Goal: Feedback & Contribution: Submit feedback/report problem

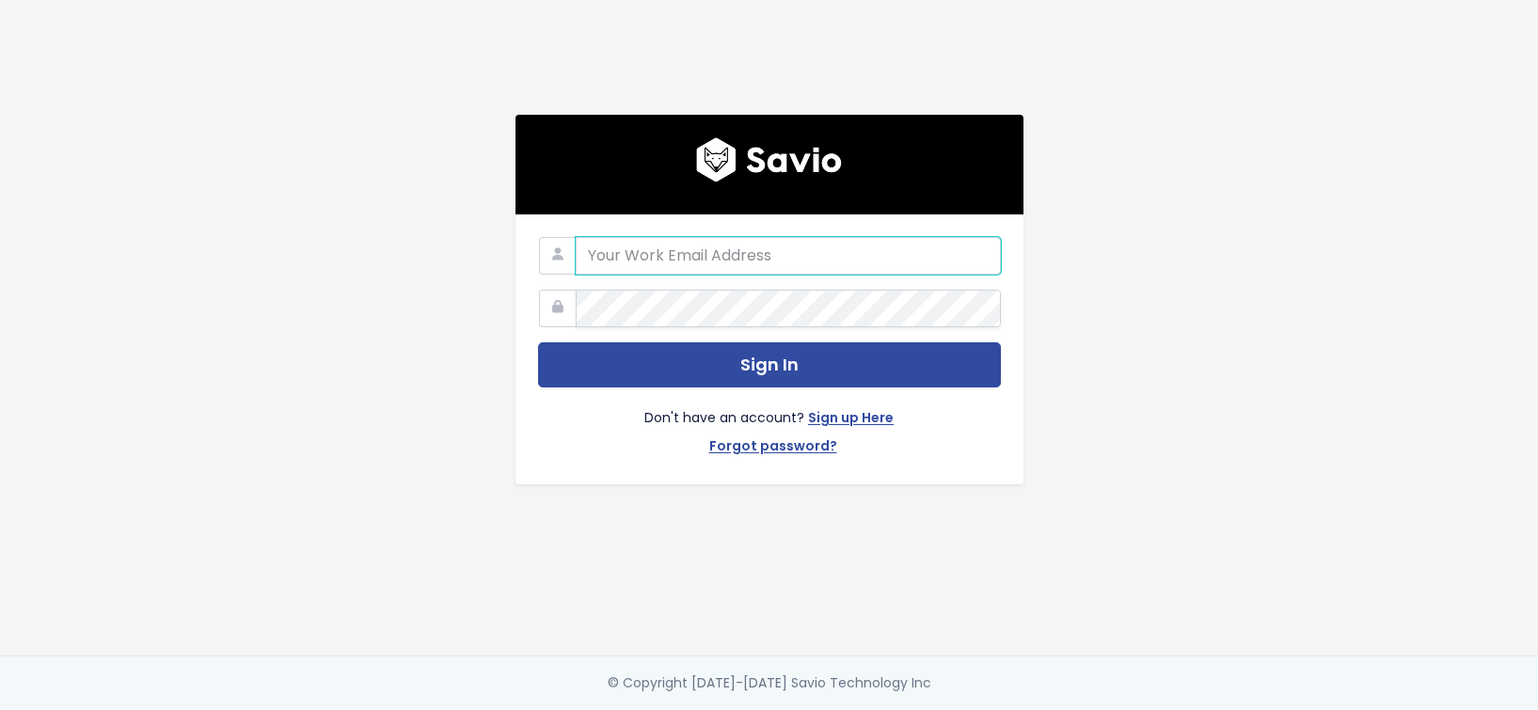
type input "[EMAIL_ADDRESS][DOMAIN_NAME]"
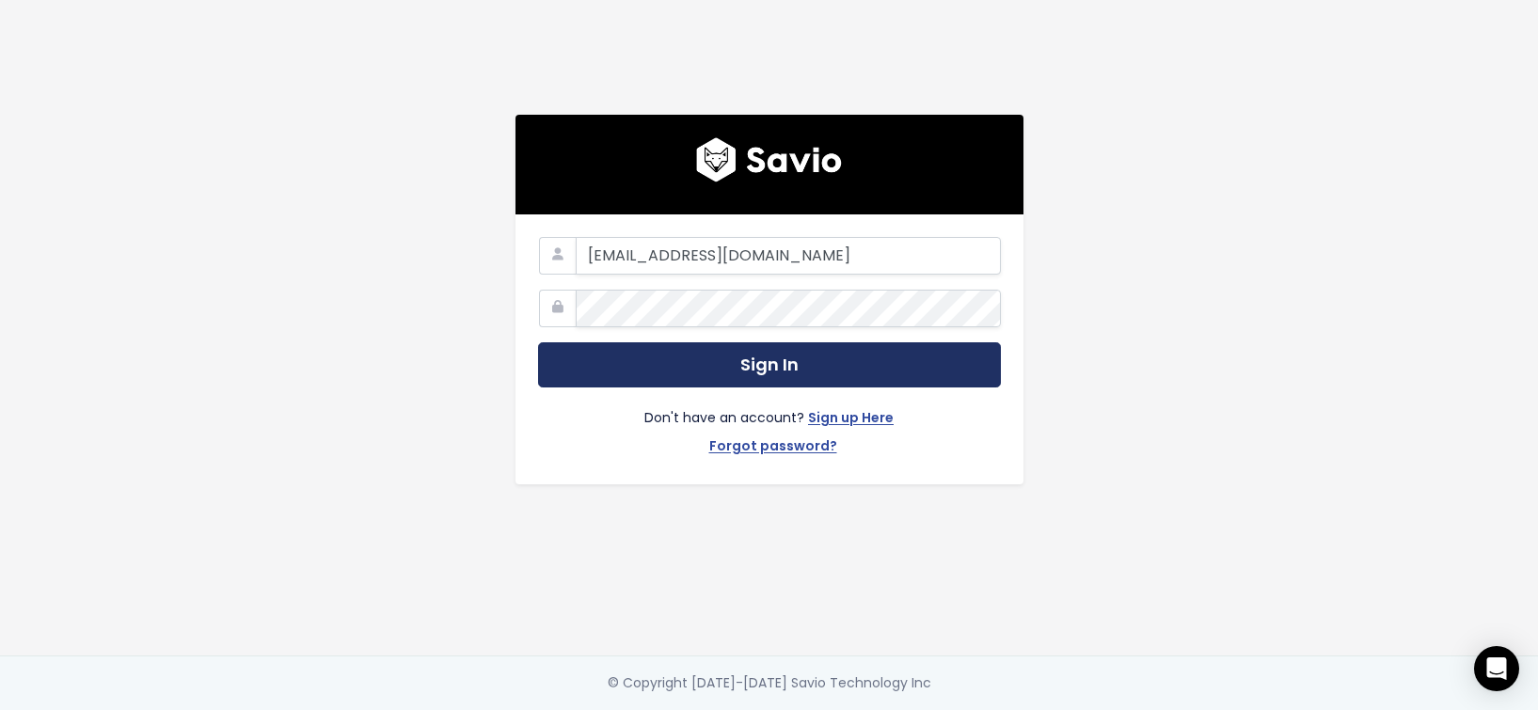
click at [708, 356] on button "Sign In" at bounding box center [769, 365] width 463 height 46
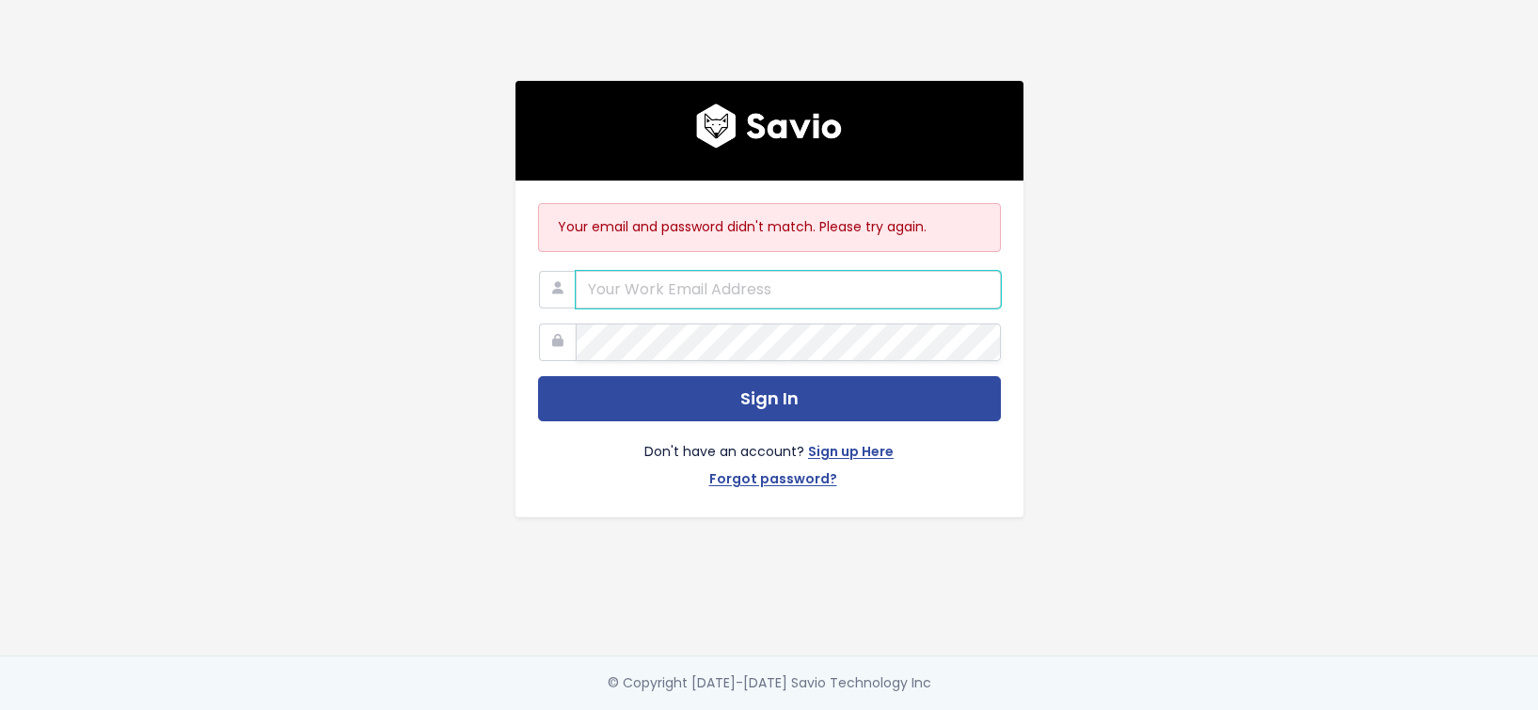
click at [707, 282] on input "email" at bounding box center [788, 290] width 425 height 38
type input "[EMAIL_ADDRESS][DOMAIN_NAME]"
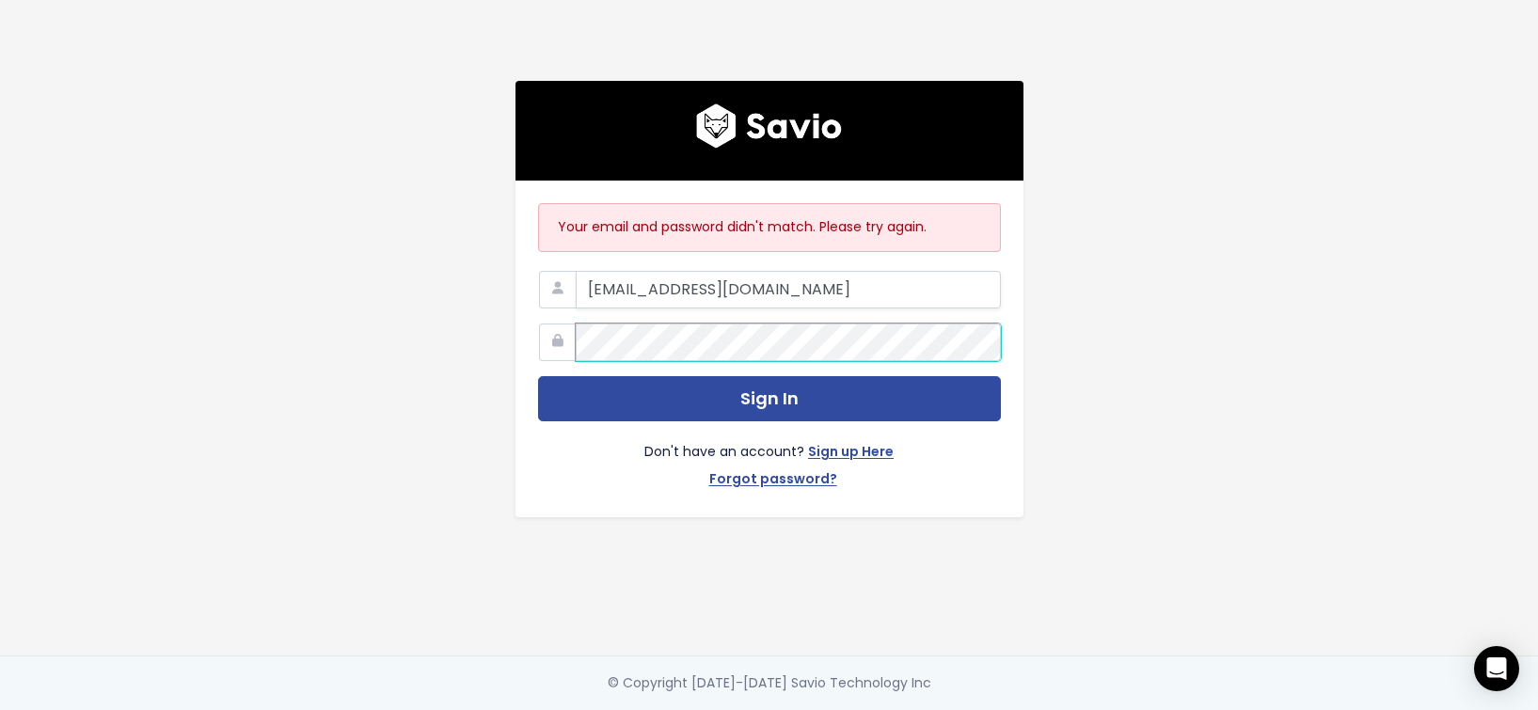
click at [768, 399] on button "Sign In" at bounding box center [769, 399] width 463 height 46
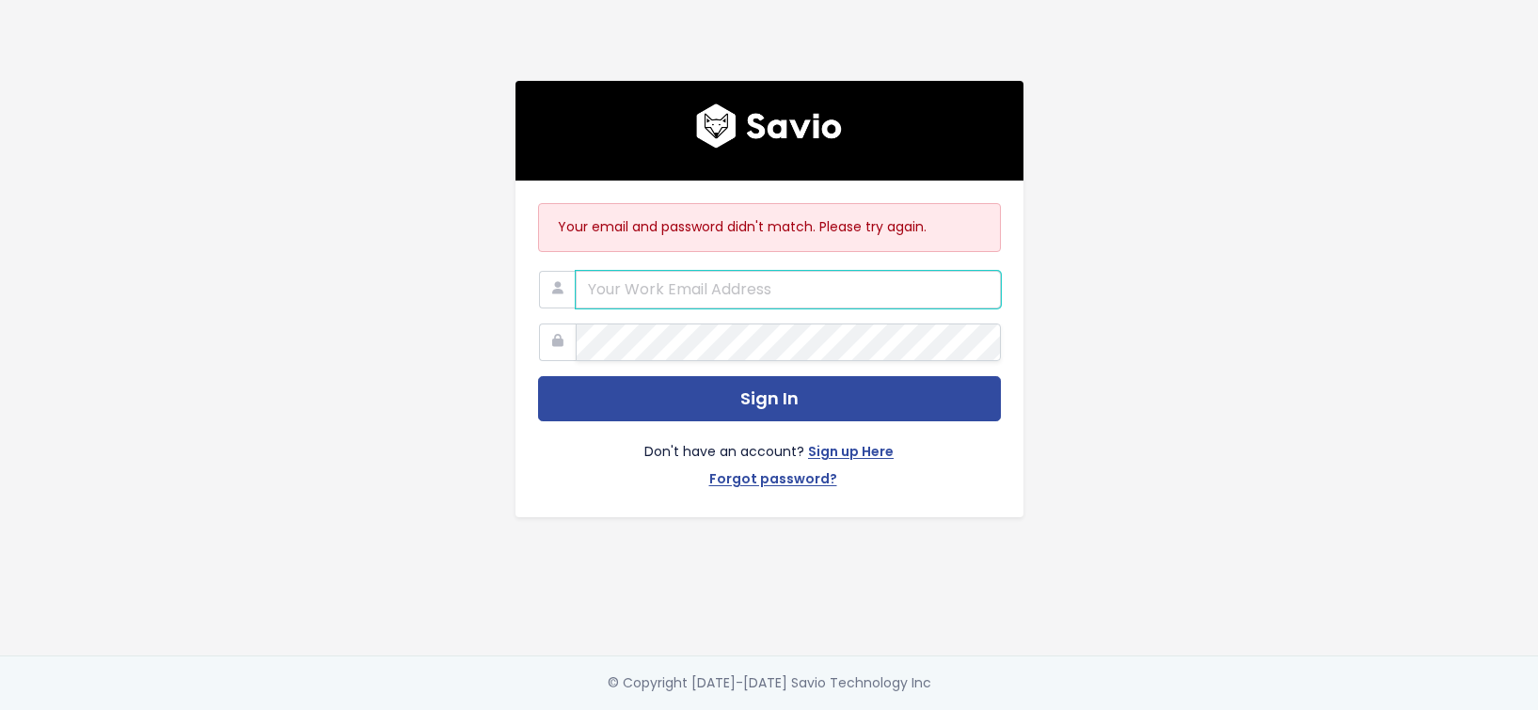
click at [693, 291] on input "email" at bounding box center [788, 290] width 425 height 38
type input "graeme@bunnycdn.com"
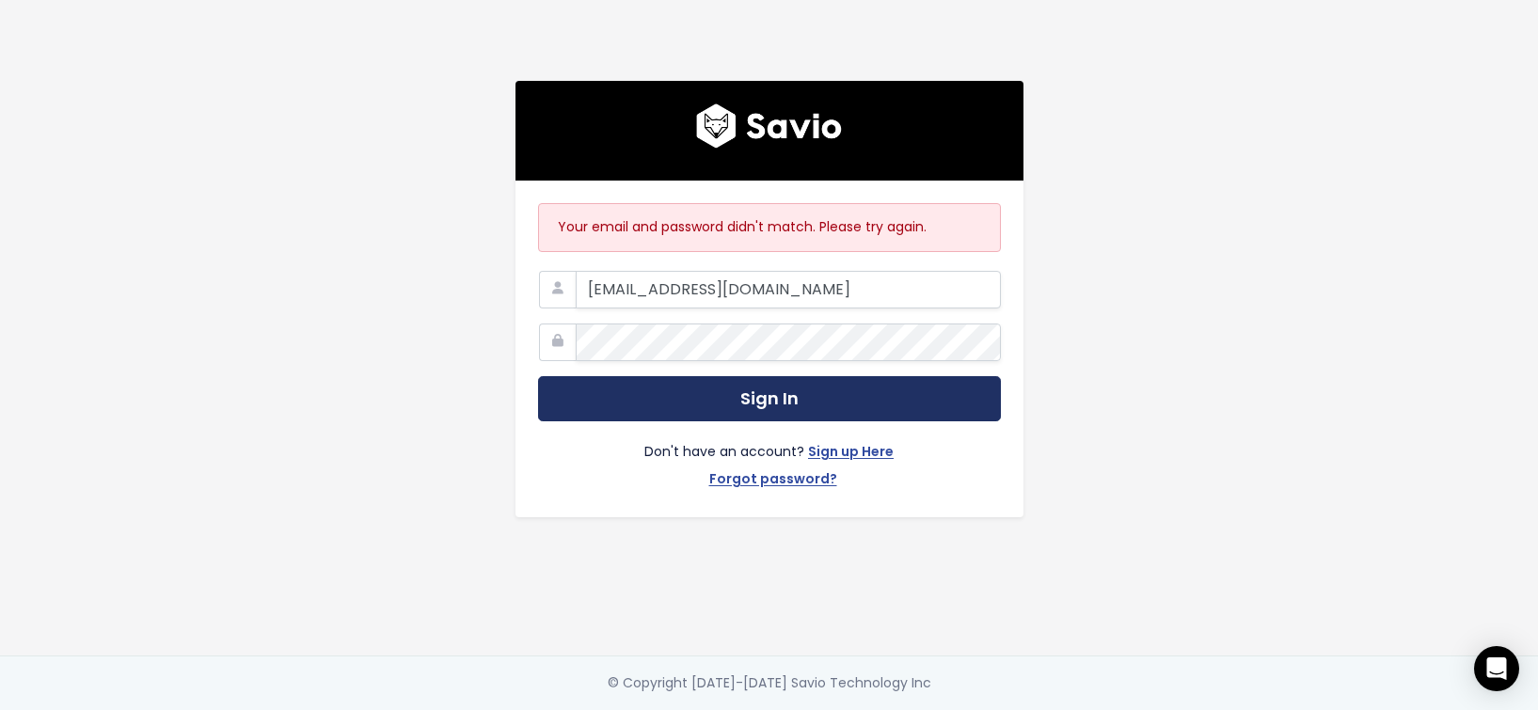
click at [745, 392] on button "Sign In" at bounding box center [769, 399] width 463 height 46
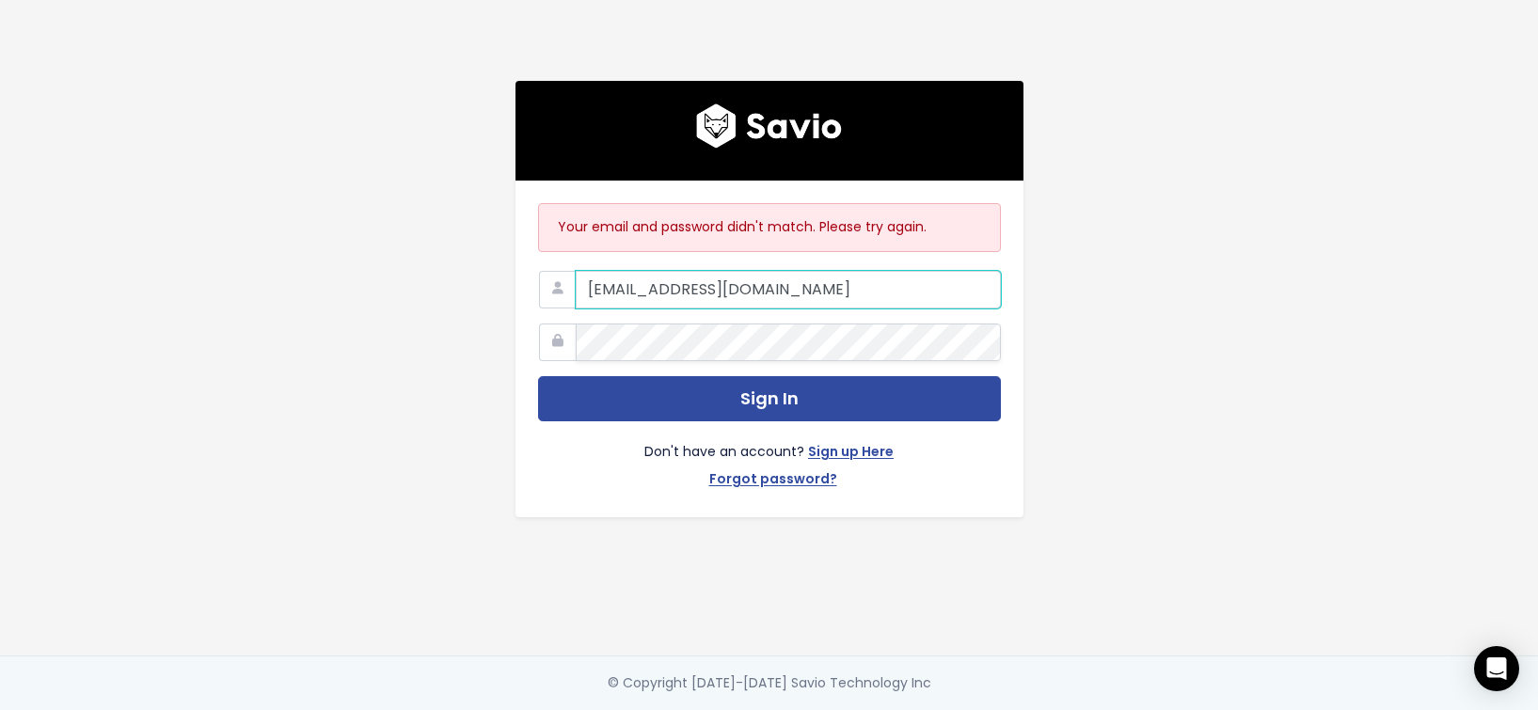
click at [758, 290] on input "graeme@bunnycdn.com" at bounding box center [788, 290] width 425 height 38
click at [779, 290] on input "graeme@bunnycdn.com" at bounding box center [788, 290] width 425 height 38
type input "graeme@bunny.net"
click at [768, 399] on button "Sign In" at bounding box center [769, 399] width 463 height 46
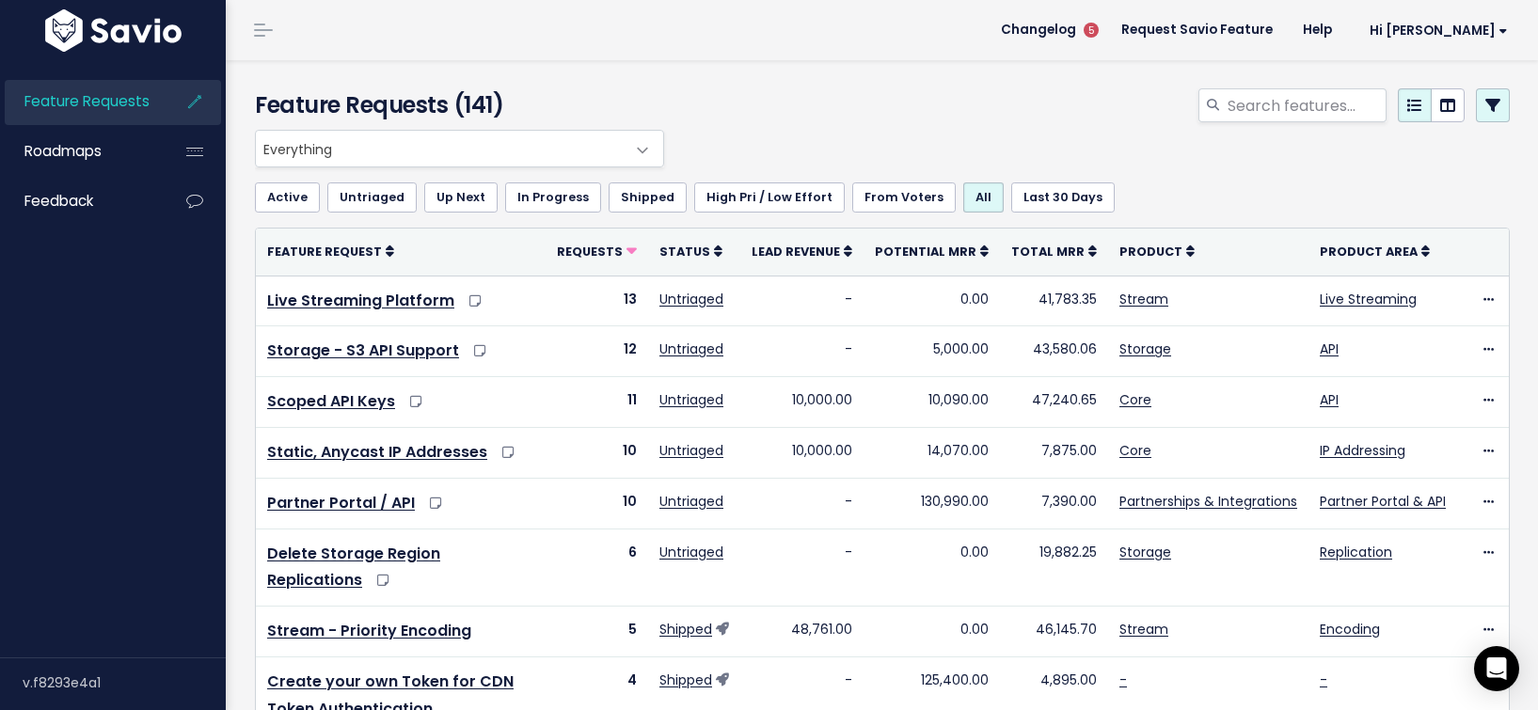
click at [1486, 118] on link at bounding box center [1493, 105] width 34 height 34
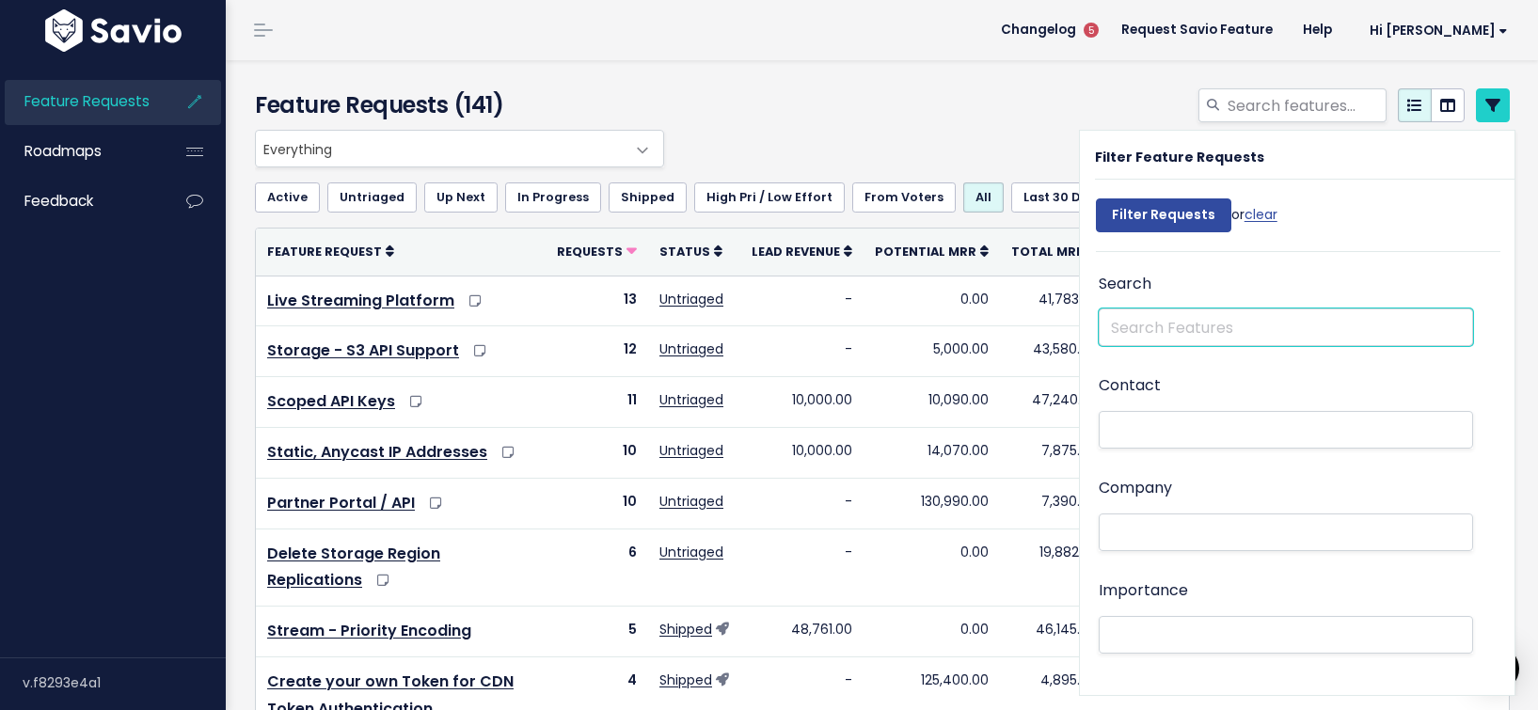
click at [1190, 332] on input "text" at bounding box center [1286, 327] width 374 height 38
type input "S"
click at [1130, 519] on ul at bounding box center [1285, 532] width 372 height 36
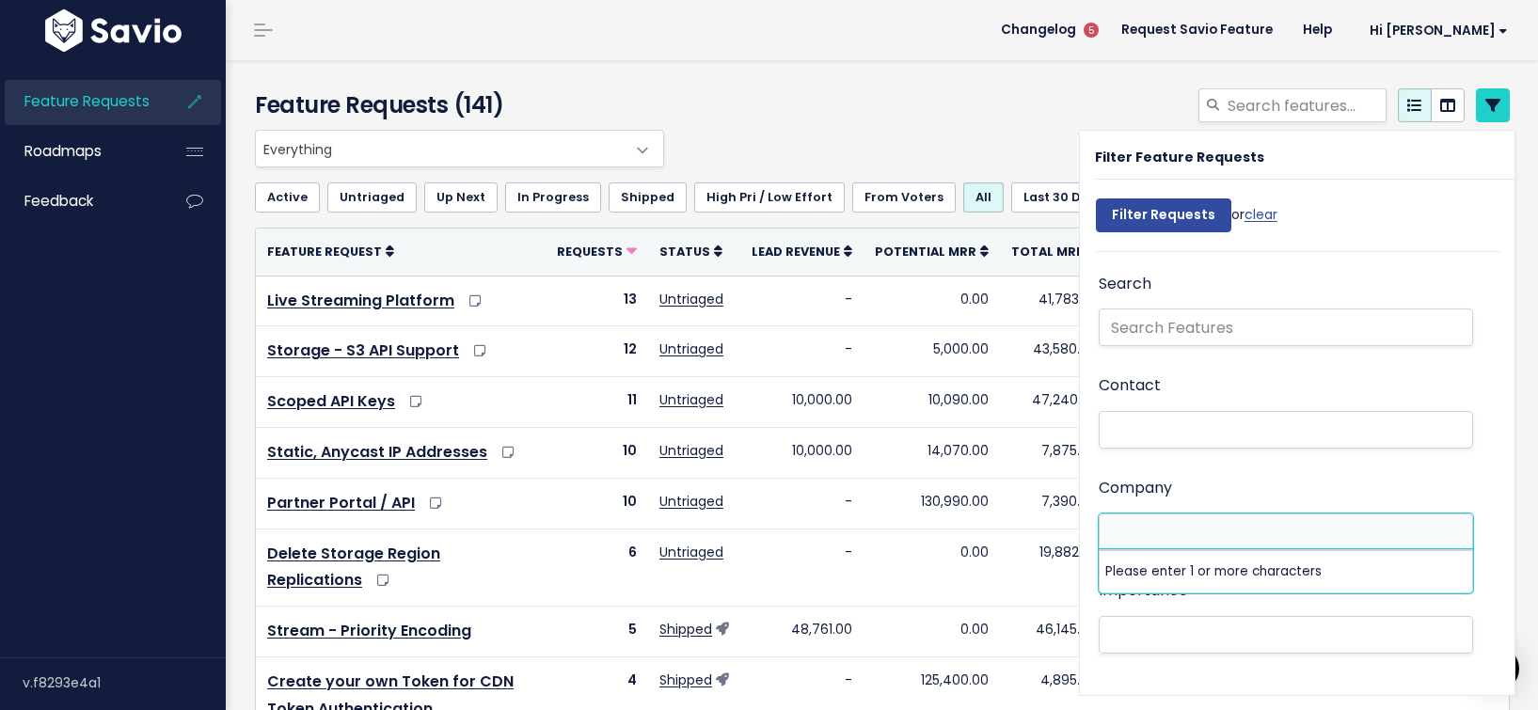
click at [1049, 151] on div "Everything Any Product: Any Product Area Any Product: No Product Area No Produc…" at bounding box center [877, 149] width 1255 height 38
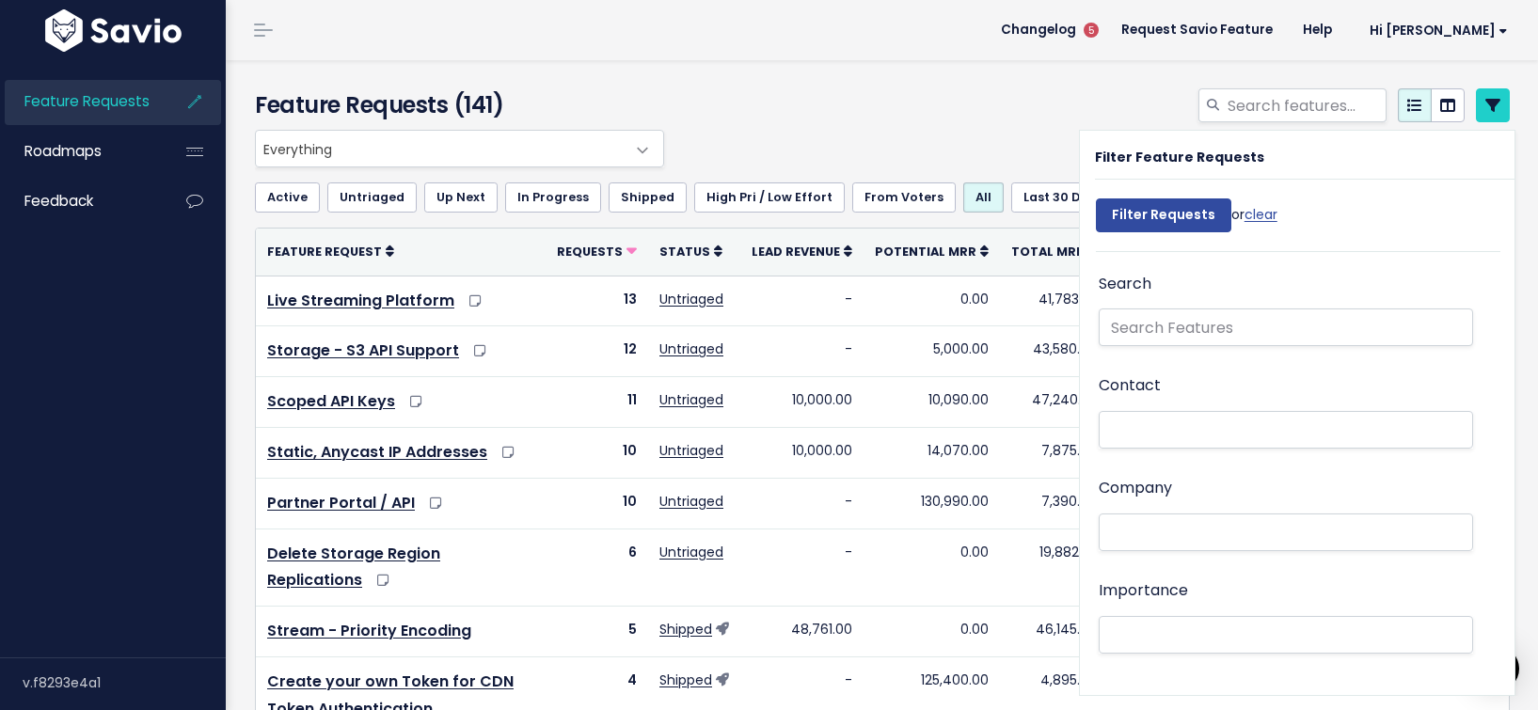
click at [1152, 134] on div "Filter Feature Requests Filter Requests or clear Search Contact Company Importa…" at bounding box center [1297, 413] width 435 height 564
click at [105, 200] on link "Feedback" at bounding box center [80, 201] width 151 height 43
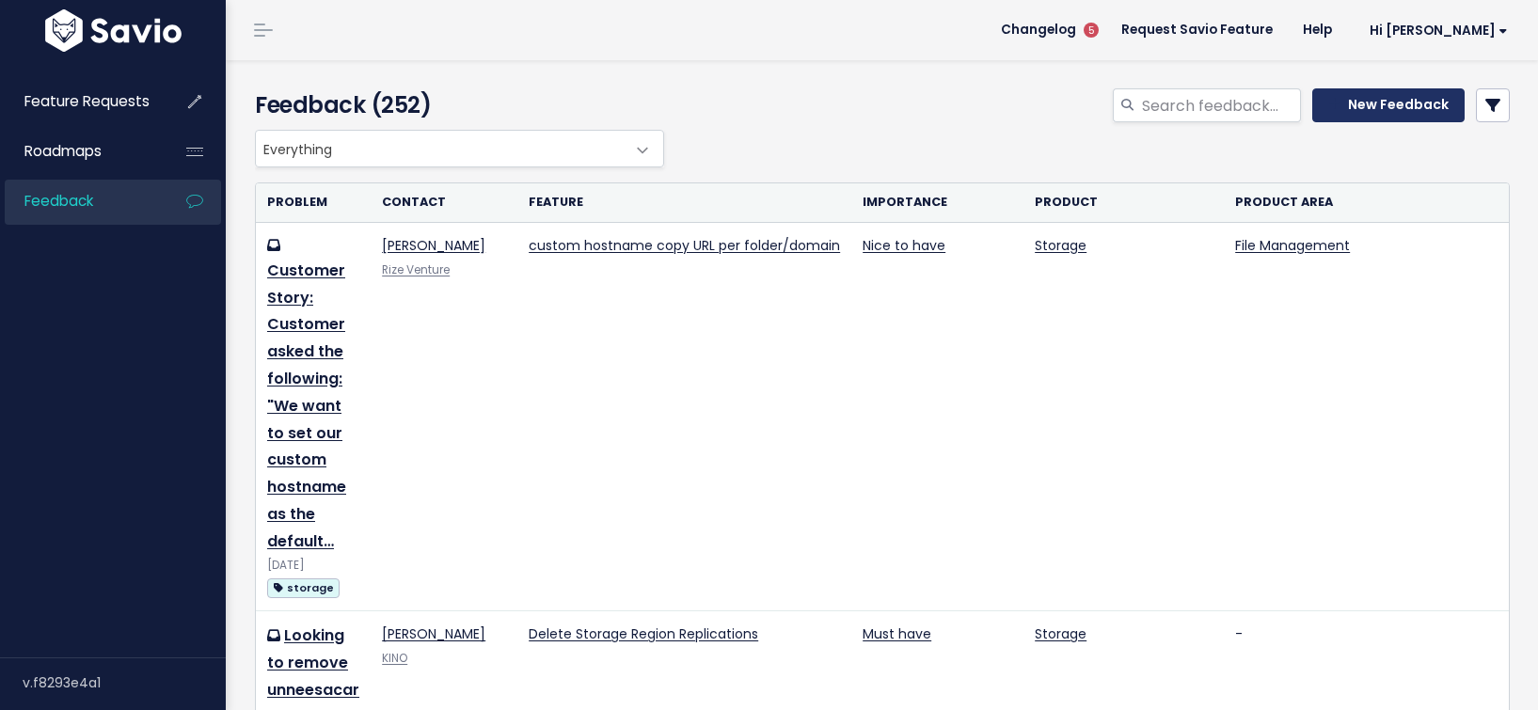
click at [1337, 103] on icon at bounding box center [1334, 104] width 12 height 13
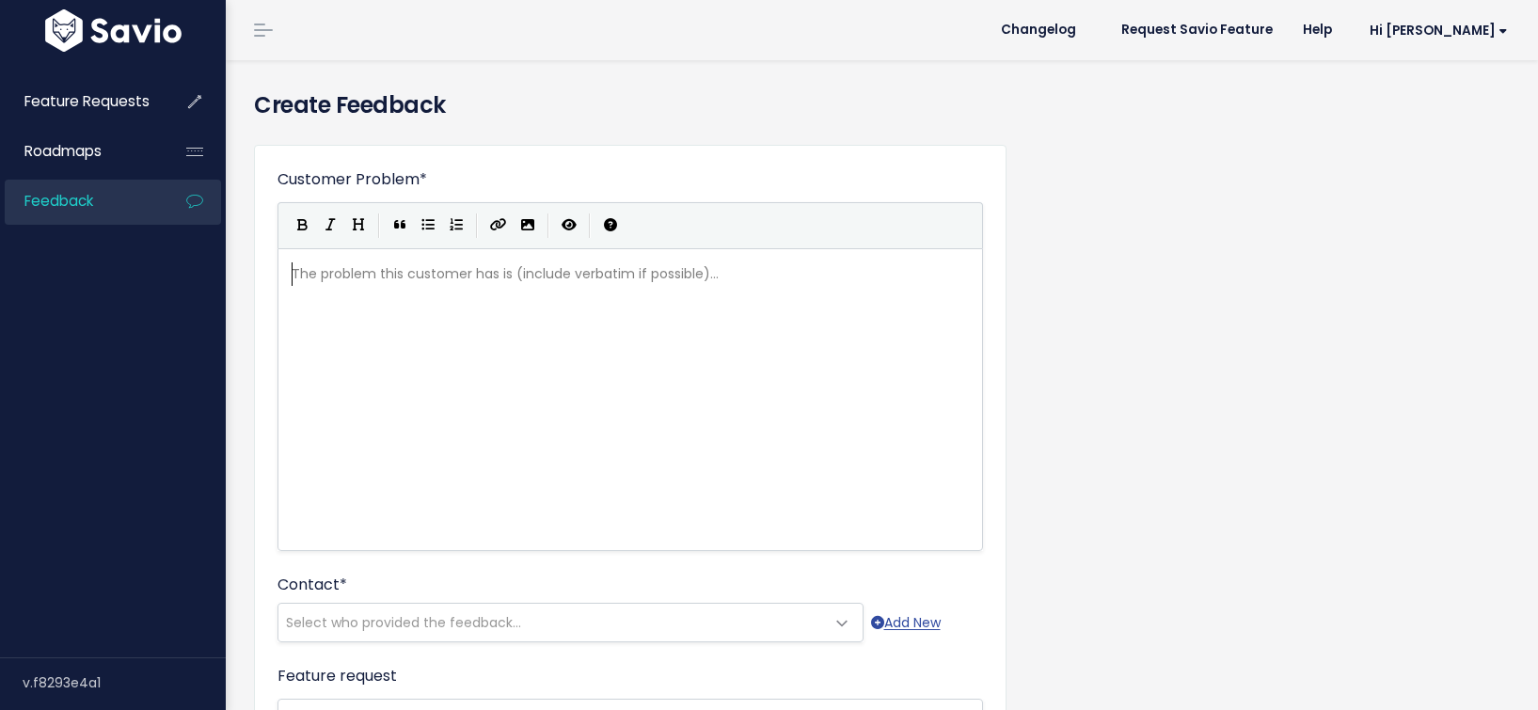
scroll to position [2, 0]
click at [522, 309] on div "The problem this customer has is (include verbatim if possible)... xxxxxxxxxx ​" at bounding box center [654, 423] width 732 height 329
type textarea "Customer s"
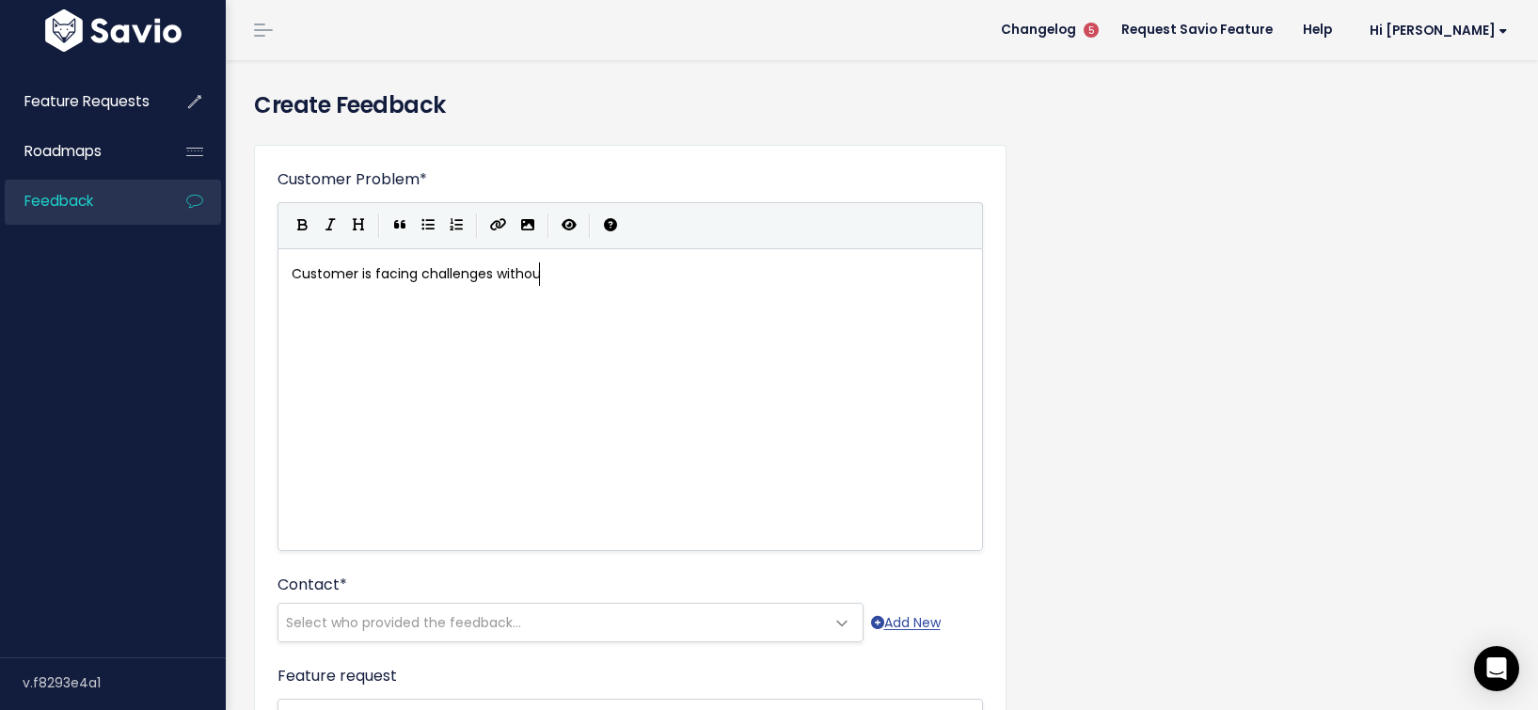
type textarea "is facing challenges without"
type textarea "tp"
type textarea "o bo"
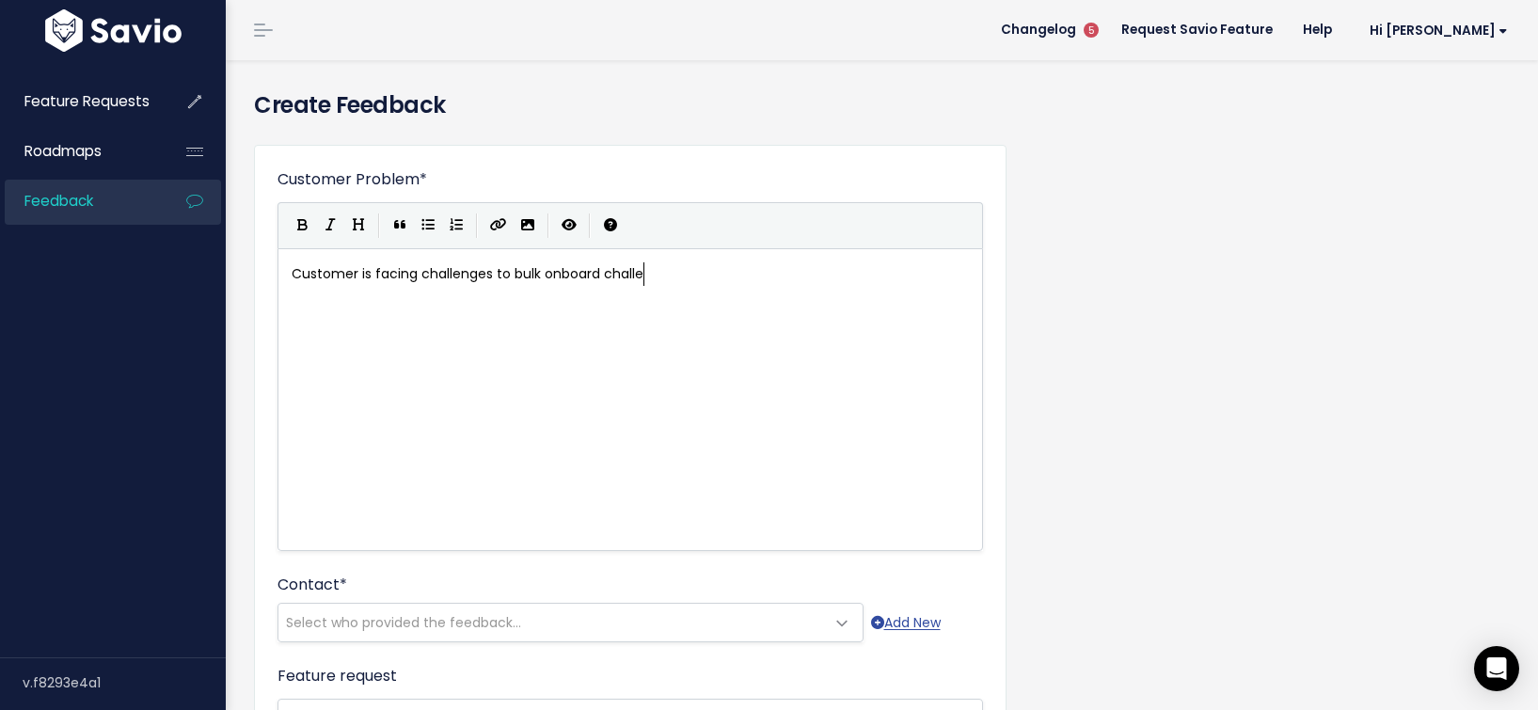
type textarea "bulk onboard challeng"
type textarea "ustomers to"
type textarea "as a webhost without th u"
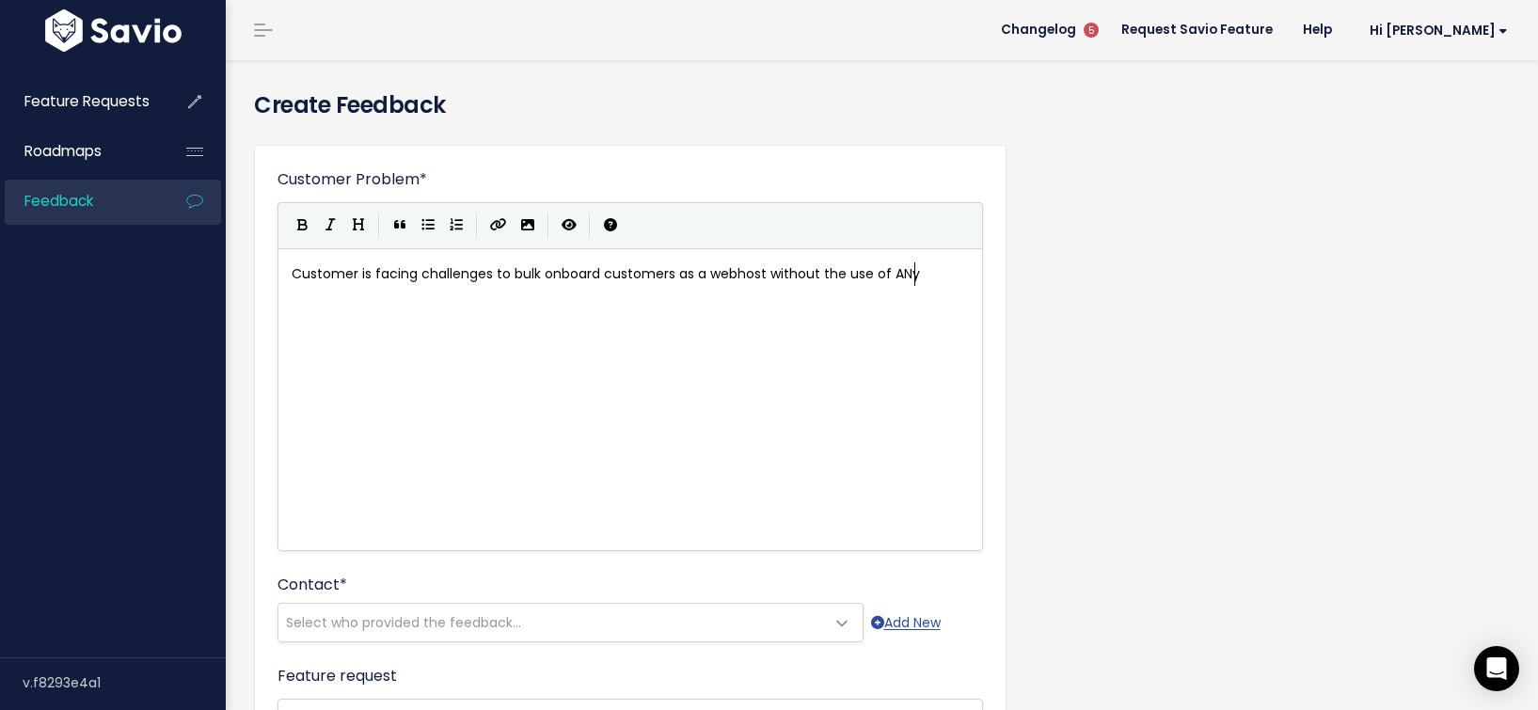
type textarea "e use of ANy"
type textarea "PAE"
type textarea "APEX domains for"
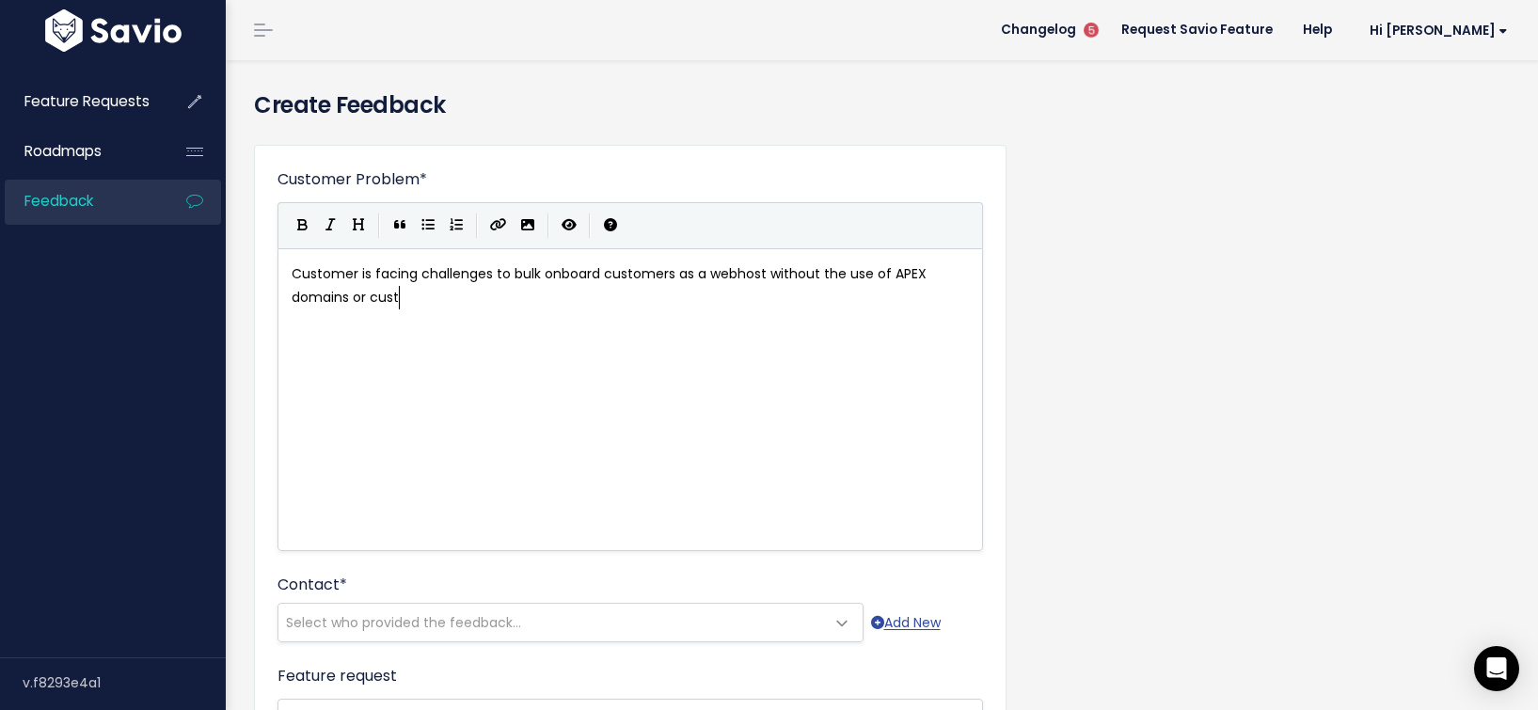
scroll to position [10, 54]
type textarea "or custonsi"
type textarea "Records or consist"
type textarea "ent ancy"
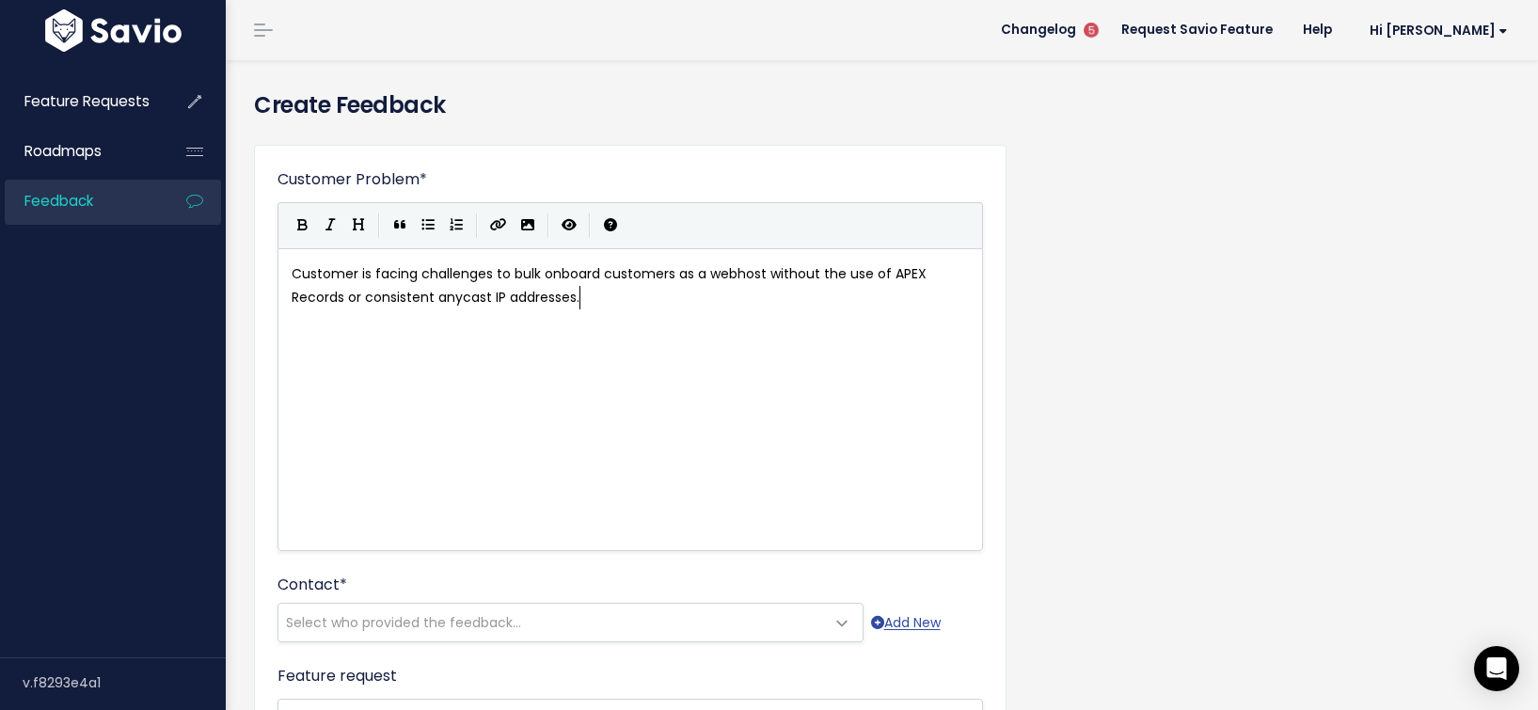
type textarea "ycast IP addresses."
type textarea "IN th"
type textarea "n the meantime,,"
type textarea "this can be quite helpful f"
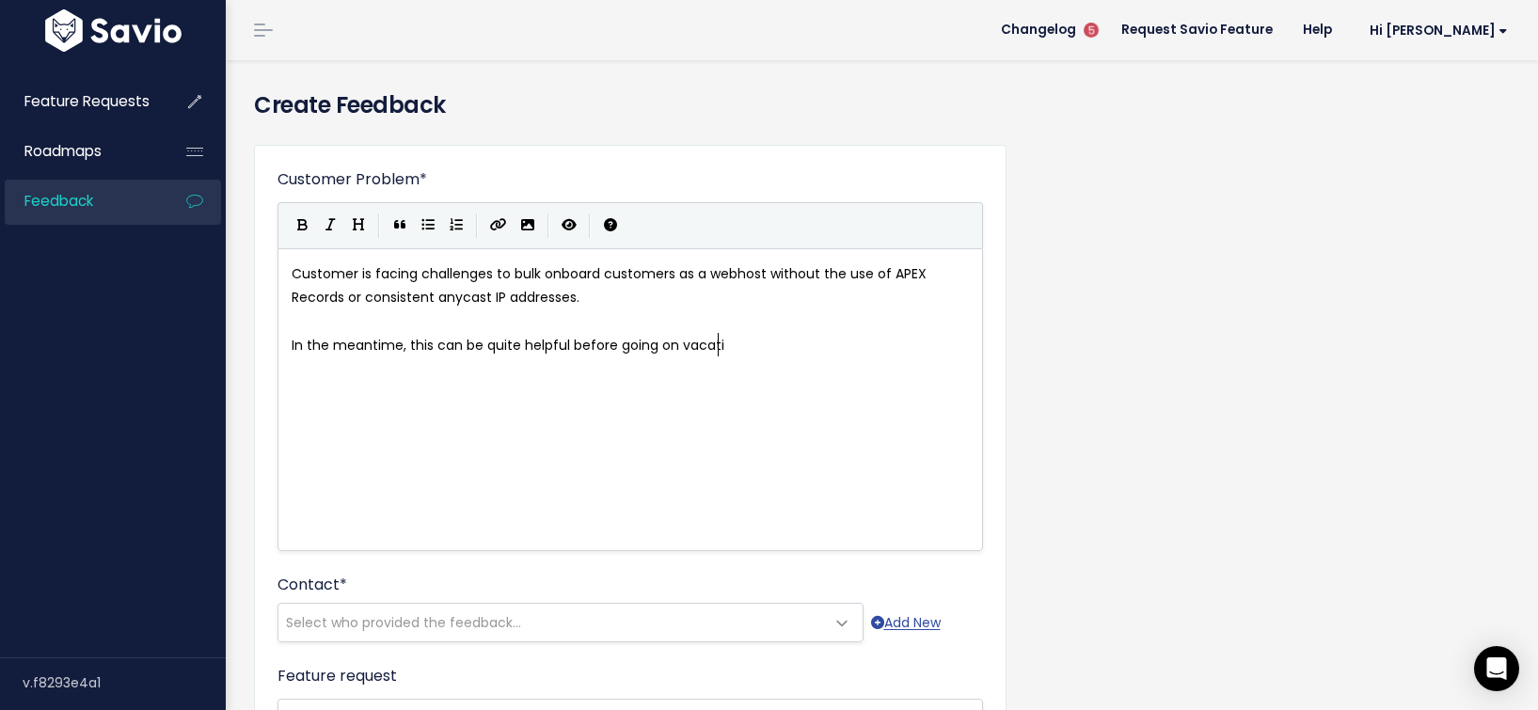
type textarea "before going on vacatio"
drag, startPoint x: 522, startPoint y: 304, endPoint x: 472, endPoint y: 349, distance: 67.3
click at [472, 349] on span "In the meantime, this can be quite helpful before going on vacatio" at bounding box center [512, 345] width 441 height 19
type textarea "In the meantime, this can be quite helpful before going on vacatio"
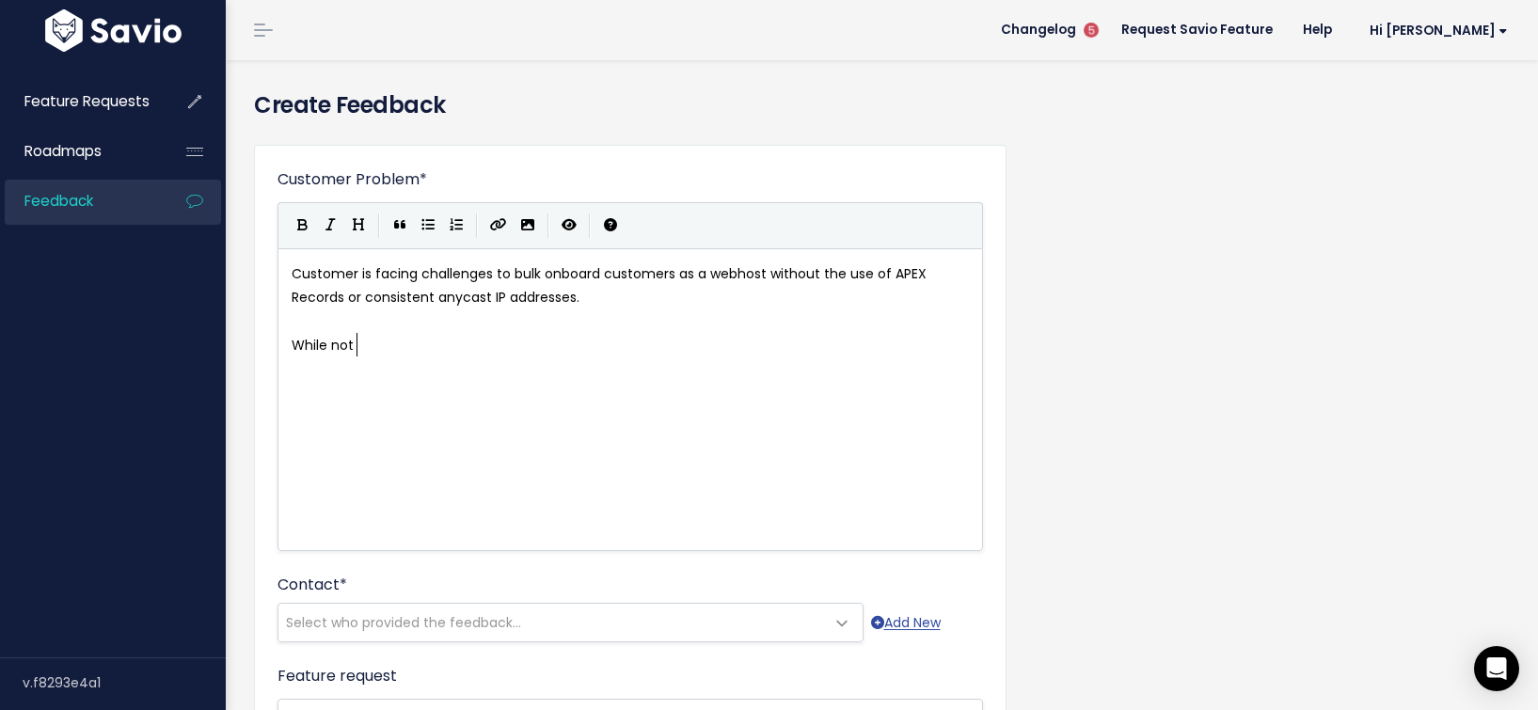
type textarea "While not e a"
type textarea "a complete deal breal"
type textarea "ker this will make onboarding and ramp elem"
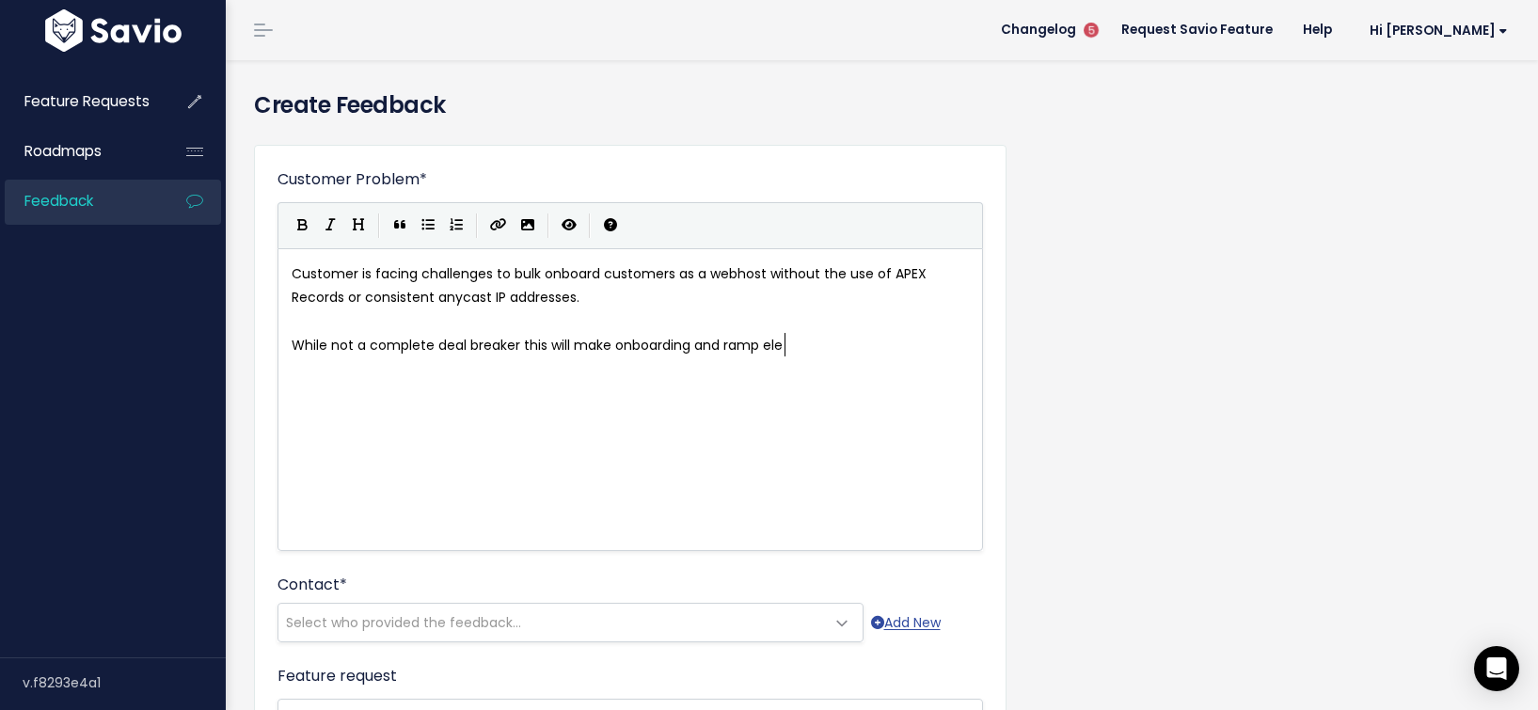
scroll to position [10, 299]
type textarea "e"
type textarea "ments to their contract buy"
type textarea "must in"
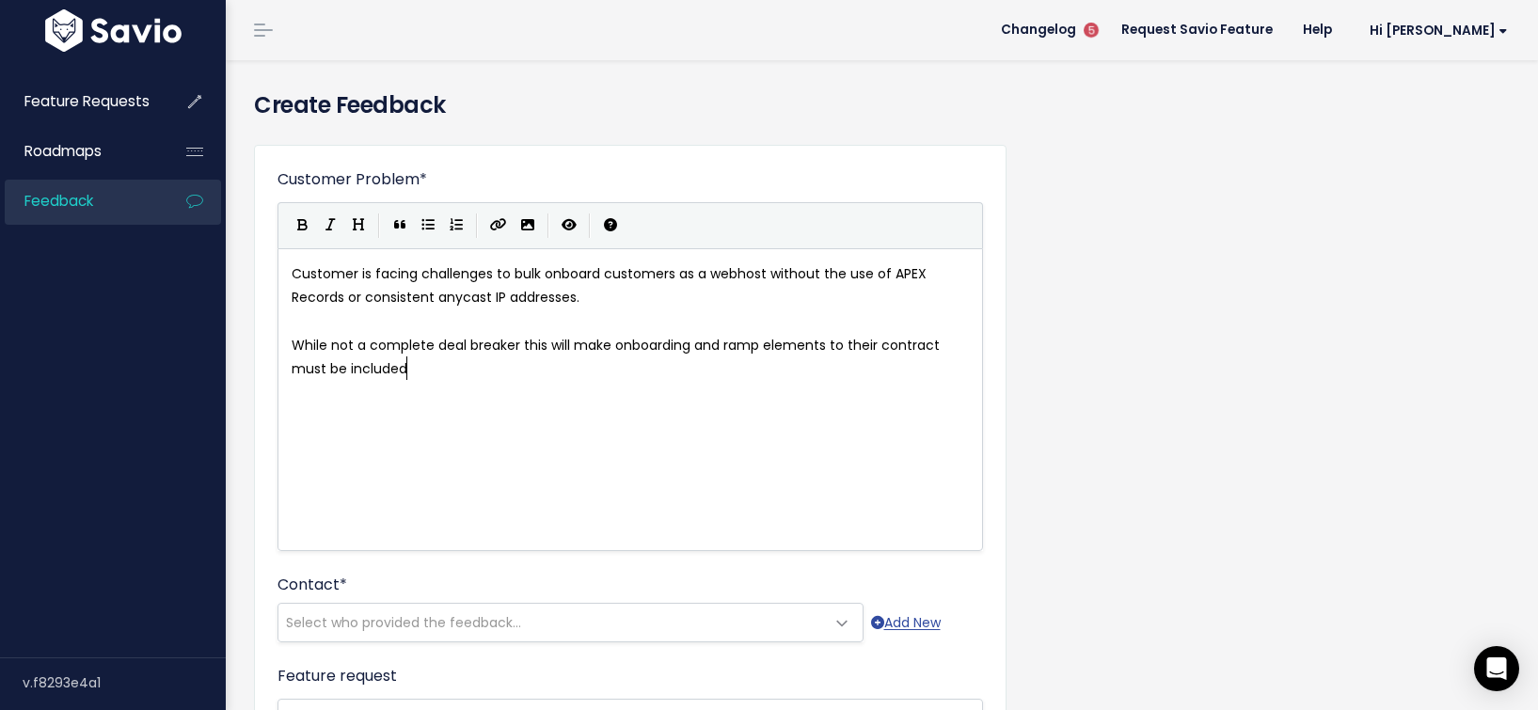
type textarea "be included"
type textarea "to help ease the pain of o"
type textarea "migration tme"
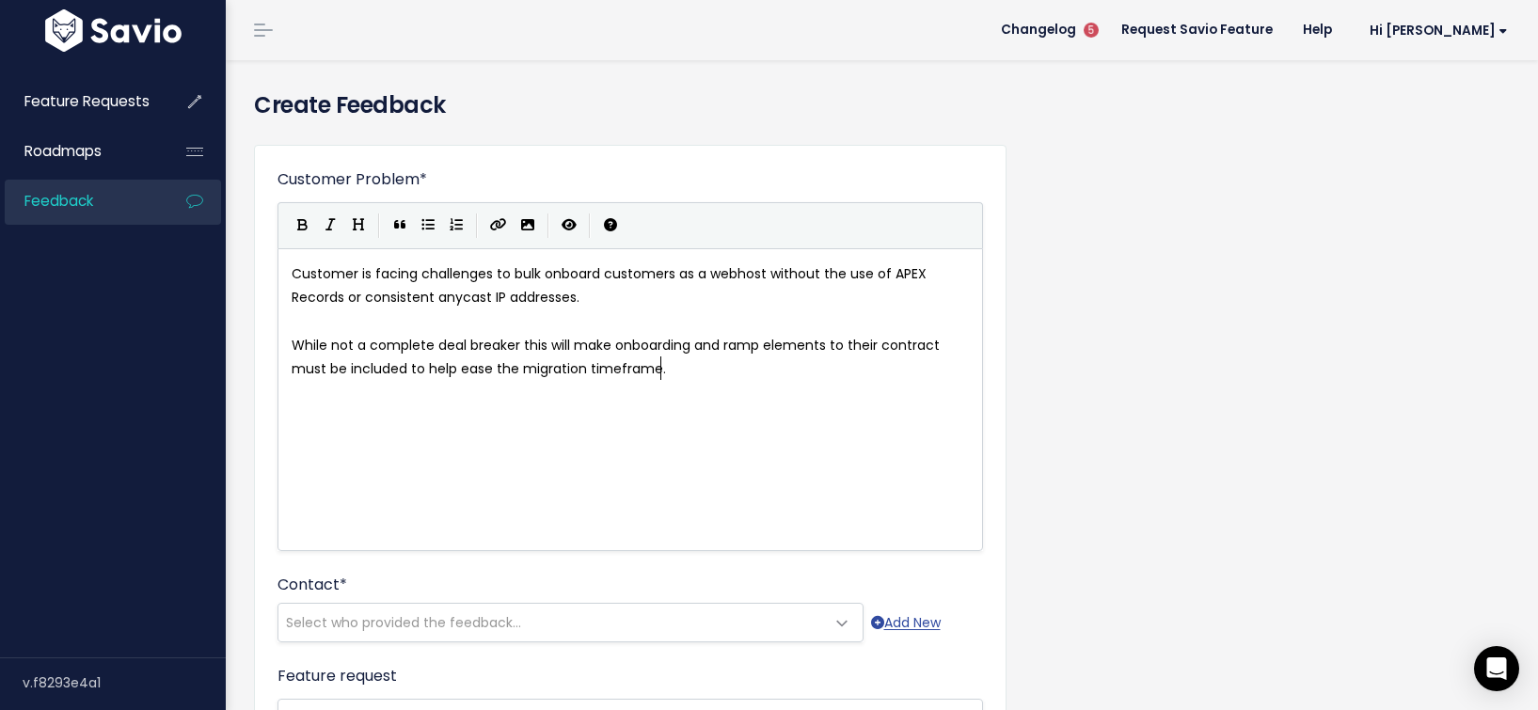
type textarea "imeframe."
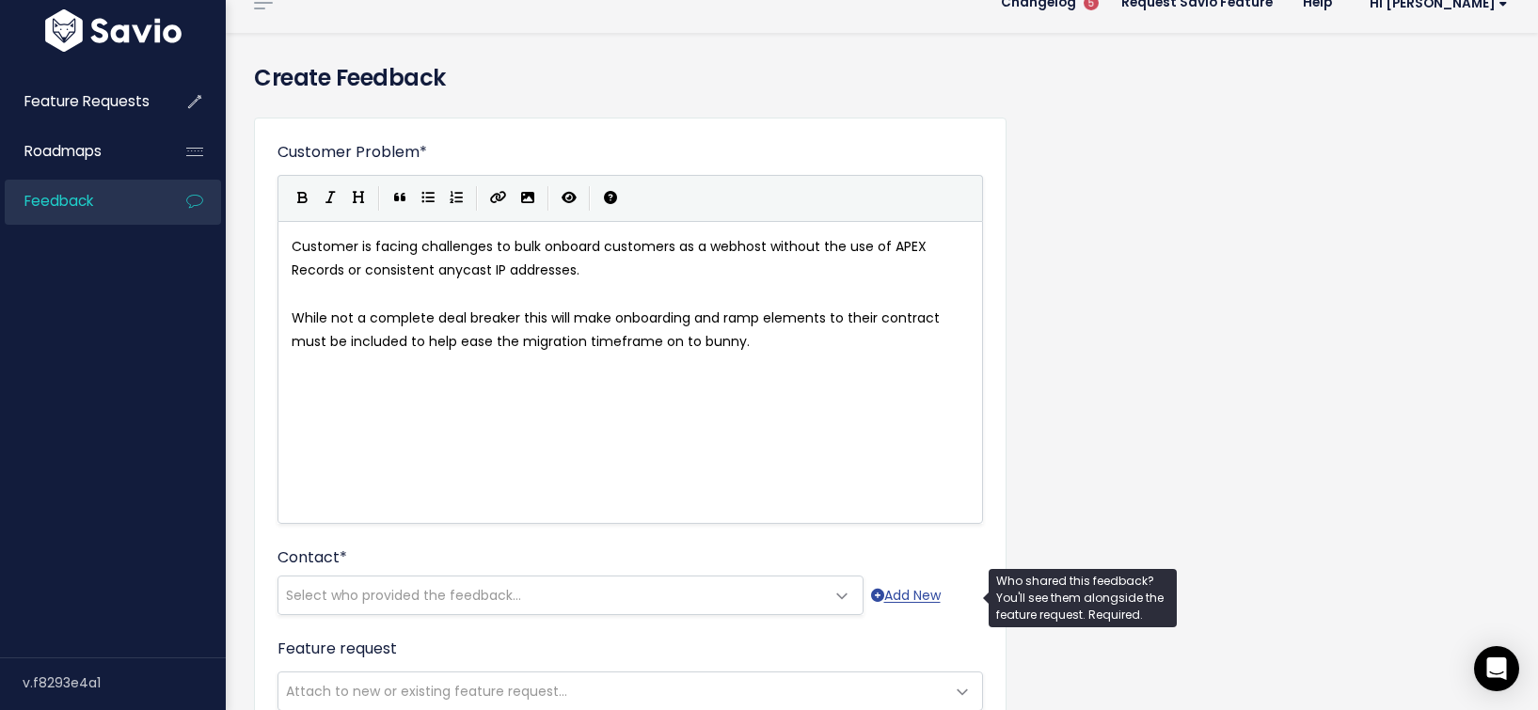
type textarea "on to bunny."
click at [359, 583] on span "Select who provided the feedback..." at bounding box center [551, 596] width 546 height 38
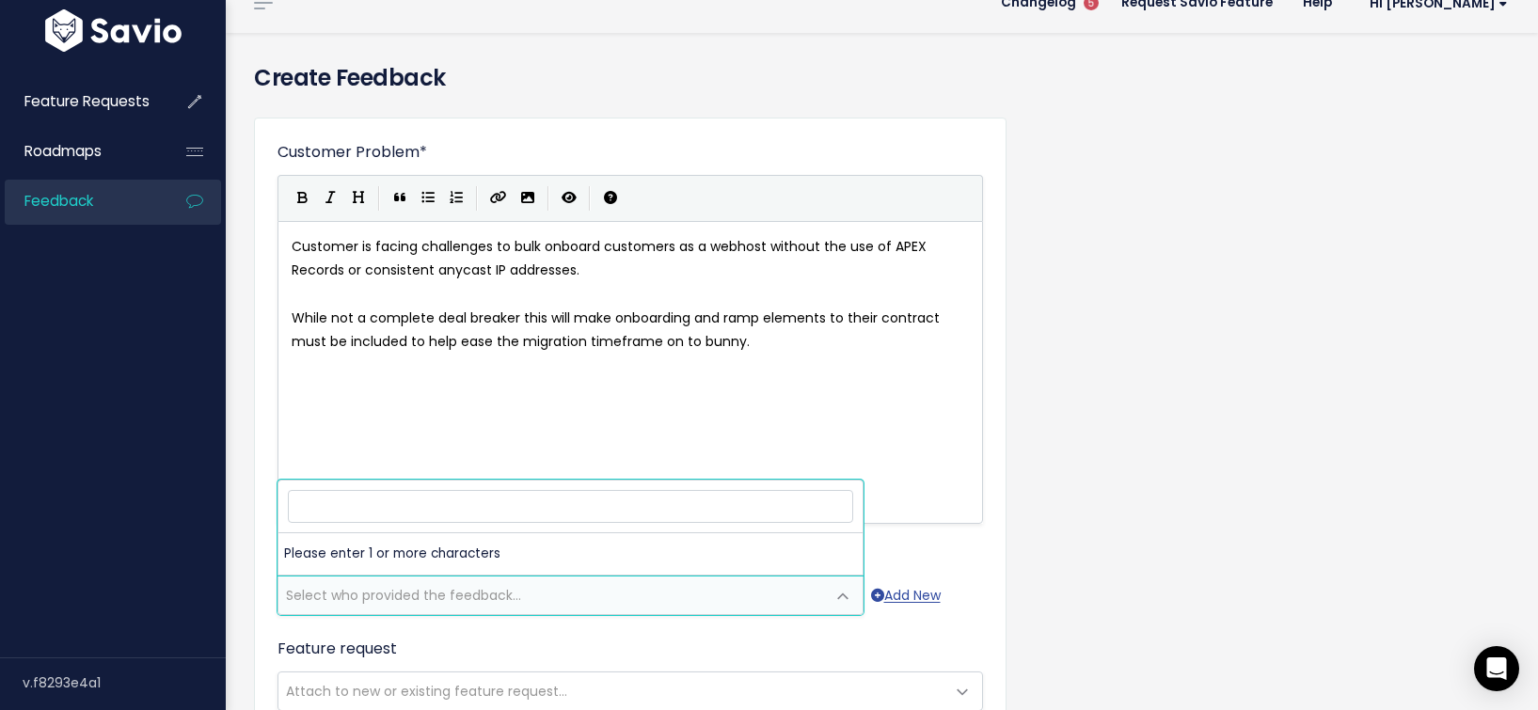
click at [371, 526] on span at bounding box center [570, 506] width 573 height 40
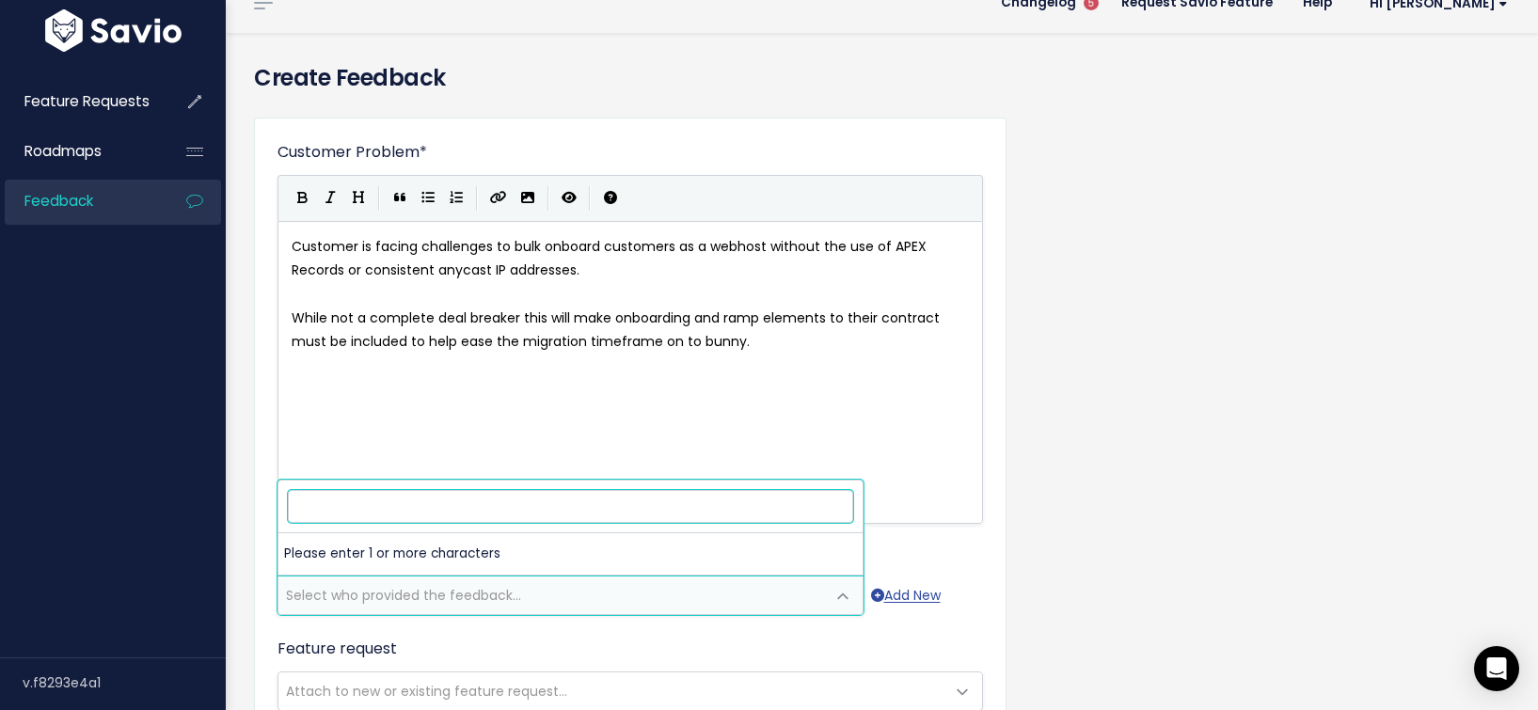
click at [368, 514] on input "search" at bounding box center [570, 506] width 565 height 33
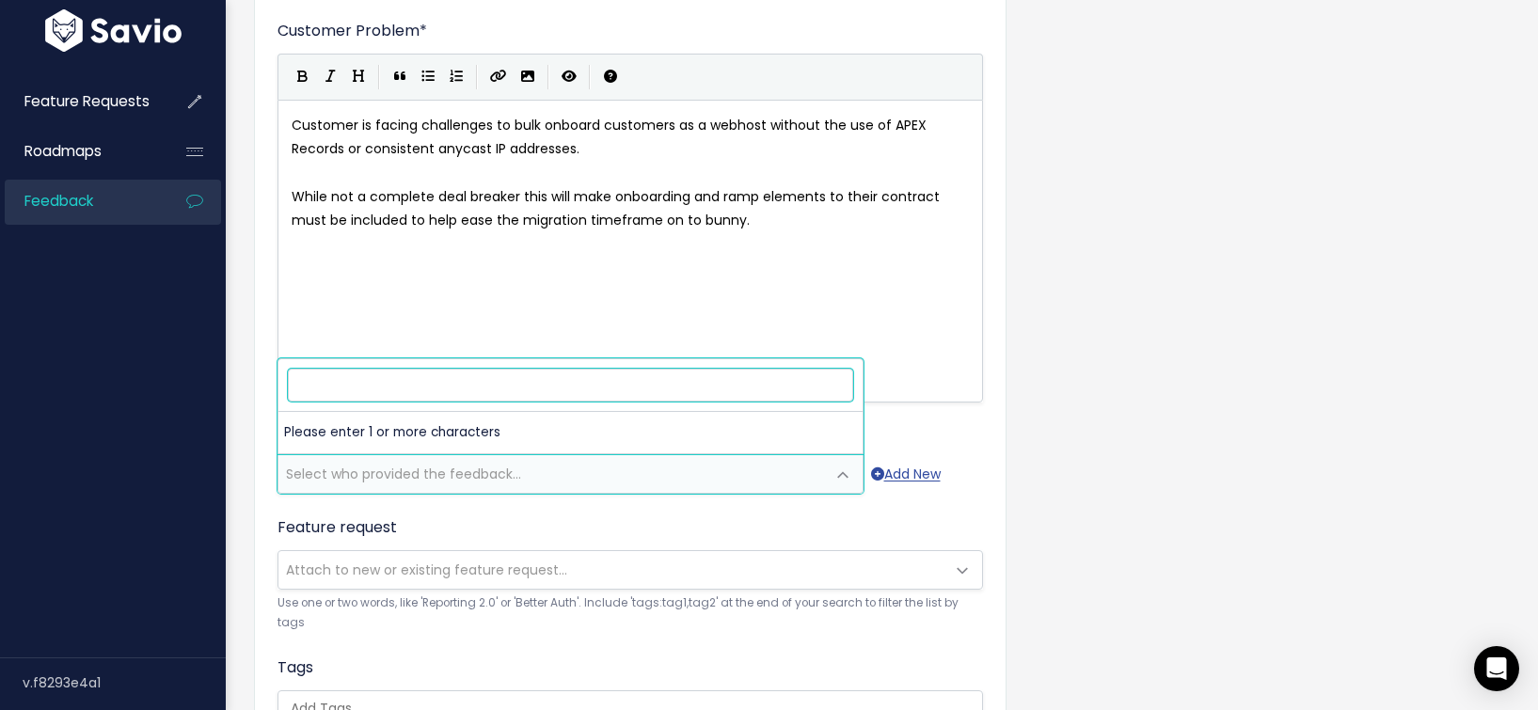
scroll to position [168, 0]
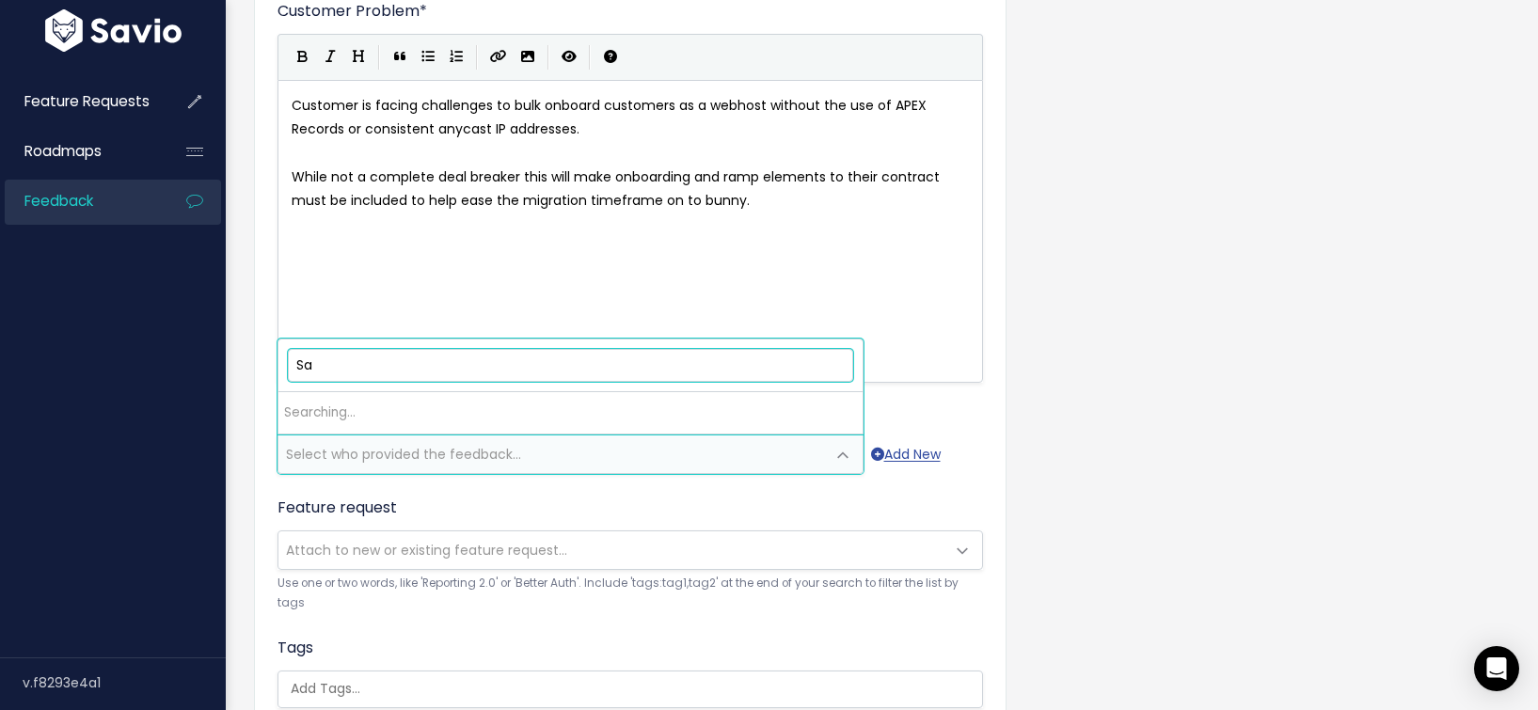
type input "S"
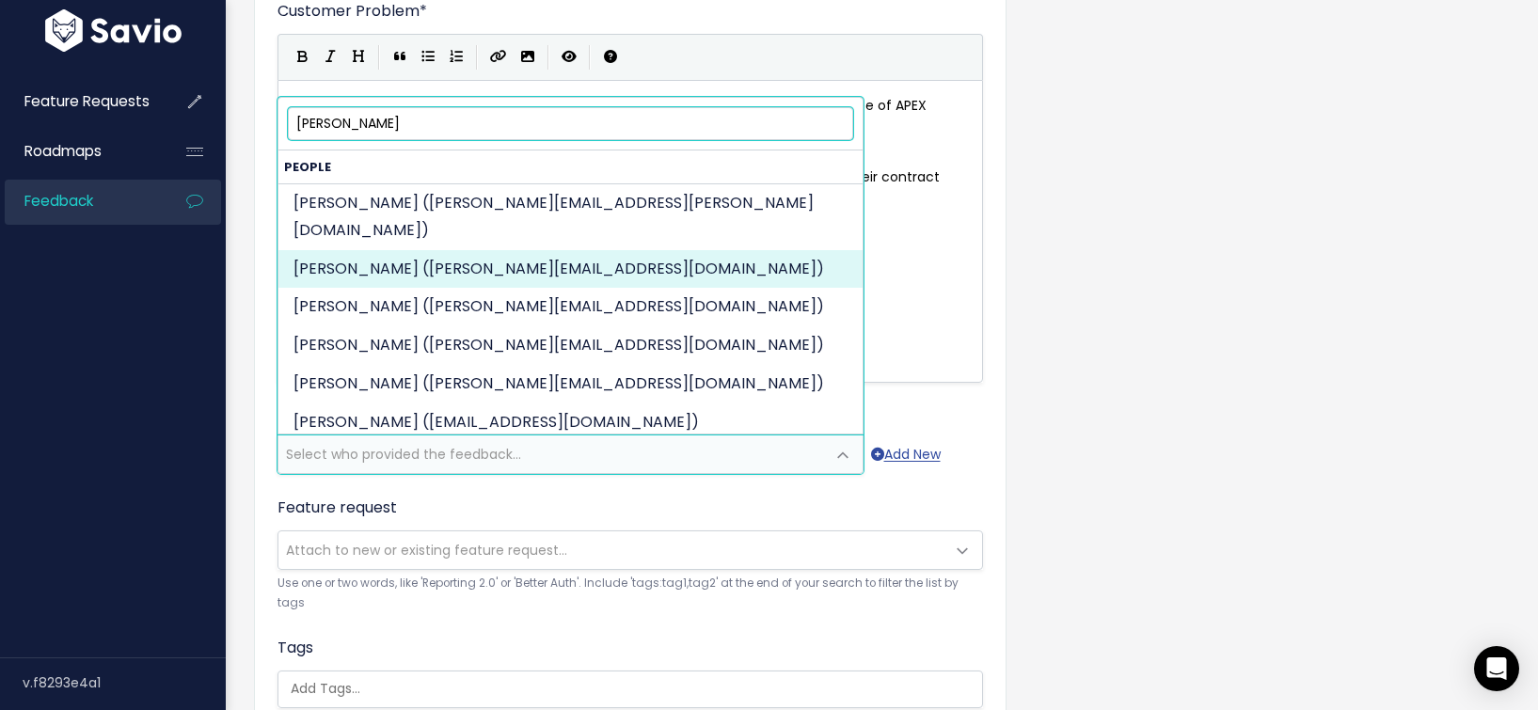
type input "Luke"
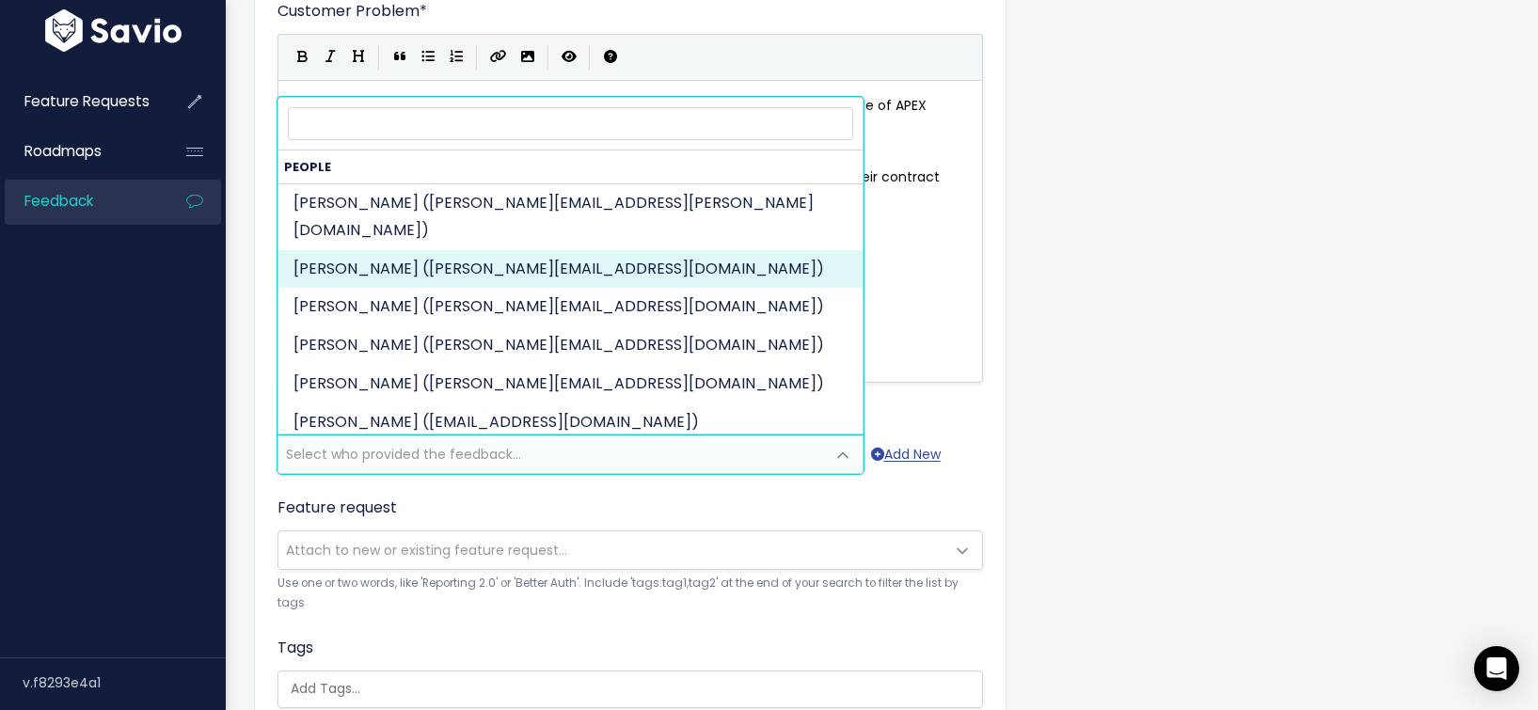
select select "88670660"
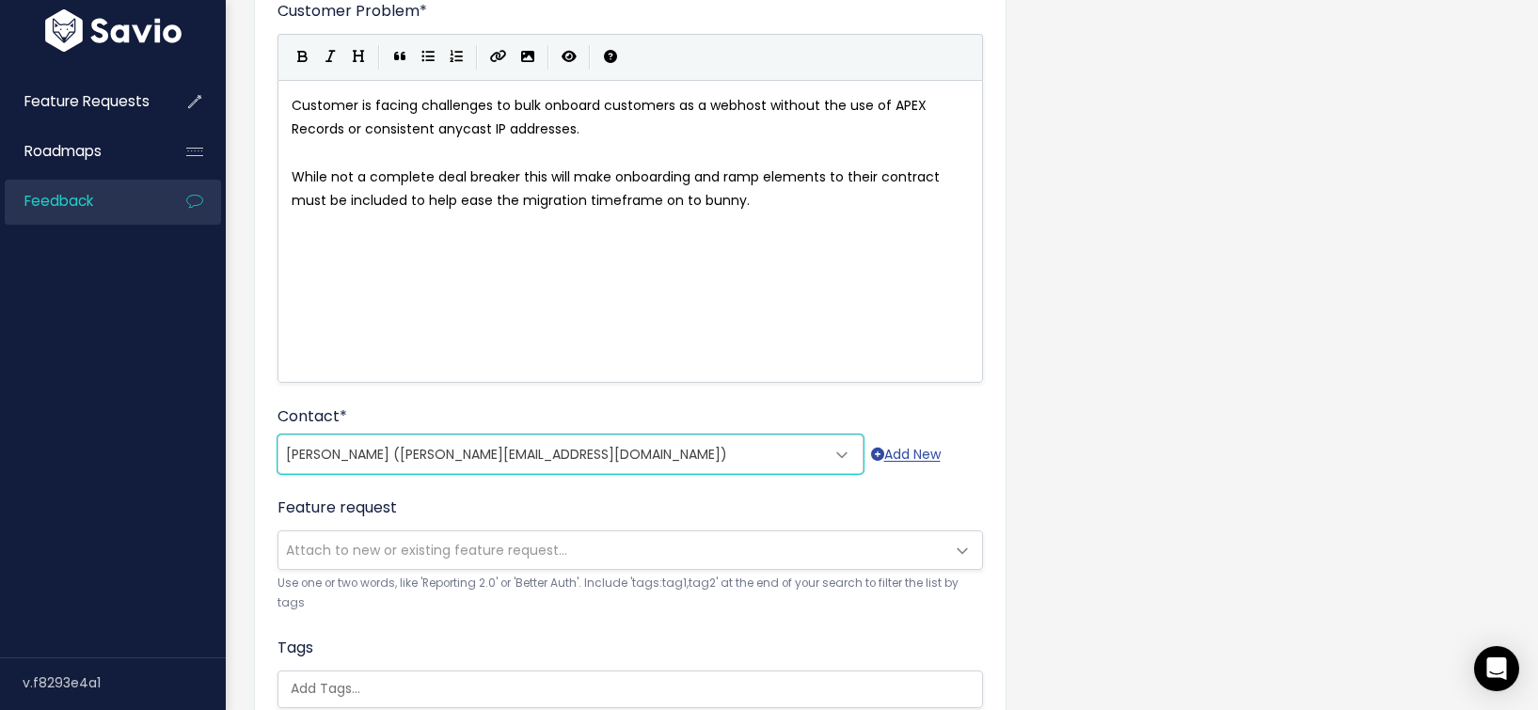
scroll to position [222, 0]
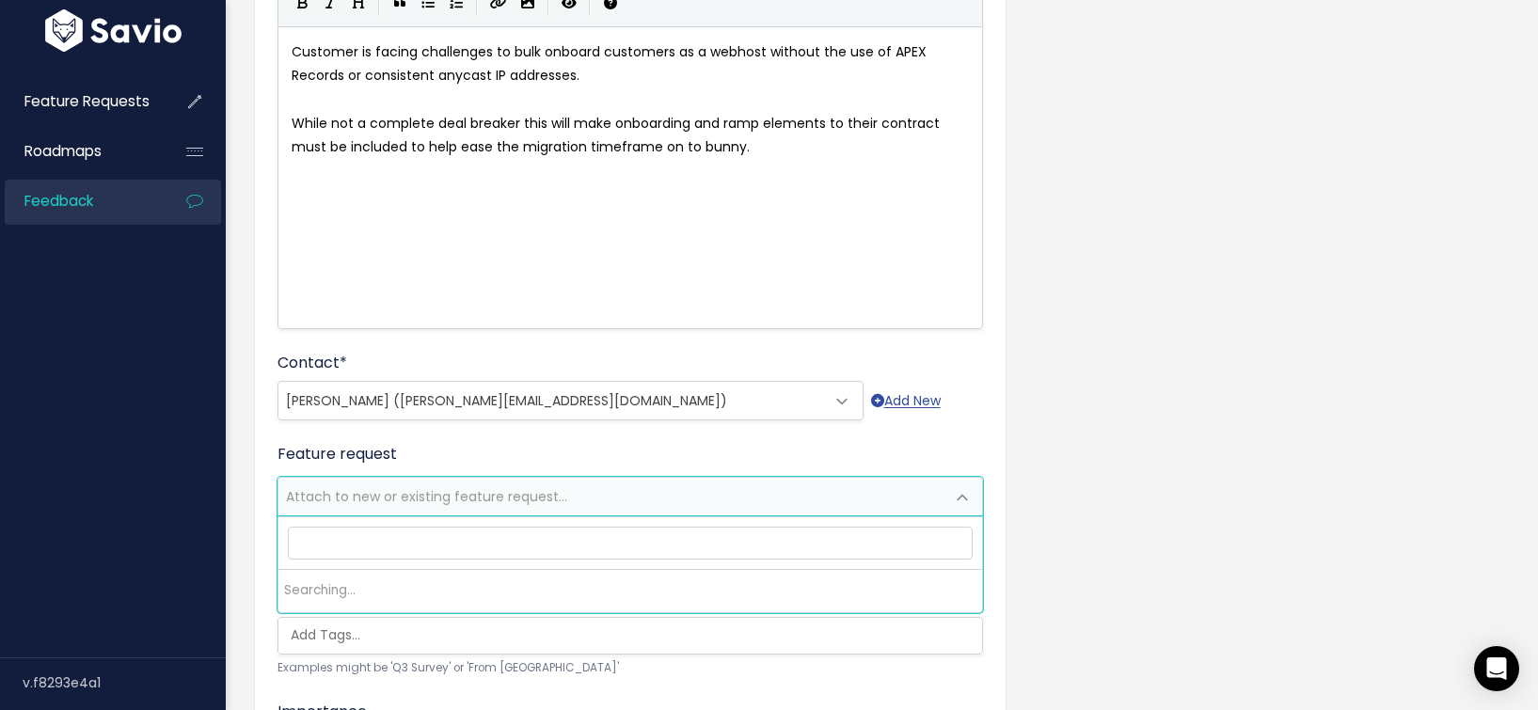
click at [416, 497] on span "Attach to new or existing feature request..." at bounding box center [426, 496] width 281 height 19
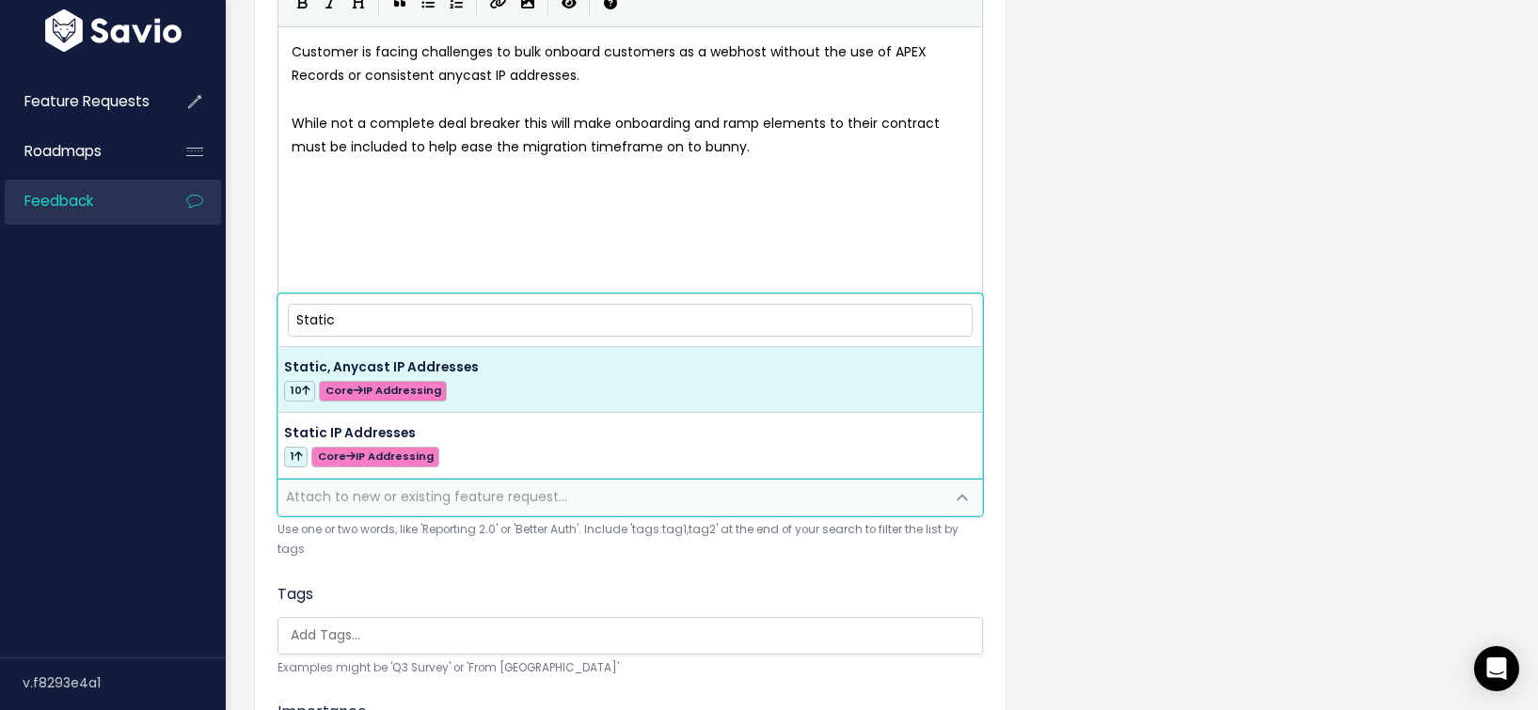
type input "Static"
select select "42844"
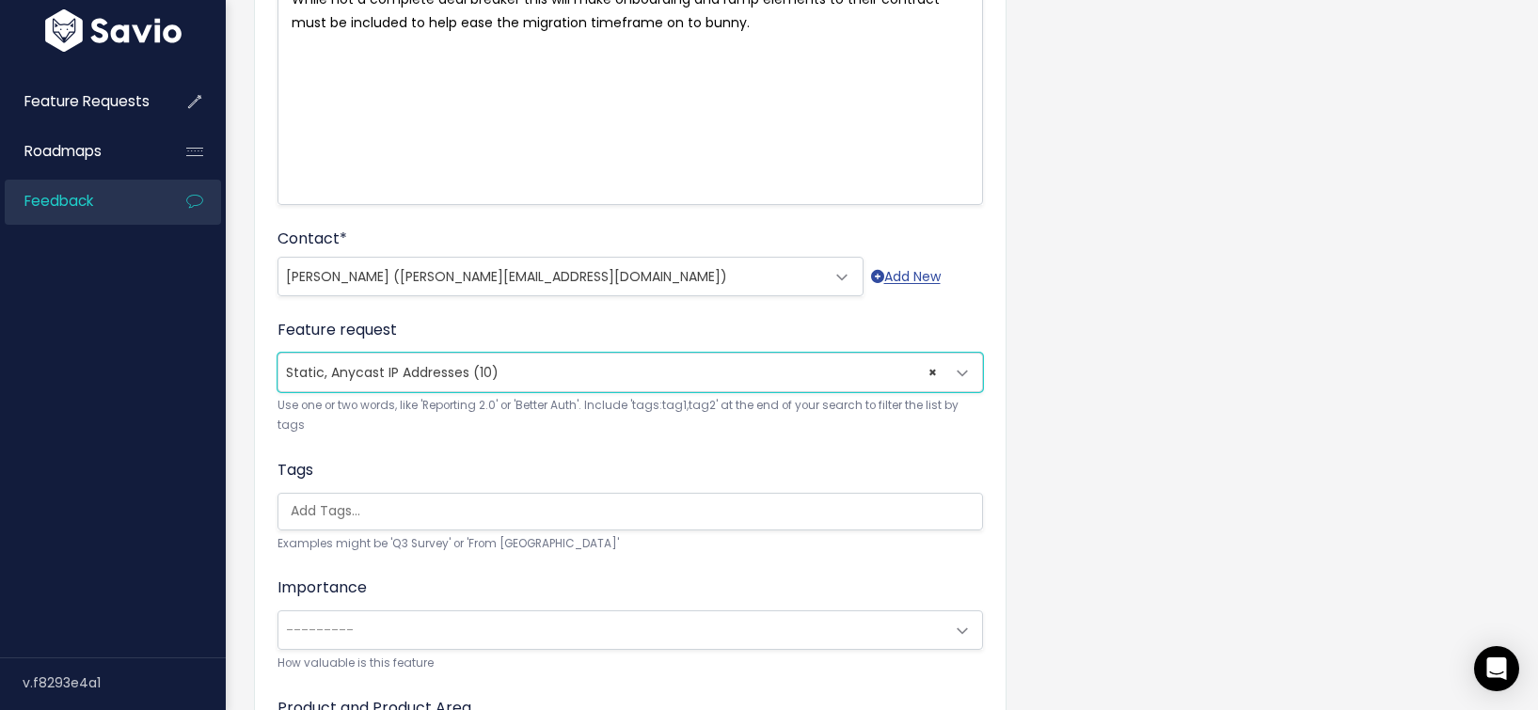
scroll to position [366, 0]
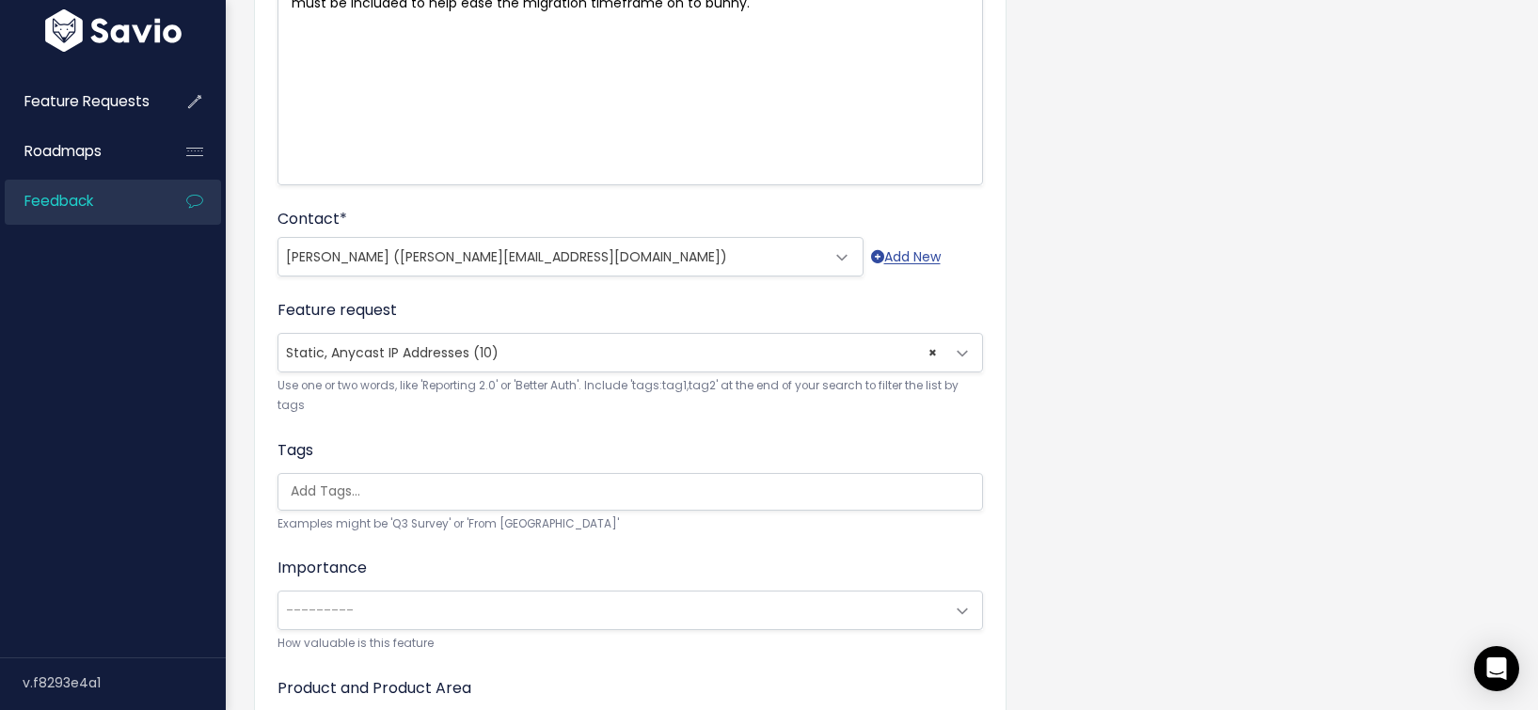
click at [443, 499] on input "search" at bounding box center [634, 492] width 703 height 20
click at [435, 531] on small "Examples might be 'Q3 Survey' or 'From Skype'" at bounding box center [629, 524] width 705 height 20
click at [450, 490] on input "search" at bounding box center [634, 492] width 703 height 20
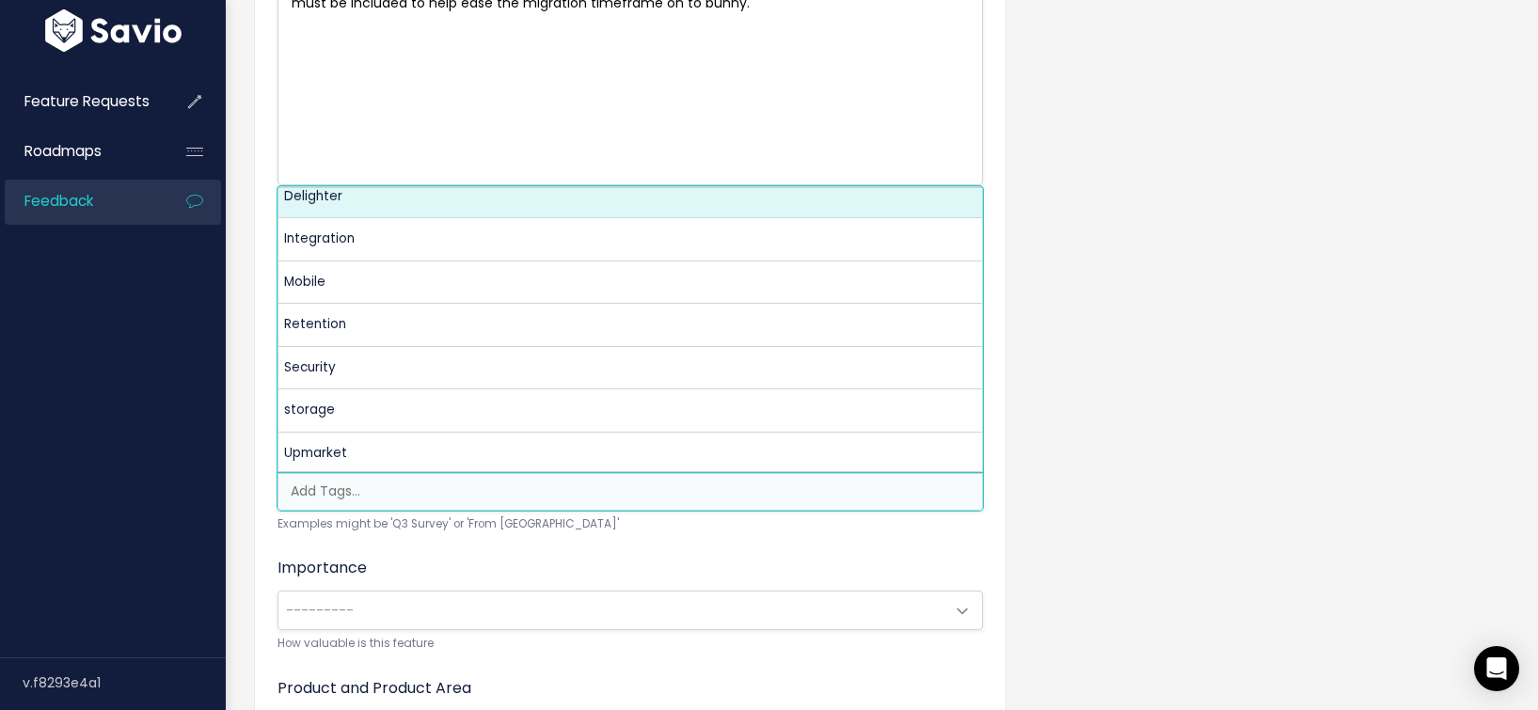
scroll to position [11, 0]
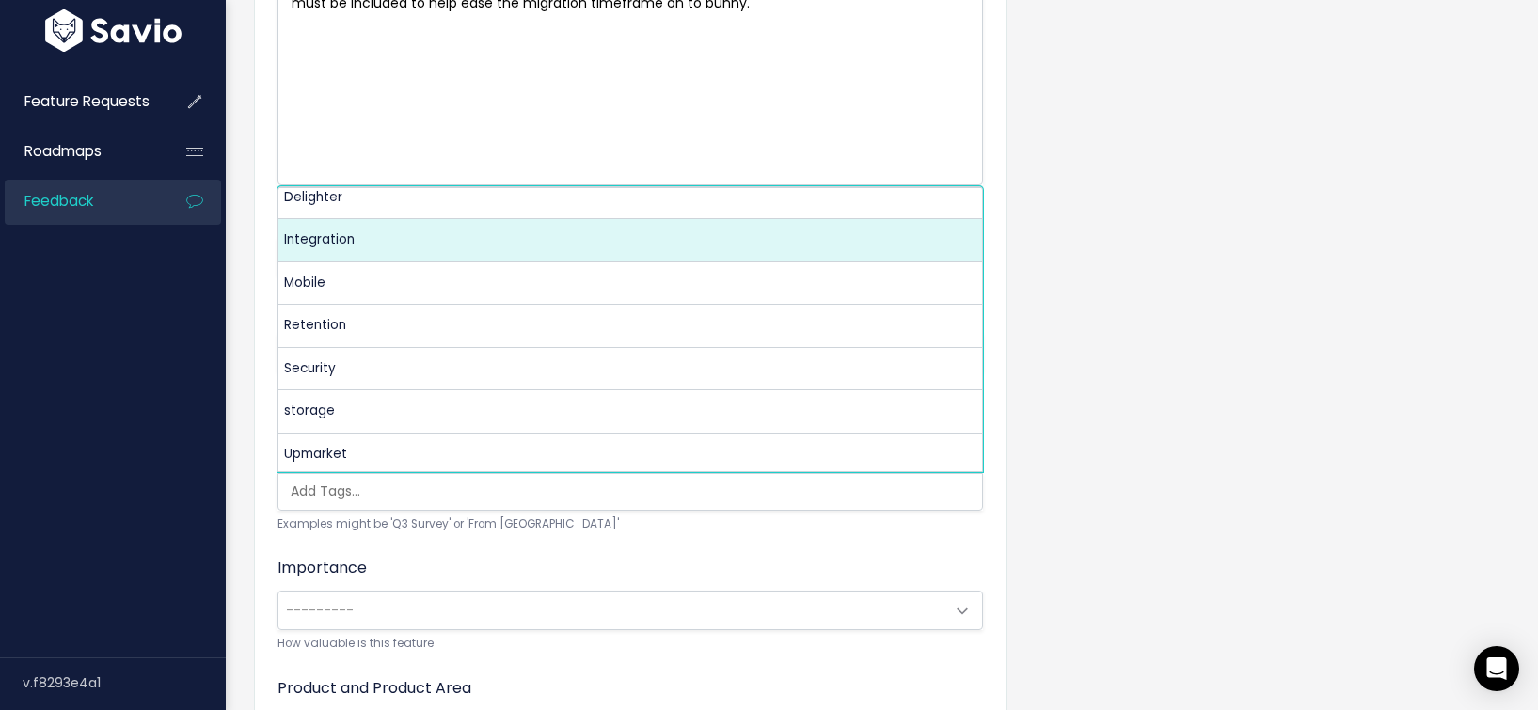
select select "9975"
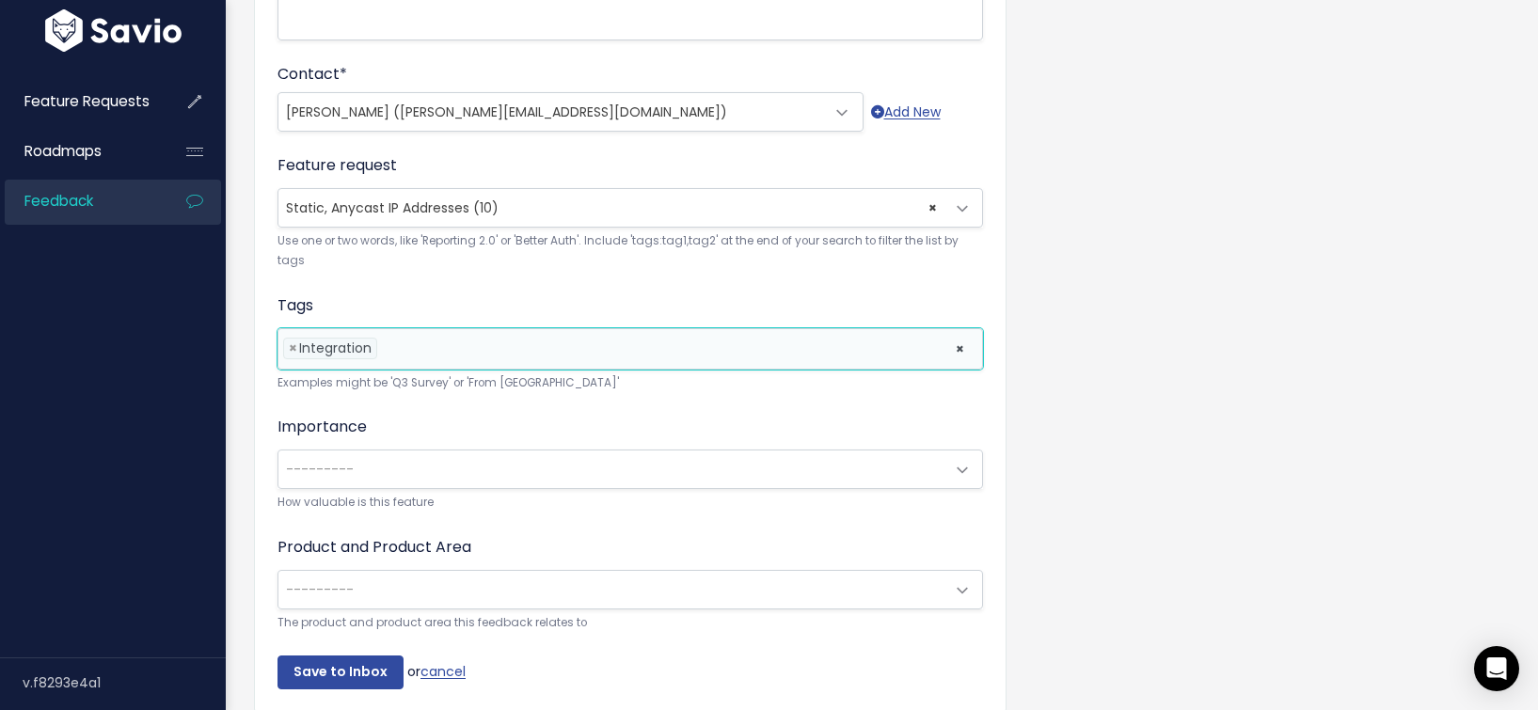
scroll to position [509, 0]
click at [428, 456] on span "---------" at bounding box center [611, 471] width 666 height 38
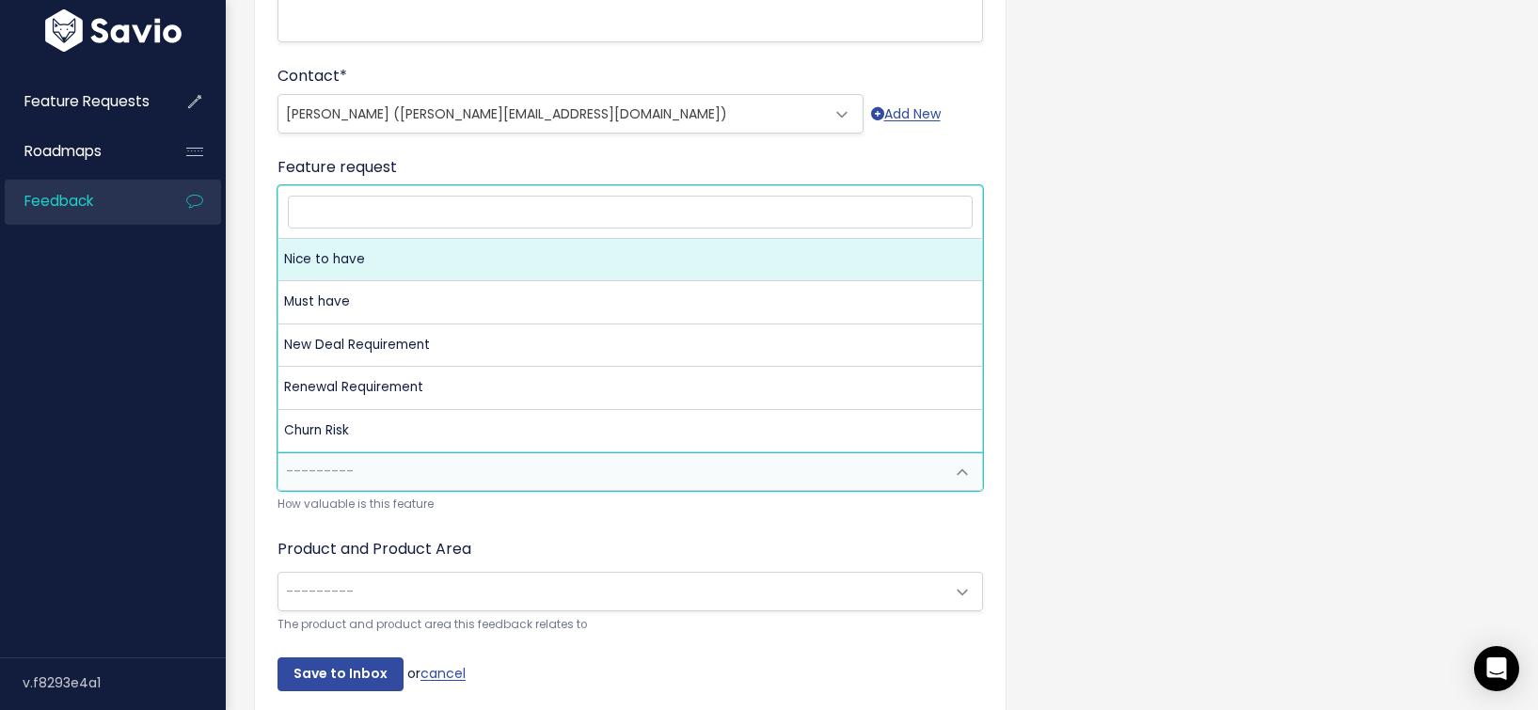
select select "NICE_TO_HAVE"
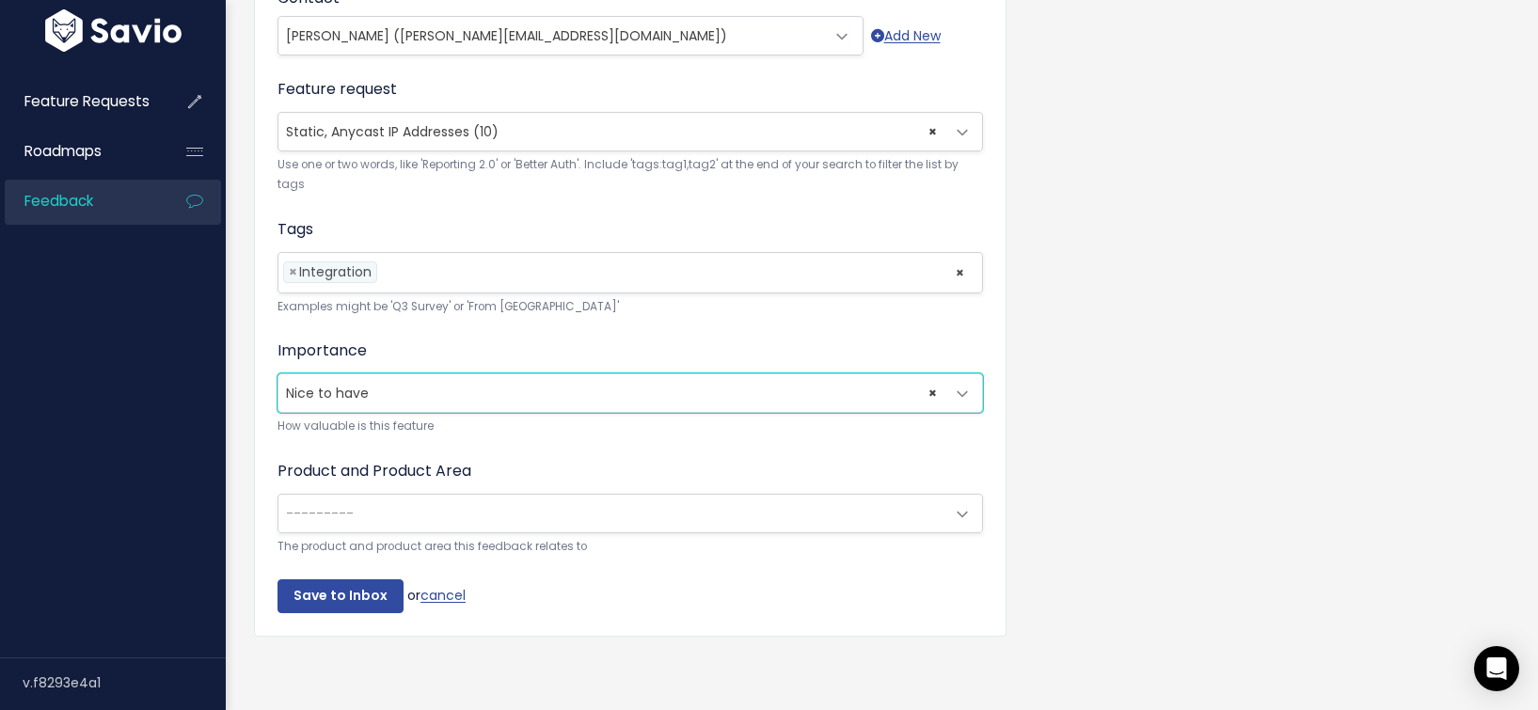
scroll to position [585, 0]
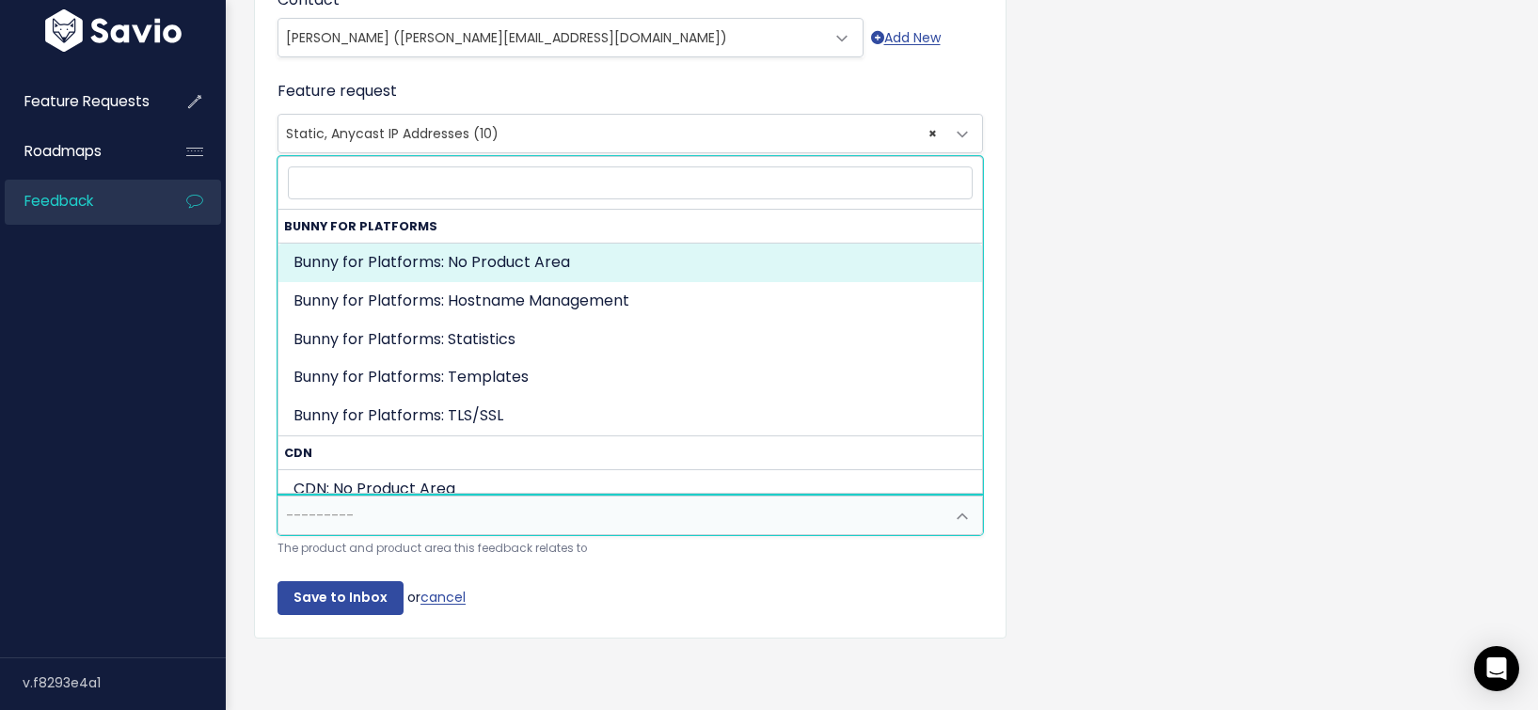
click at [419, 499] on span "---------" at bounding box center [611, 516] width 666 height 38
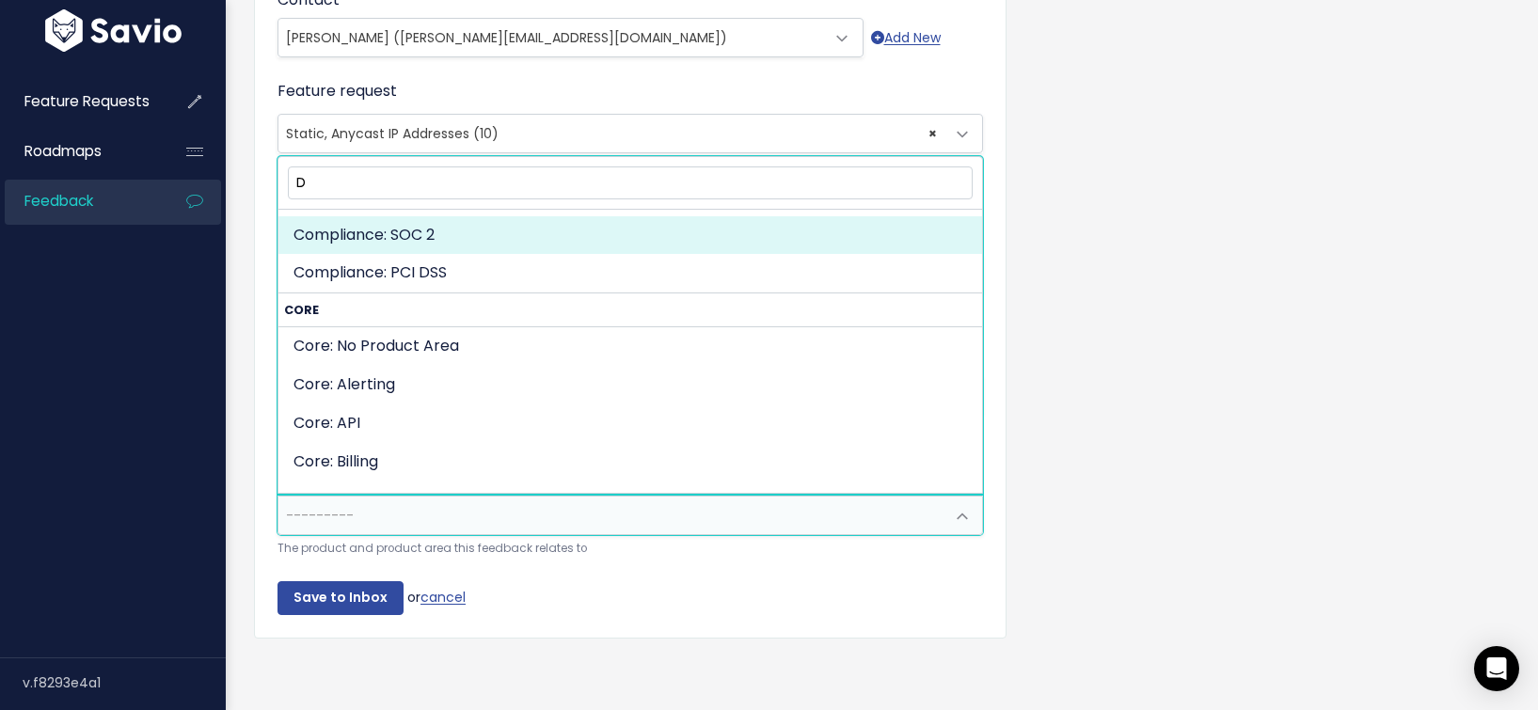
scroll to position [0, 0]
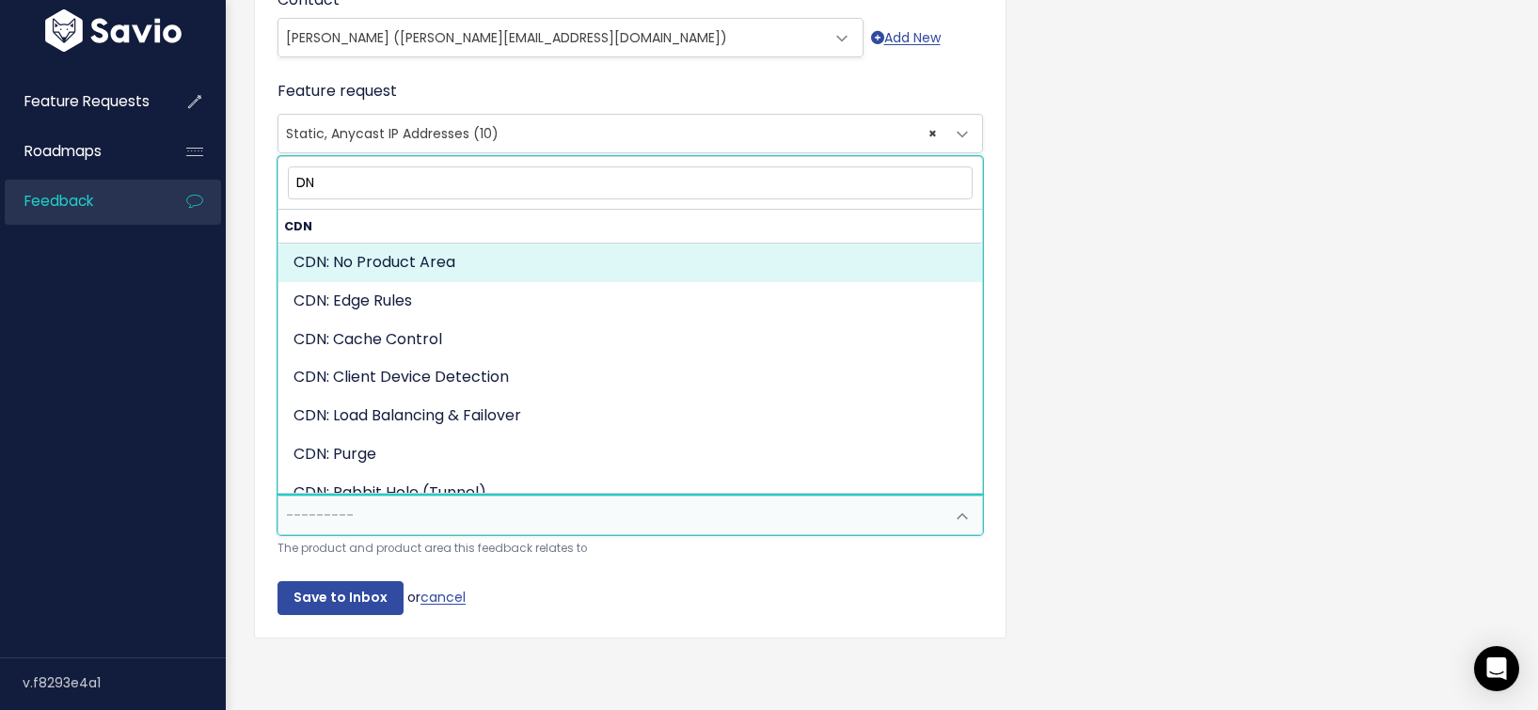
type input "D"
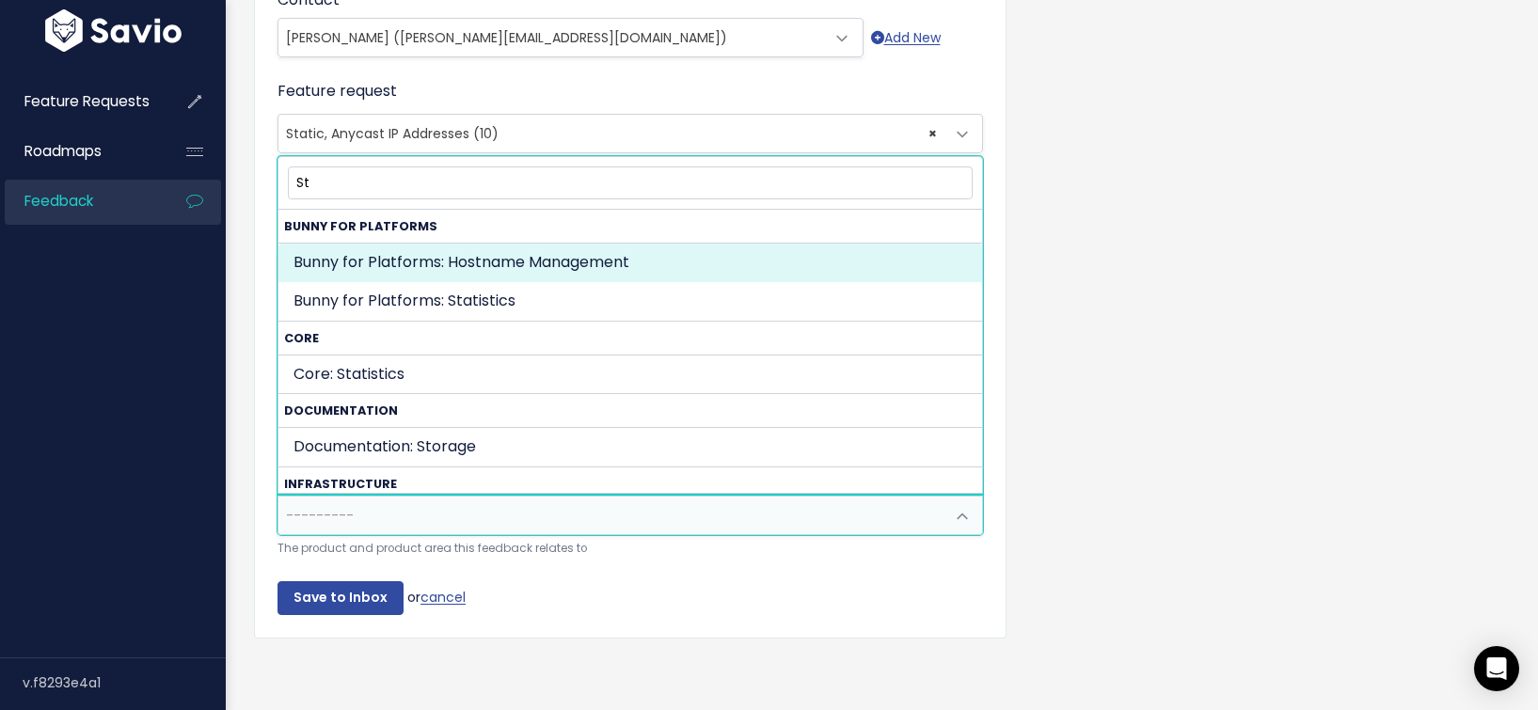
type input "S"
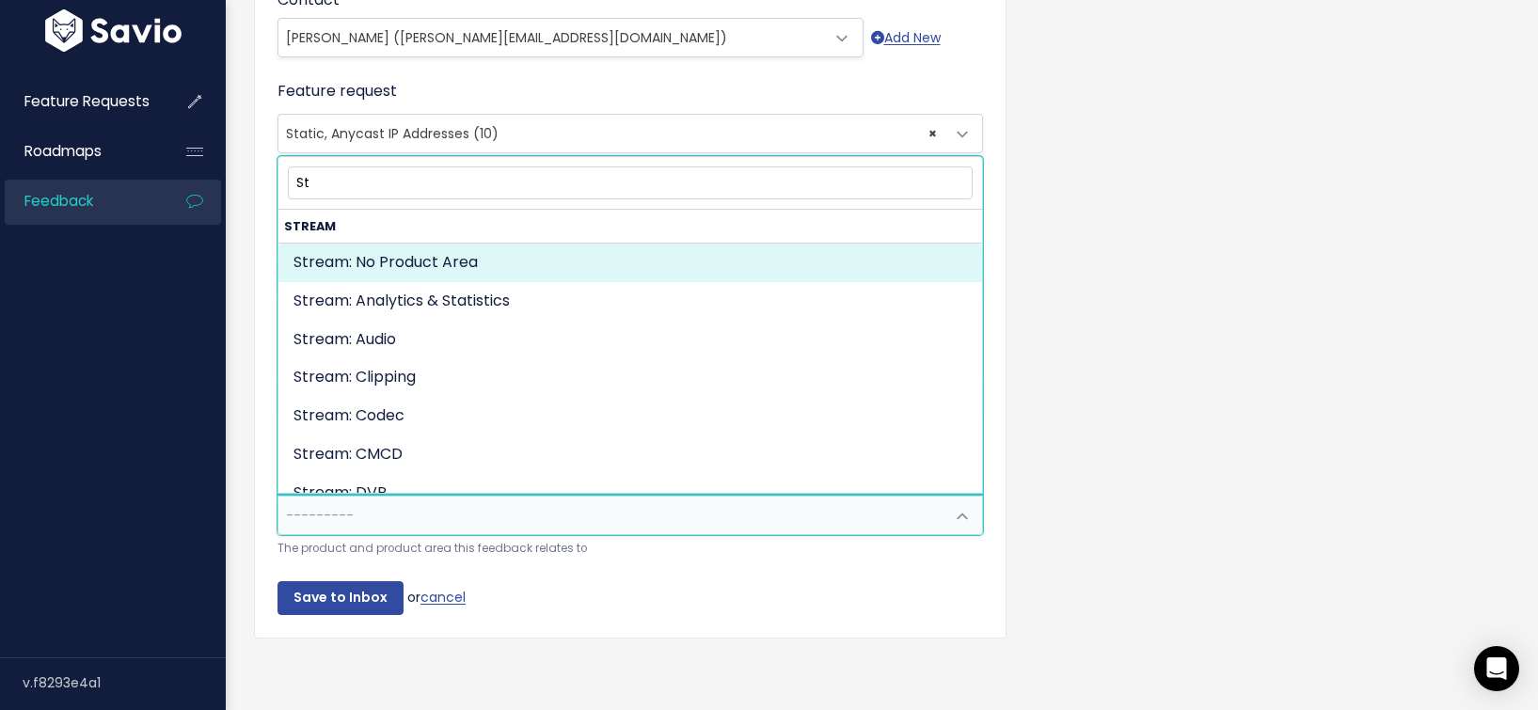
type input "S"
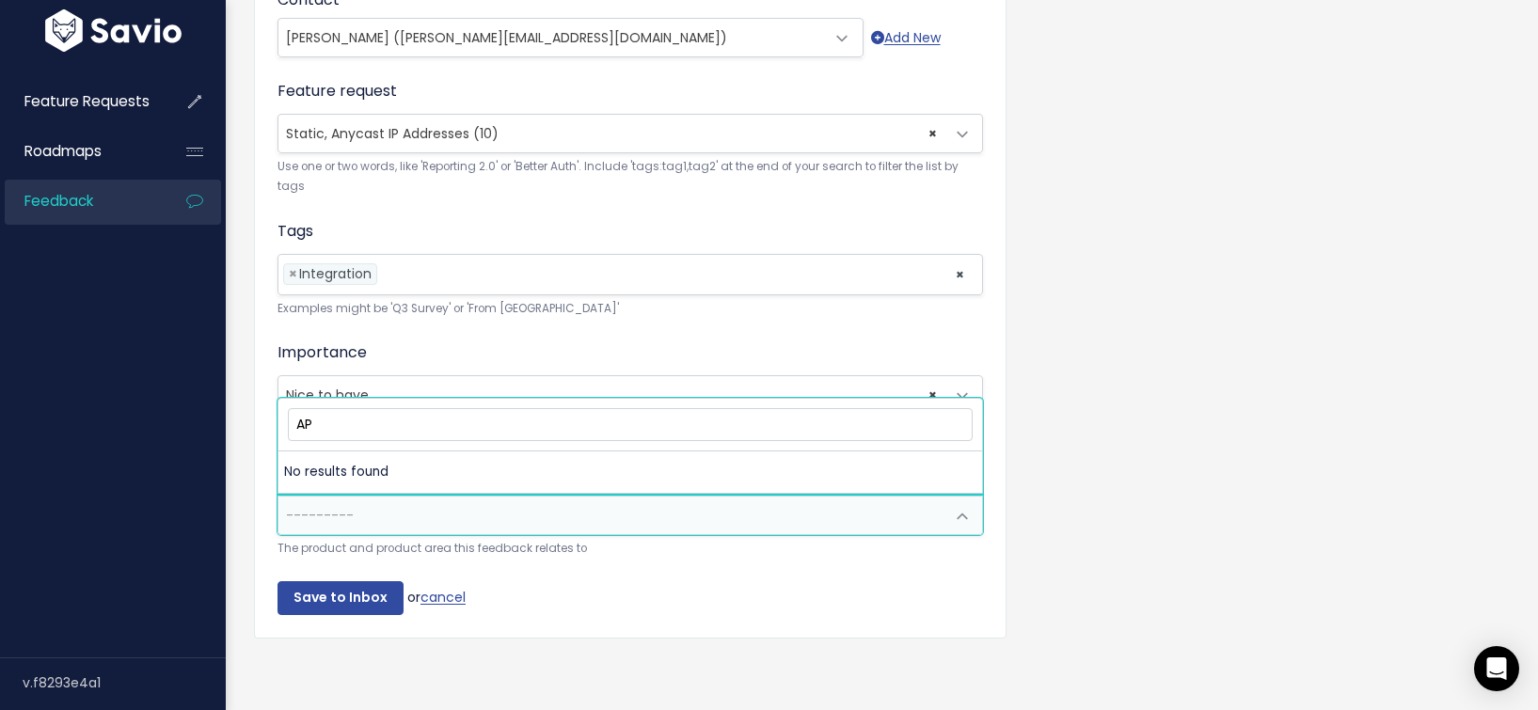
type input "A"
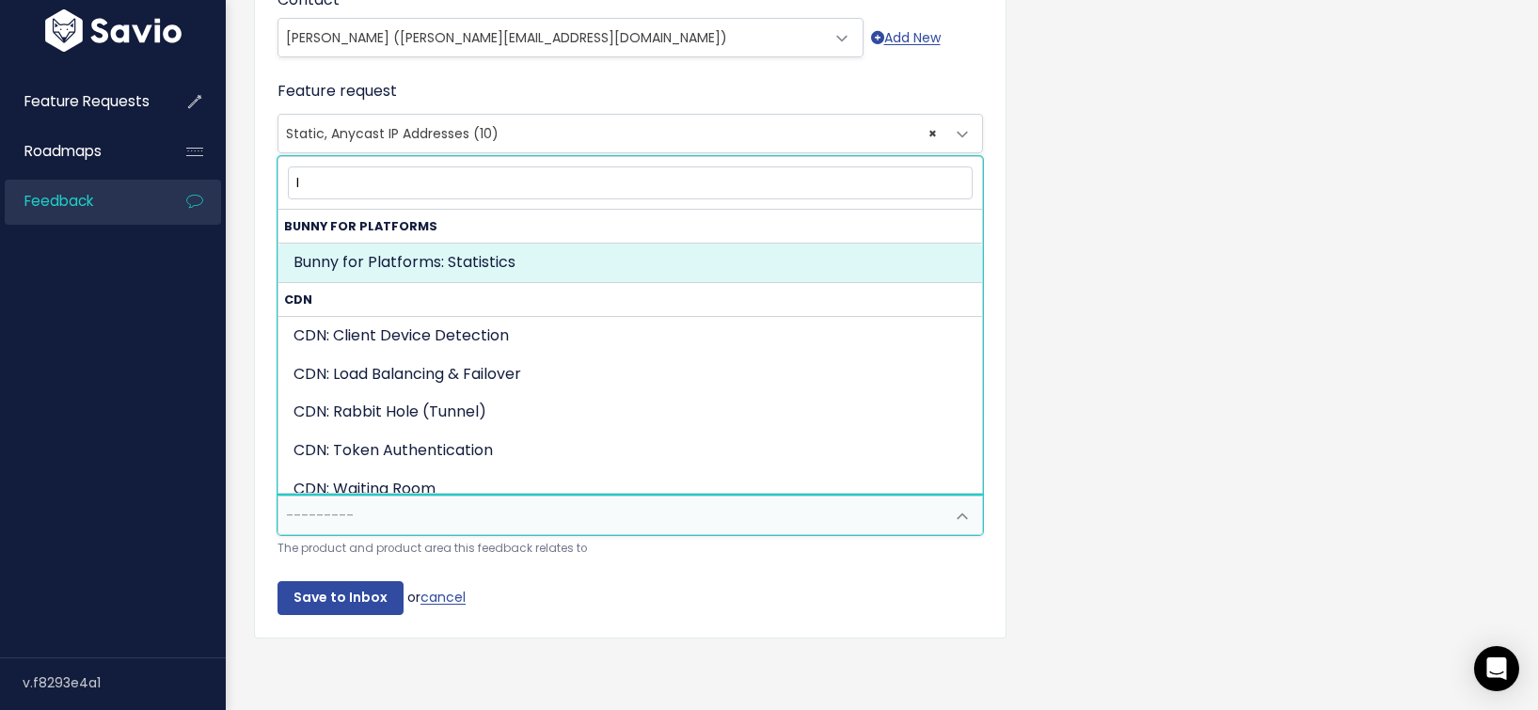
type input "IP"
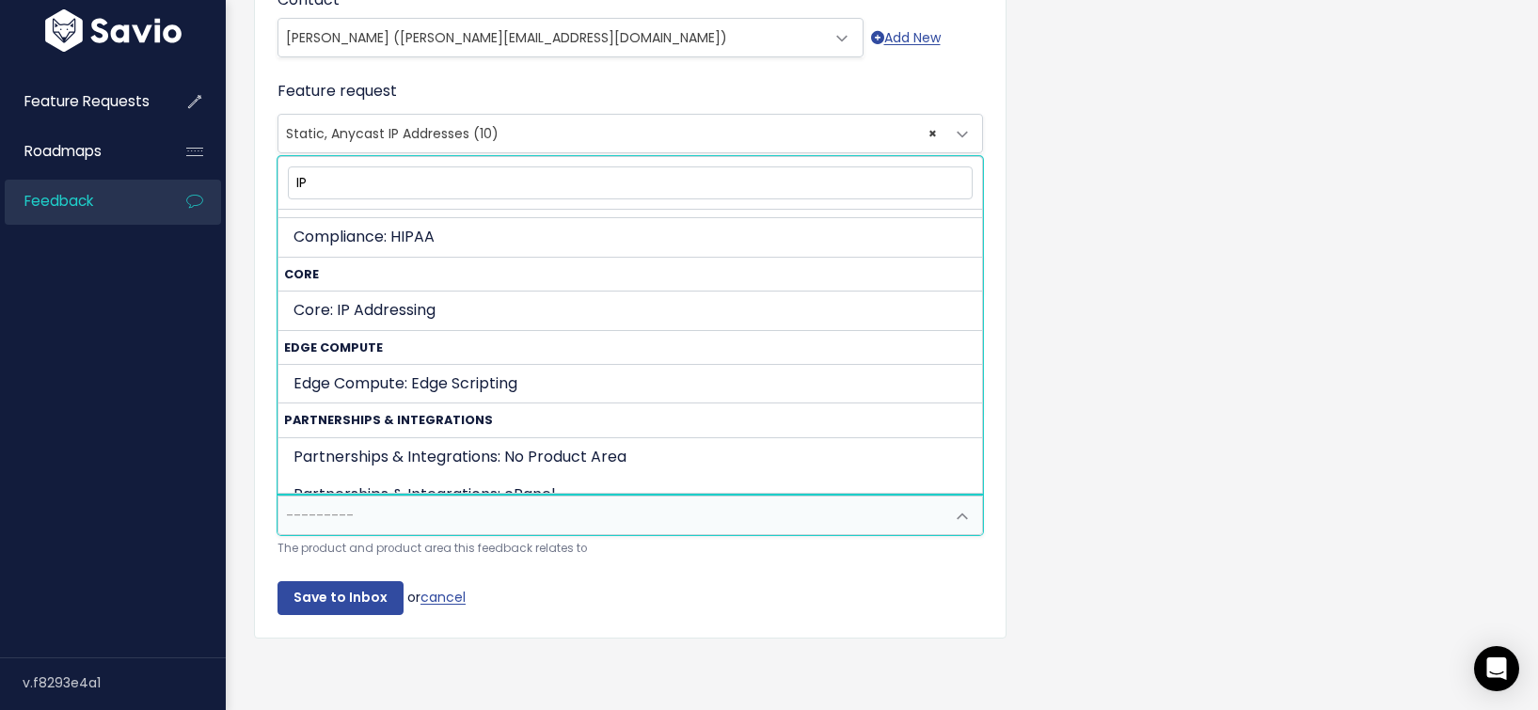
scroll to position [24, 0]
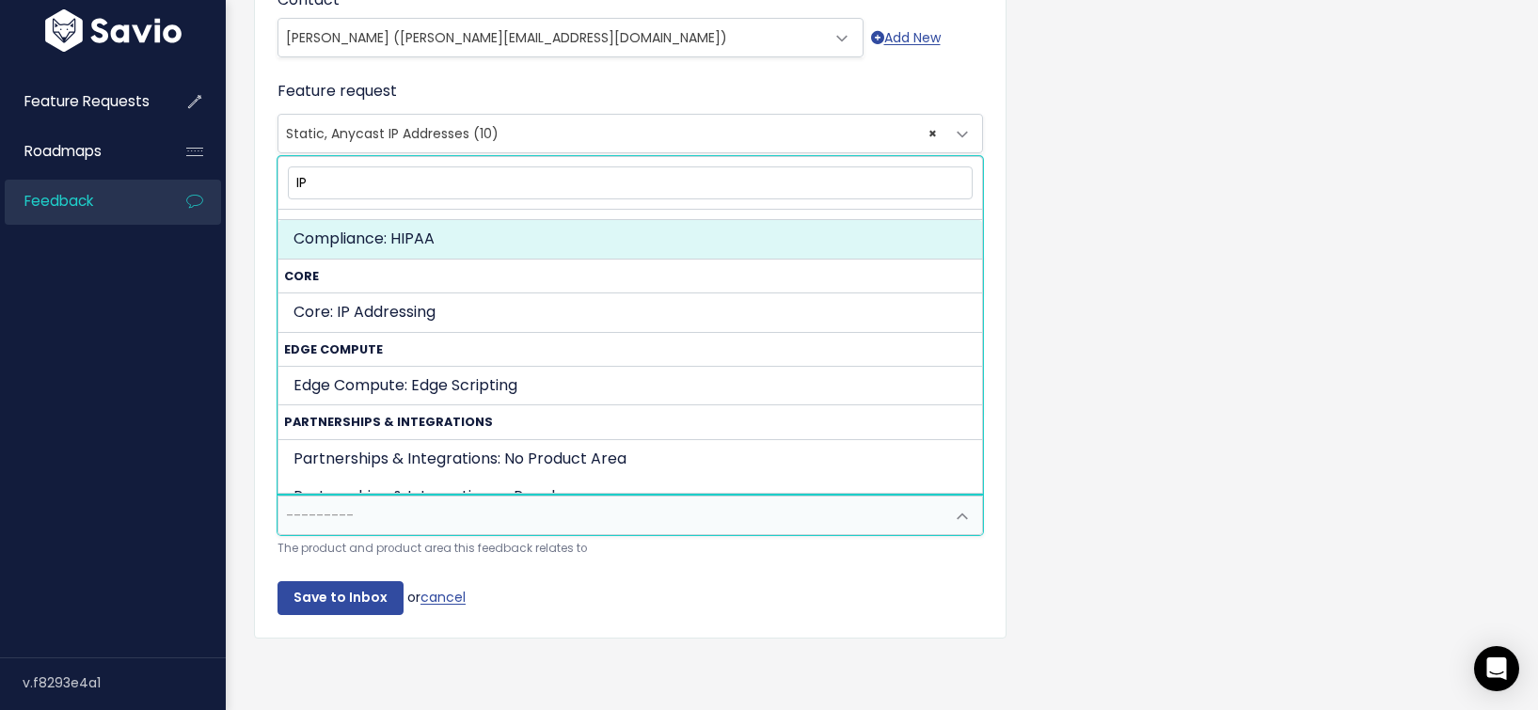
click at [456, 173] on input "IP" at bounding box center [630, 182] width 685 height 33
click at [456, 177] on input "IP" at bounding box center [630, 182] width 685 height 33
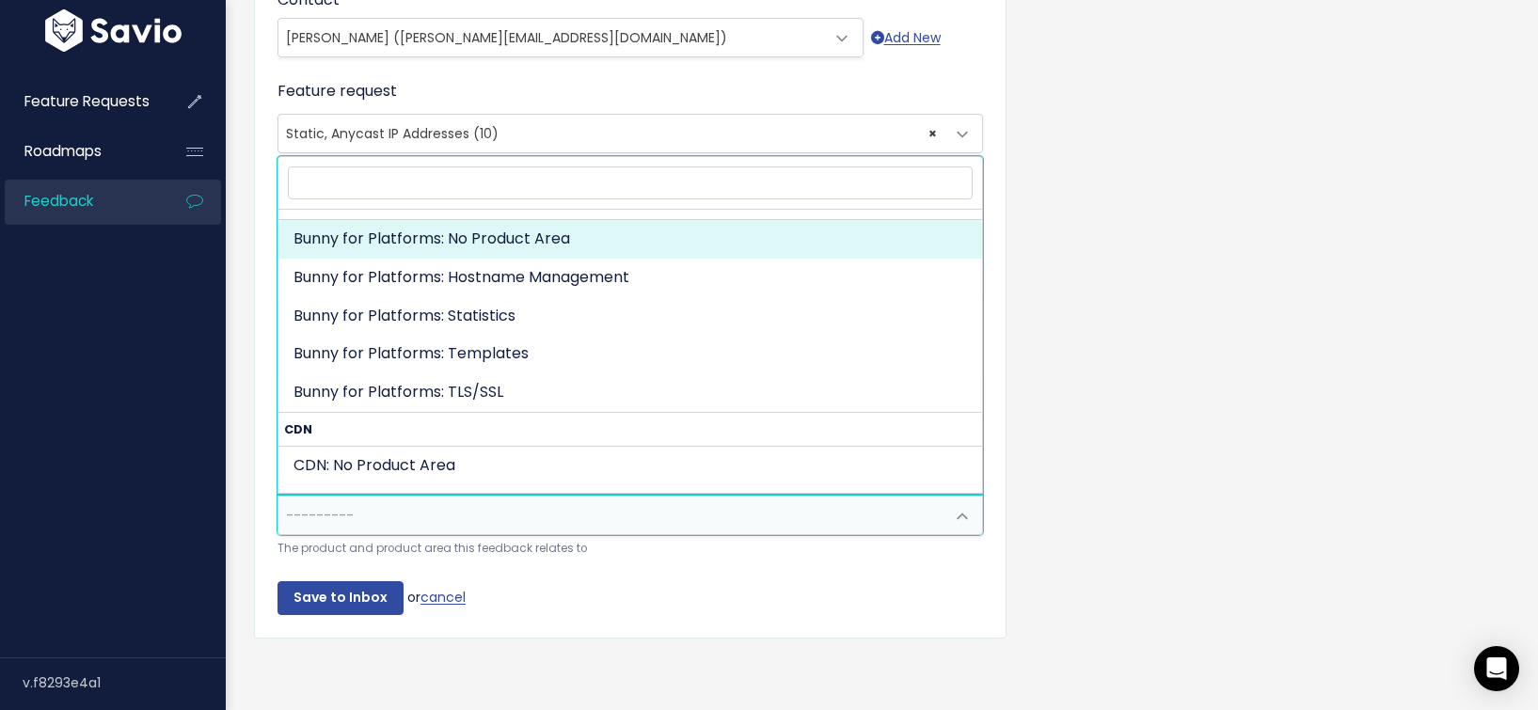
scroll to position [0, 0]
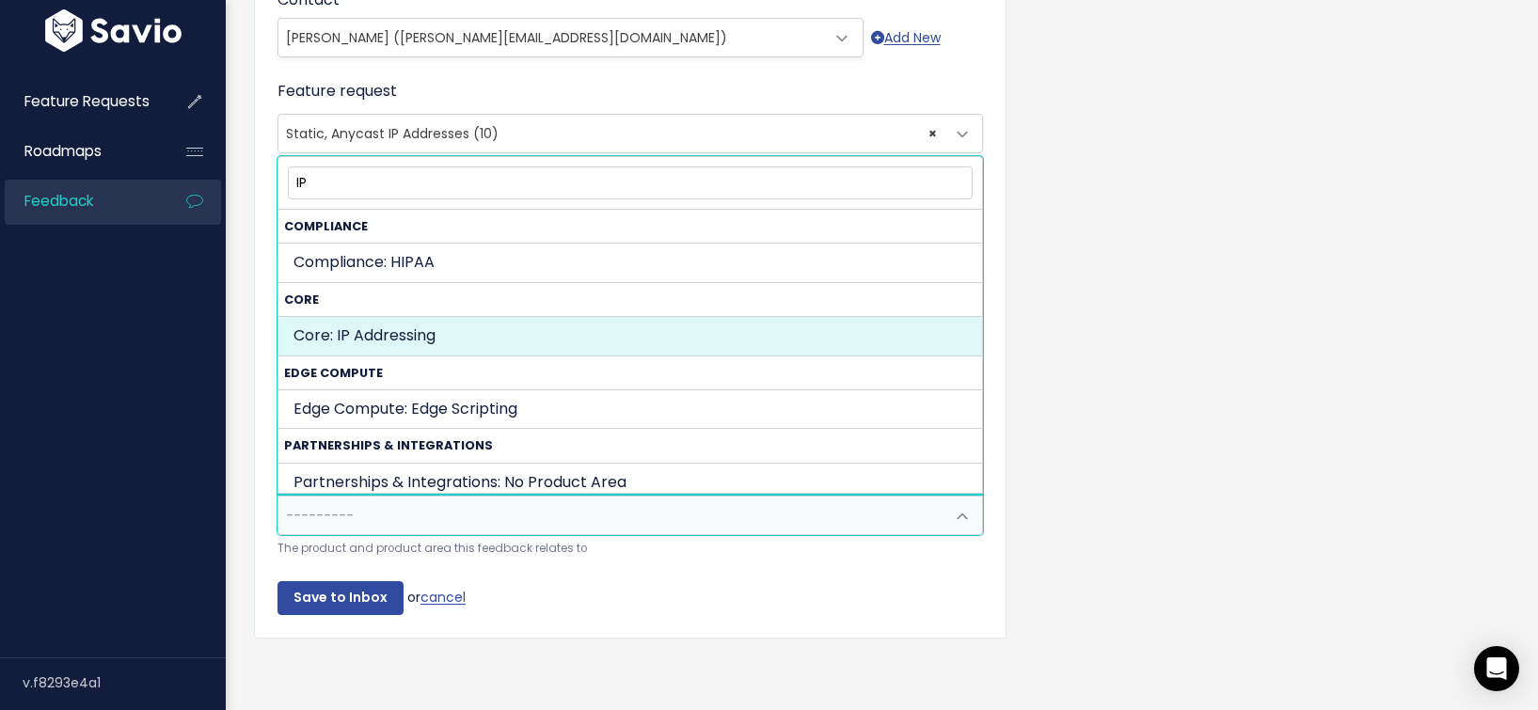
type input "IP"
select select "MAIN:IP_ADDRESSING"
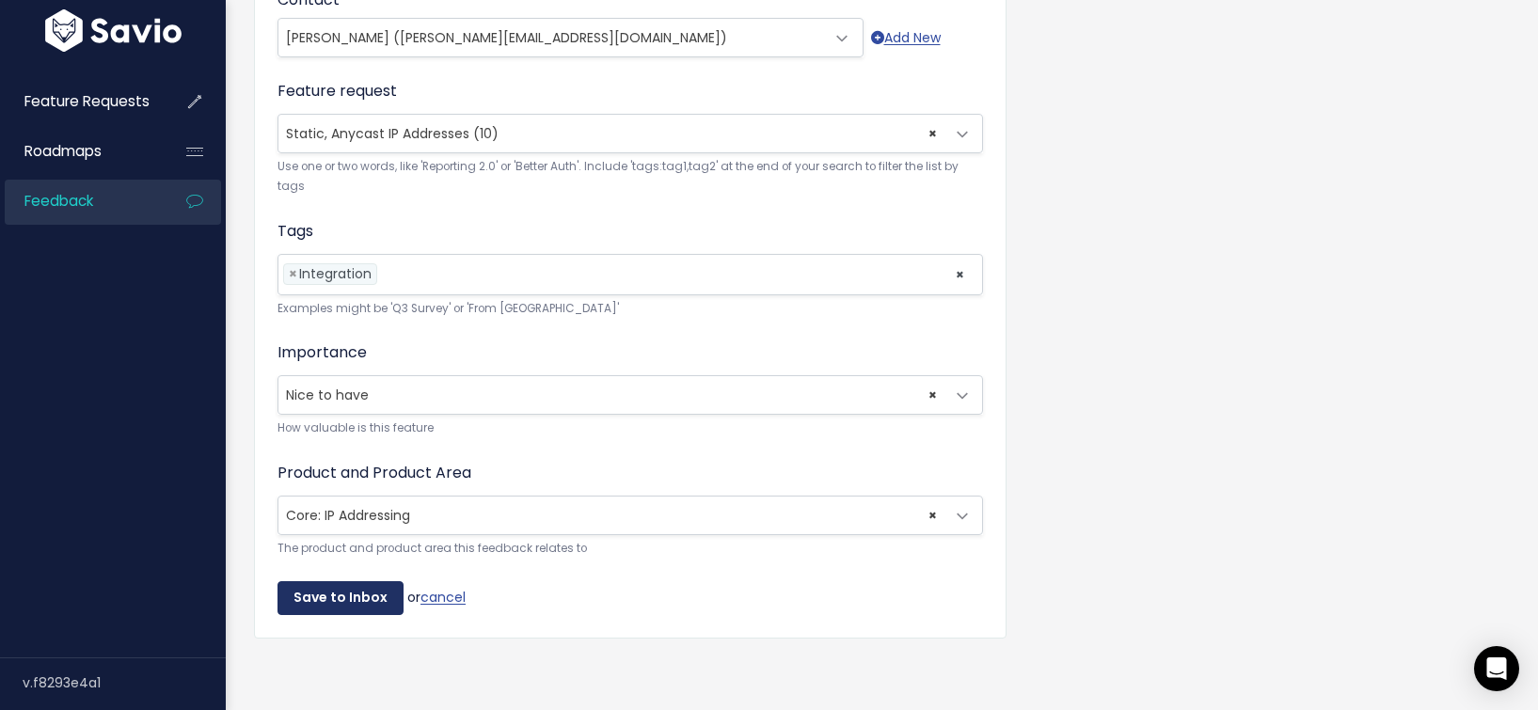
click at [365, 594] on input "Save to Inbox" at bounding box center [340, 598] width 126 height 34
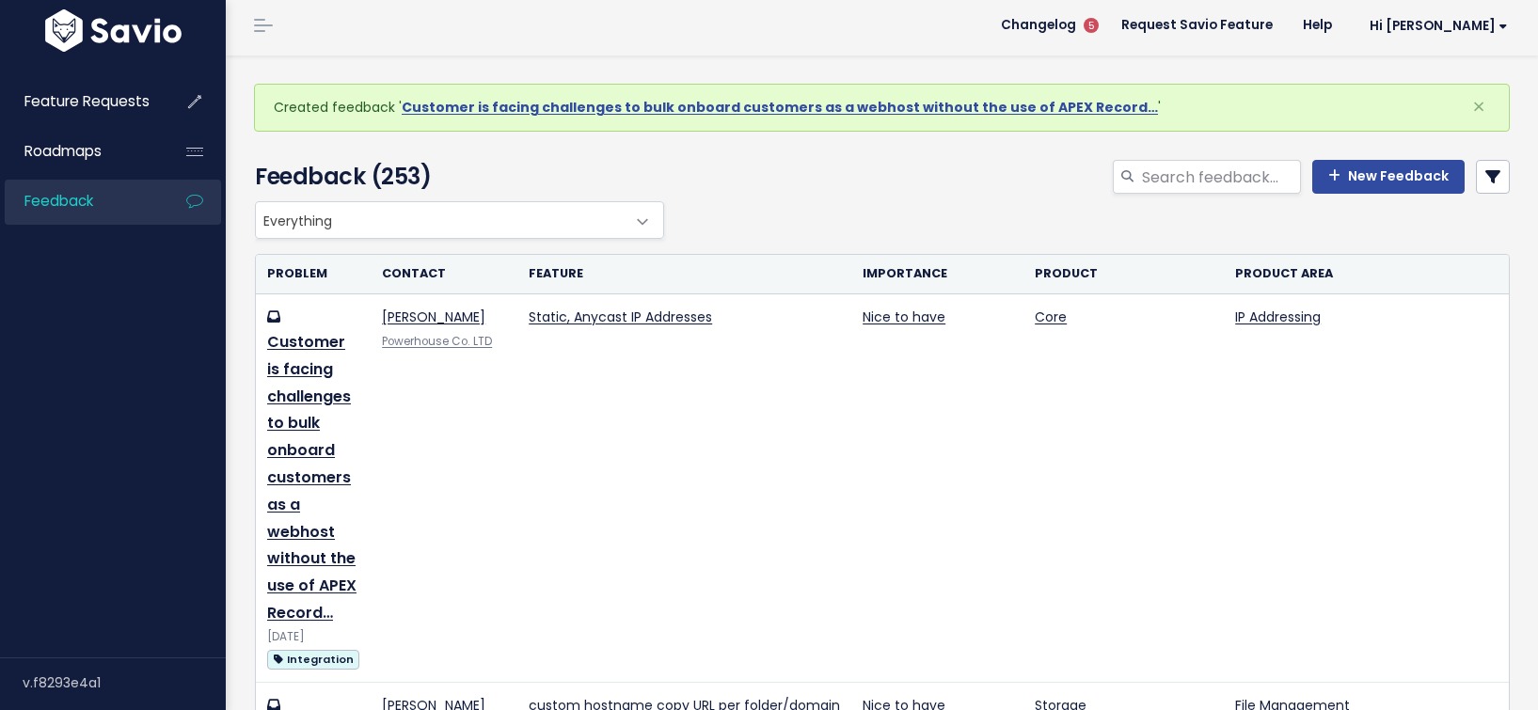
scroll to position [4, 0]
click at [808, 181] on div "New Feedback" at bounding box center [1097, 181] width 856 height 41
click at [1370, 180] on link "New Feedback" at bounding box center [1388, 178] width 152 height 34
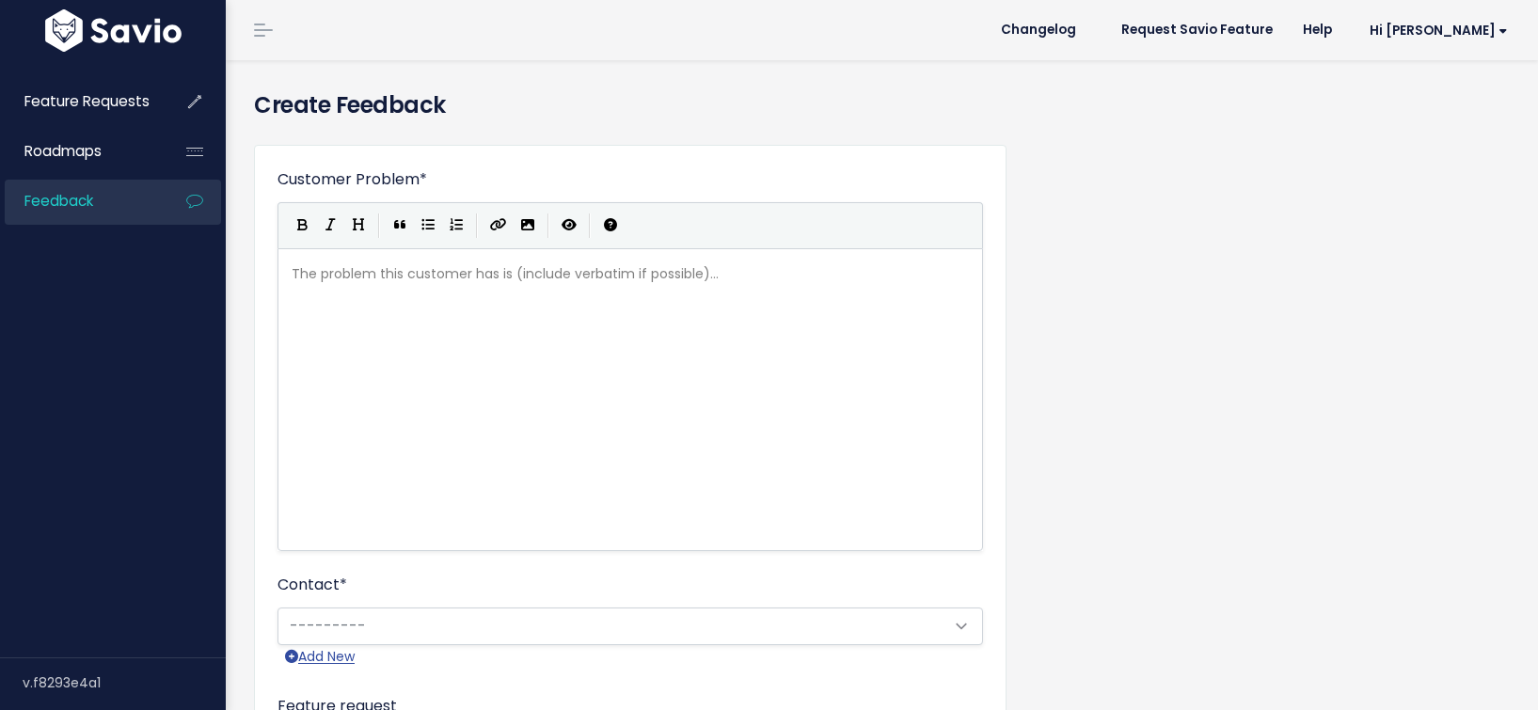
scroll to position [2, 0]
click at [497, 272] on pre "​" at bounding box center [630, 274] width 685 height 24
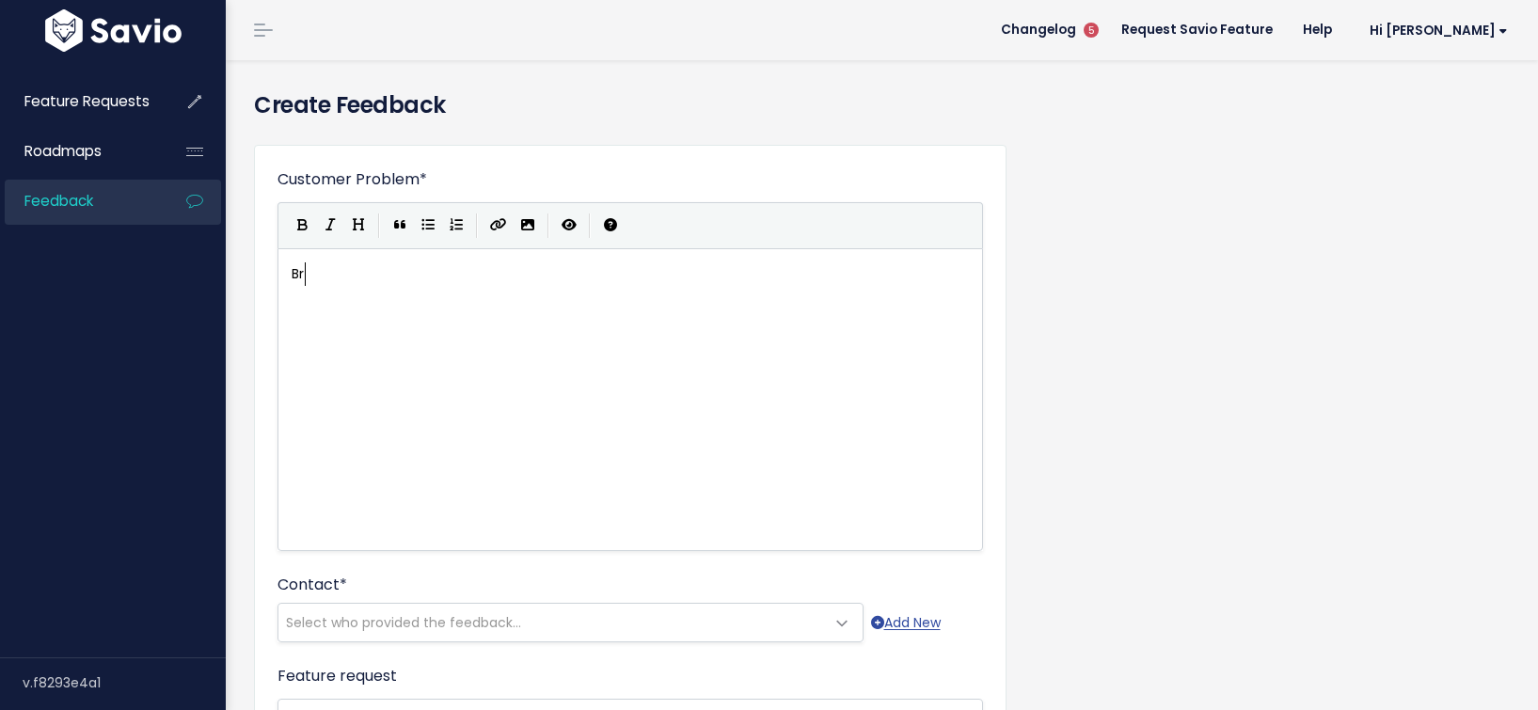
type textarea "Bra"
type textarea "O"
type textarea "LENTH"
click at [408, 287] on div "xxxxxxxxxx L" at bounding box center [630, 274] width 685 height 31
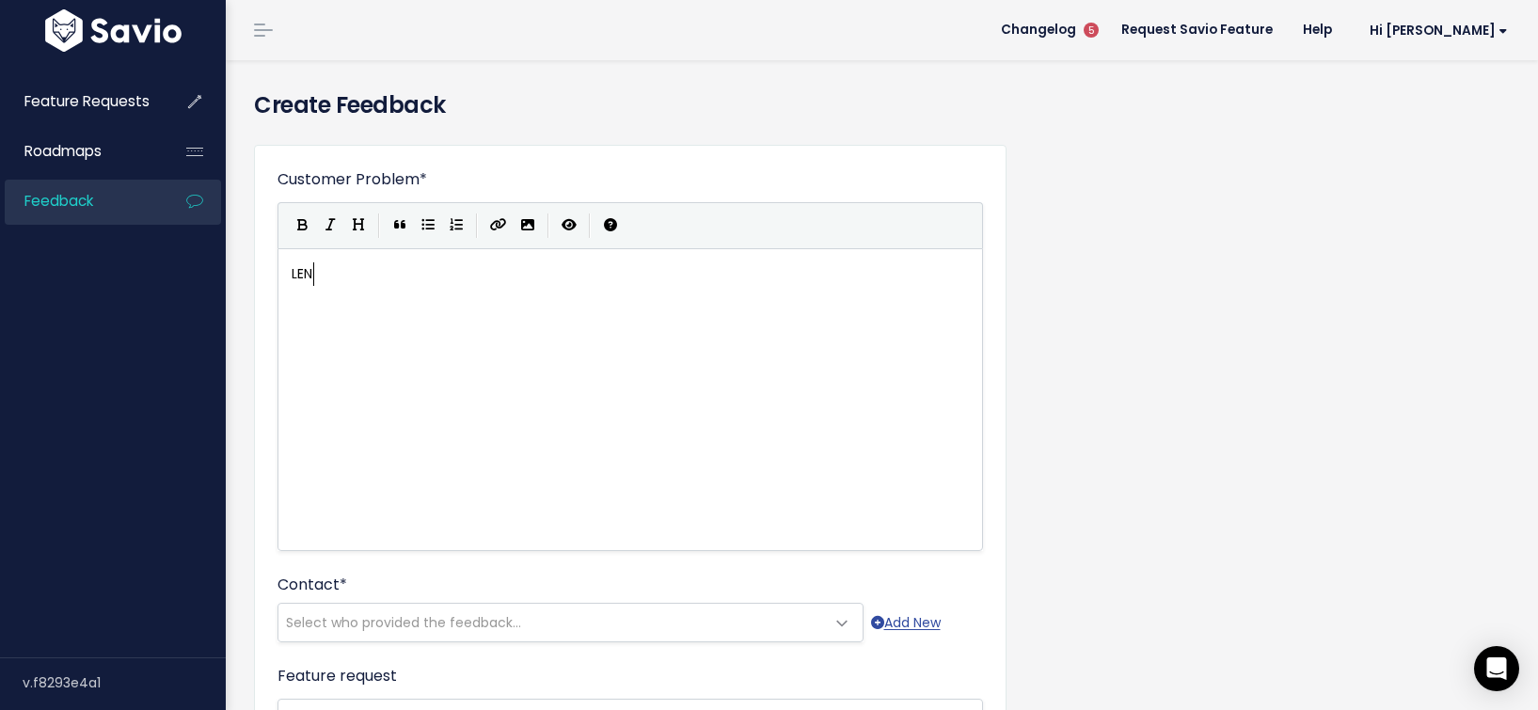
type textarea "ENG"
type textarea "engthy list of IPs for"
type textarea "and related upateds"
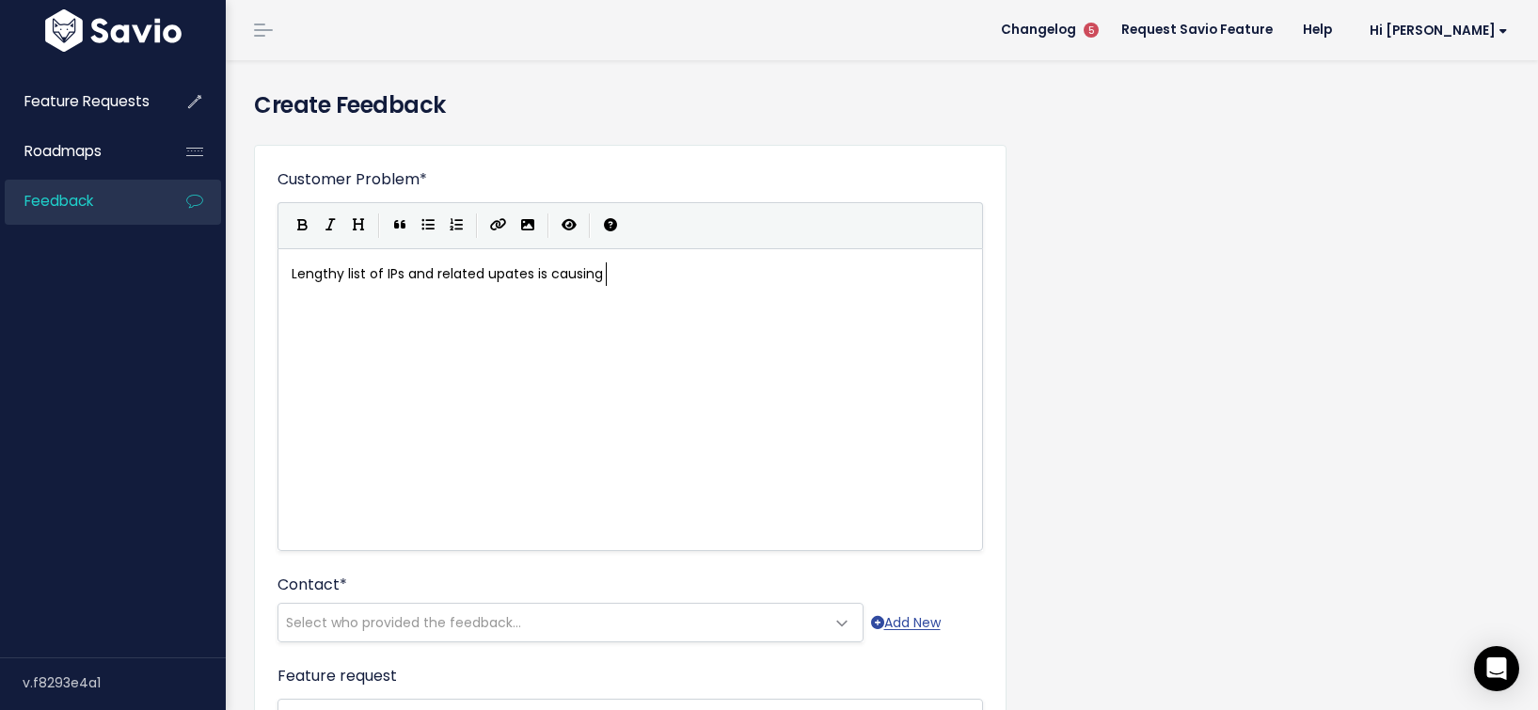
type textarea "s is causing a"
type textarea "challenges for customer firewalls reso"
type textarea "ulting oi"
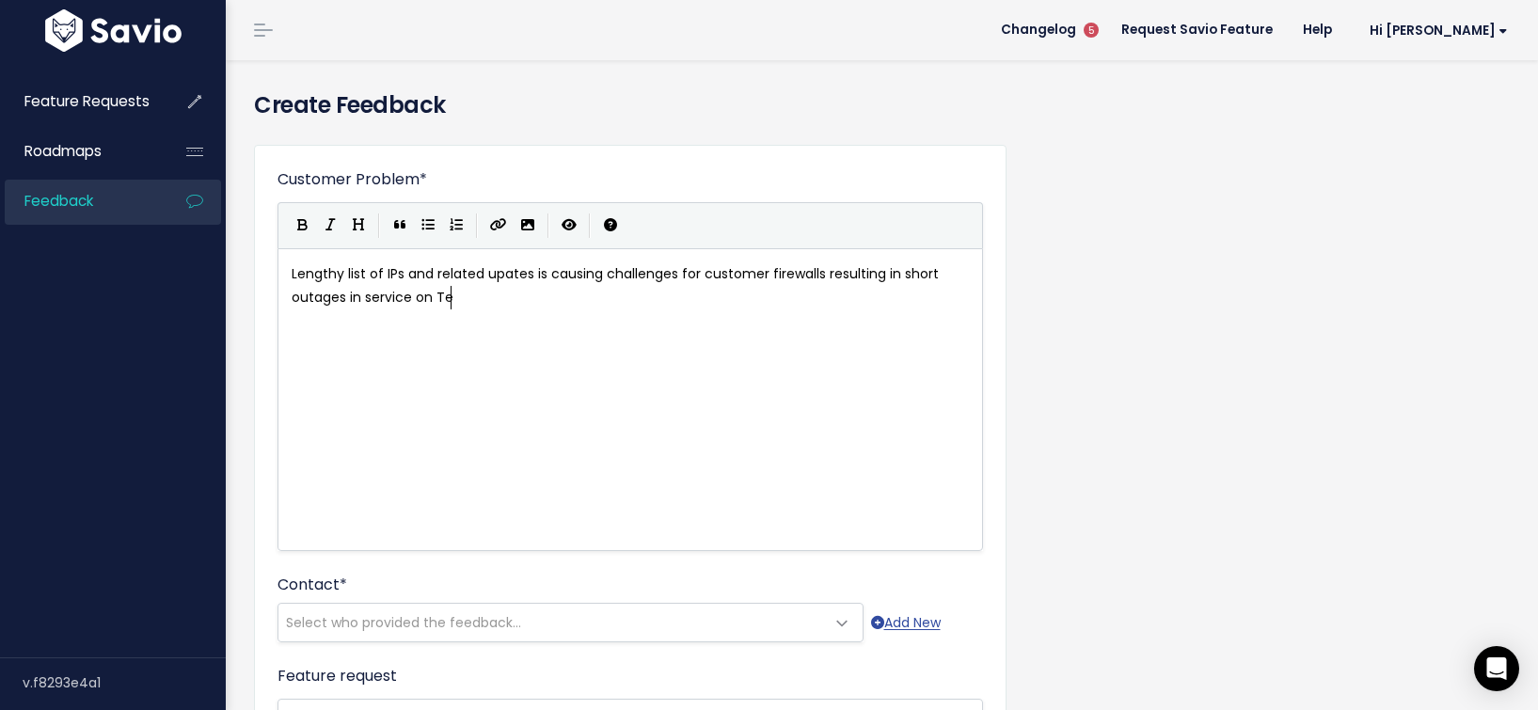
type textarea "in short outages in service on Tes"
type textarea "xas PoPs (origin shield) when updating or rotaing edges."
type textarea "Braod"
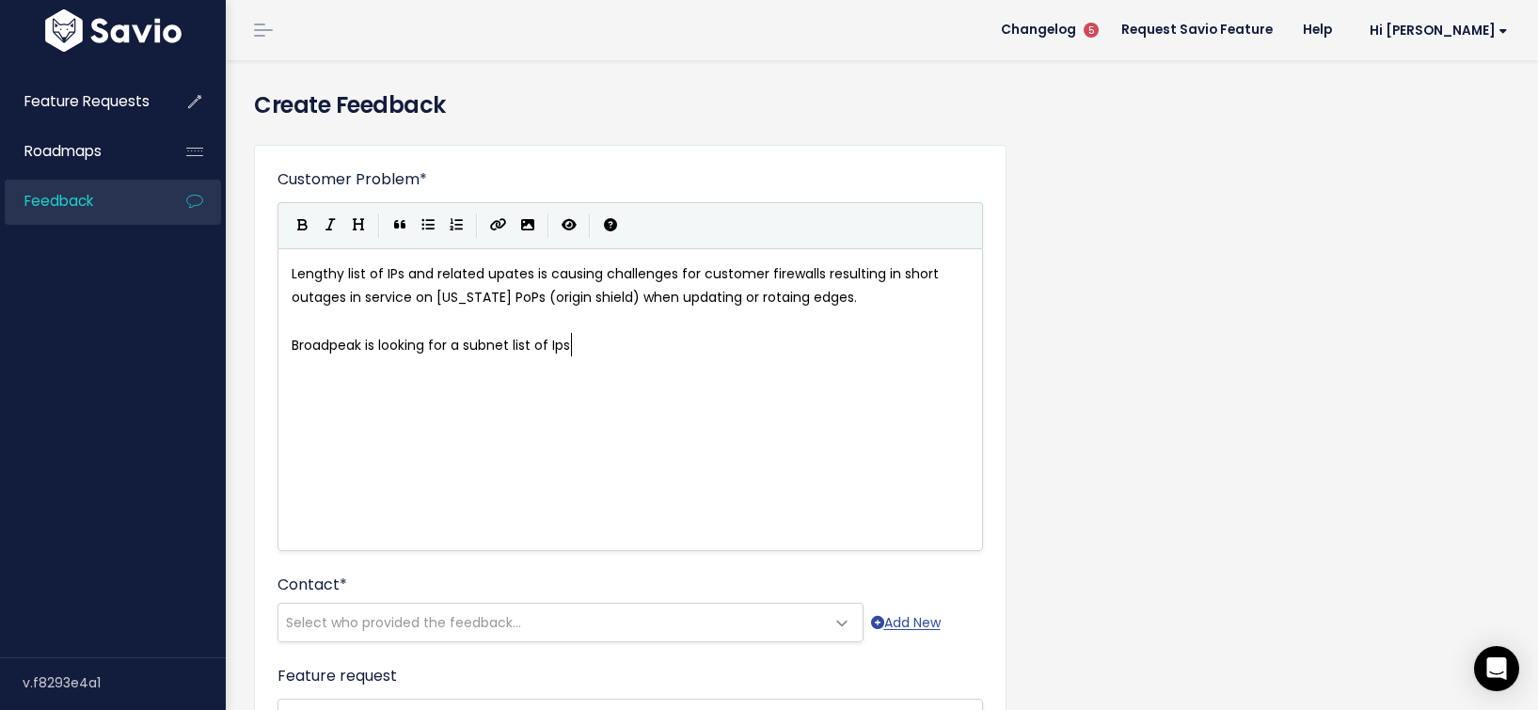
scroll to position [10, 271]
type textarea "oadpeak is looking for a subnet list of Ips"
type textarea "O"
type textarea "P{s"
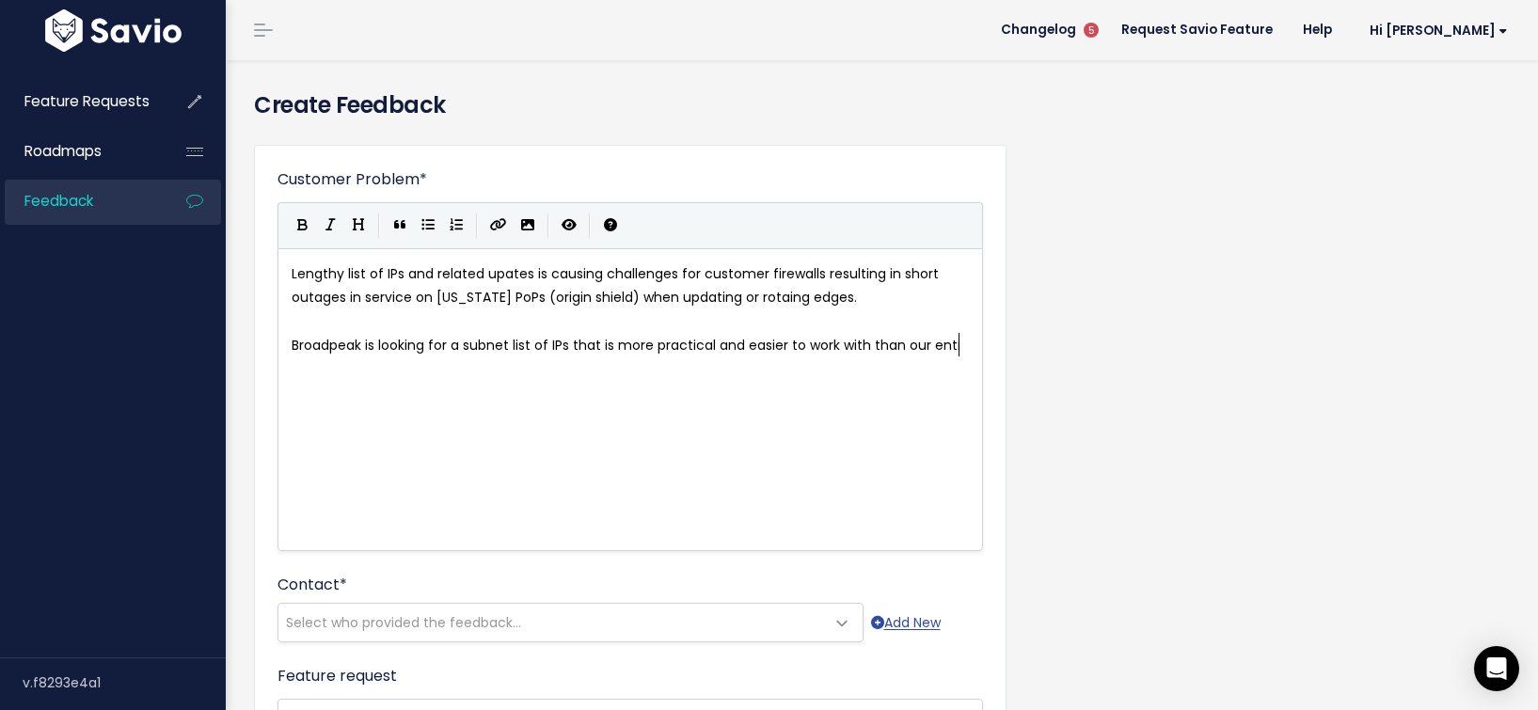
type textarea "s that is more practical and easier to work with than our entiere"
type textarea "re API end point and corresponding lengthy lists."
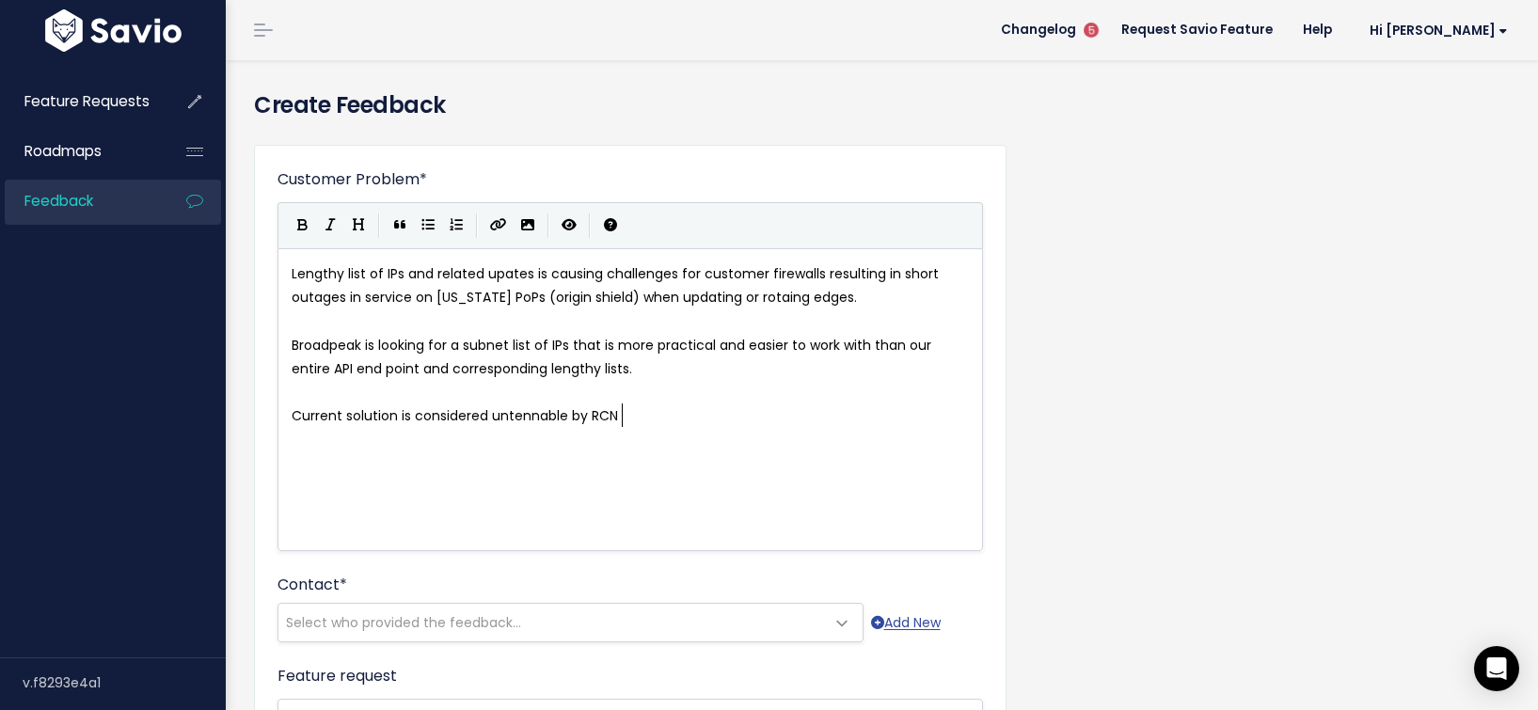
scroll to position [10, 329]
type textarea "Current solution is considered untennable by RCN / Toolbox reseler"
type textarea "ler."
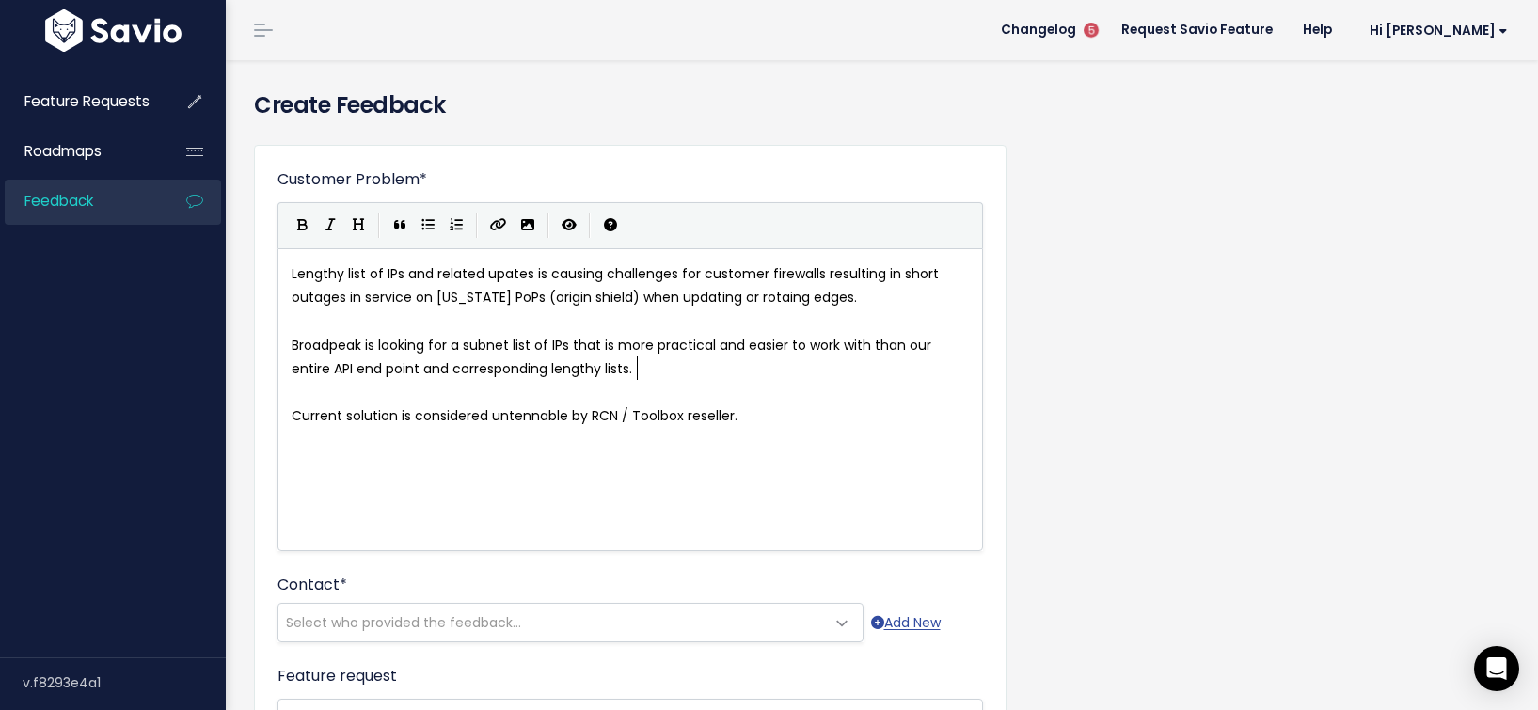
click at [704, 367] on pre "Broadpeak is looking for a subnet list of IPs that is more practical and easier…" at bounding box center [630, 357] width 685 height 47
click at [686, 364] on pre "Broadpeak is looking for a subnet list of IPs that is more practical and easier…" at bounding box center [630, 357] width 685 height 47
type textarea "​"
paste textarea
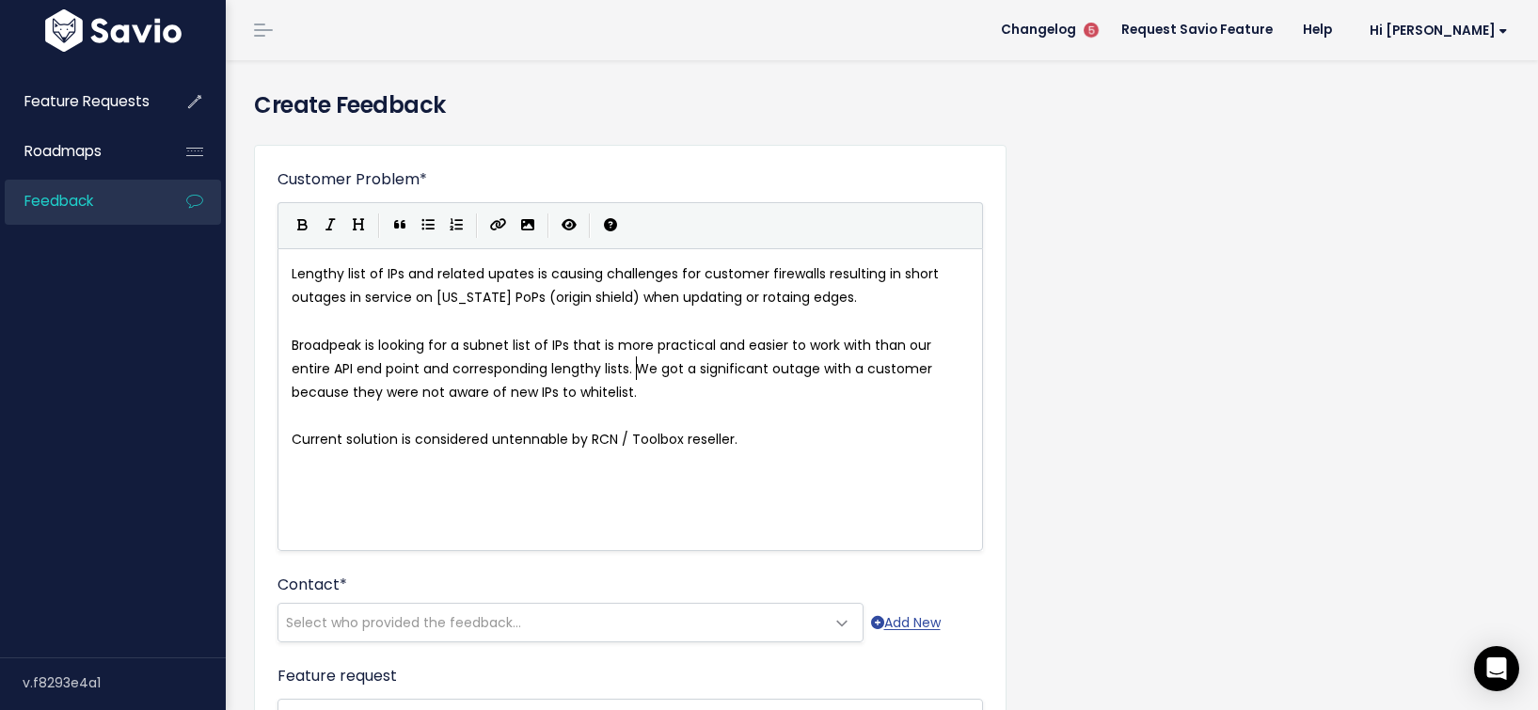
click at [637, 362] on span "Broadpeak is looking for a subnet list of IPs that is more practical and easier…" at bounding box center [614, 369] width 644 height 66
click at [840, 428] on pre "Current solution is considered untennable by RCN / Toolbox reseller." at bounding box center [630, 440] width 685 height 24
click at [792, 403] on pre "Broadpeak is looking for a subnet list of IPs that is more practical and easier…" at bounding box center [630, 369] width 685 height 71
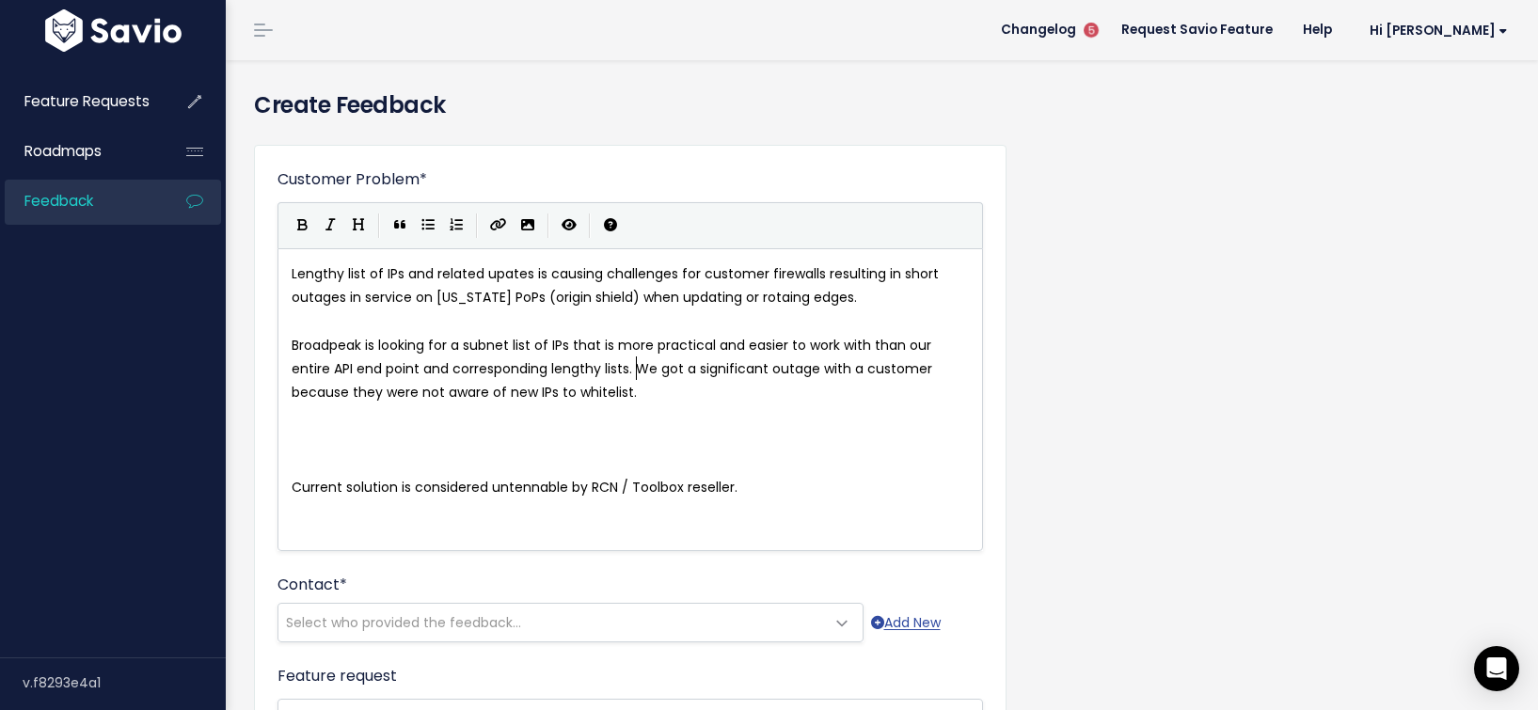
click at [639, 361] on span "Broadpeak is looking for a subnet list of IPs that is more practical and easier…" at bounding box center [614, 369] width 644 height 66
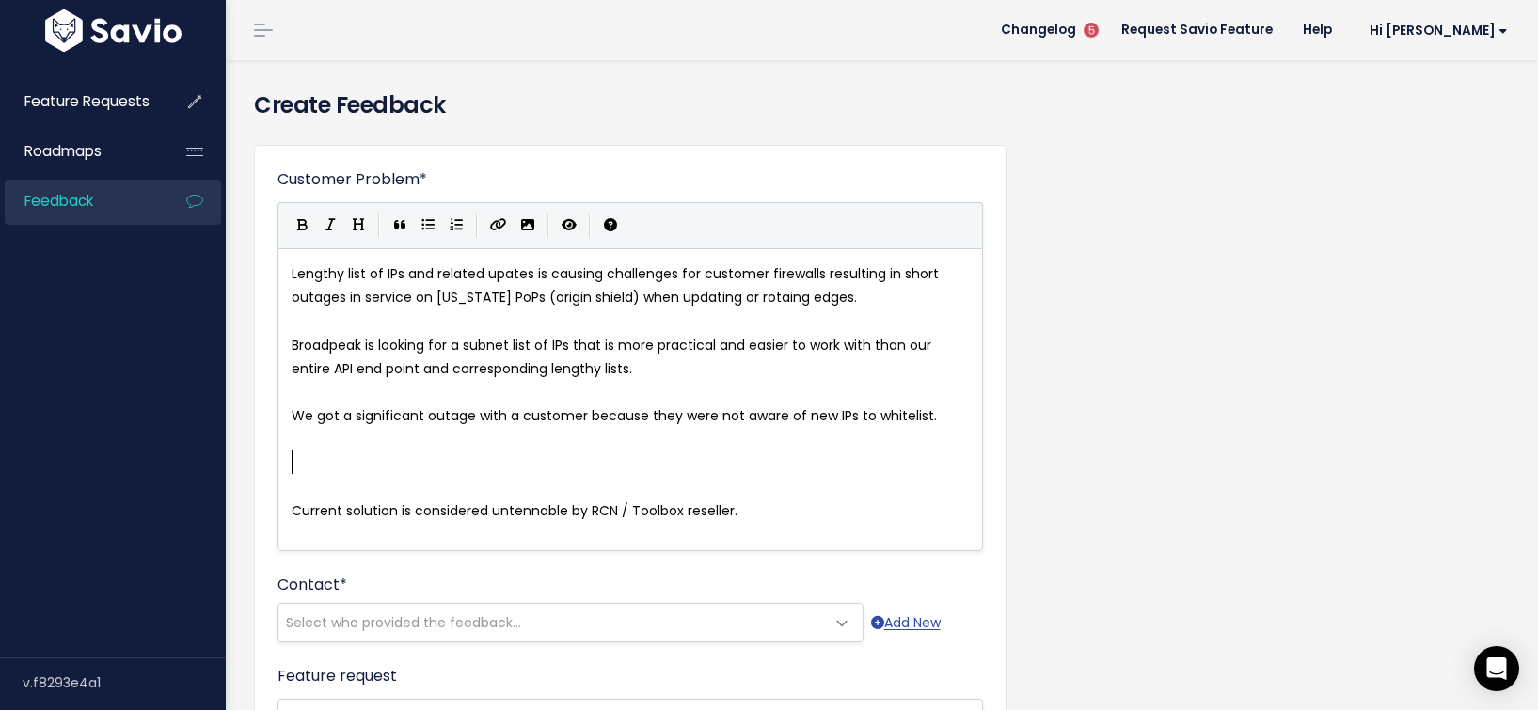
click at [556, 462] on pre "​" at bounding box center [630, 464] width 685 height 24
click at [554, 449] on pre "​" at bounding box center [630, 440] width 685 height 24
type textarea "​"
paste textarea
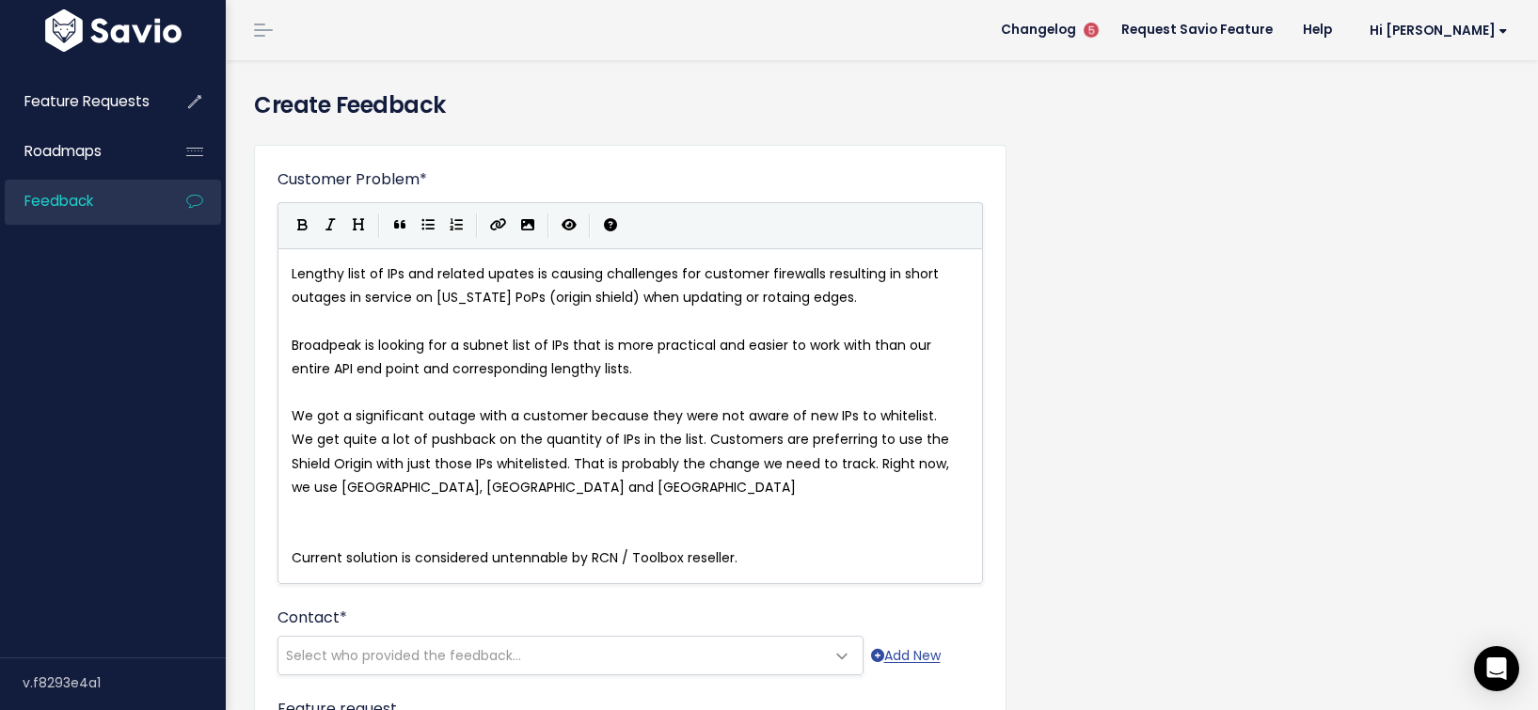
click at [289, 414] on pre "We got a significant outage with a customer because they were not aware of new …" at bounding box center [630, 416] width 685 height 24
type textarea "Broap"
type textarea "d"
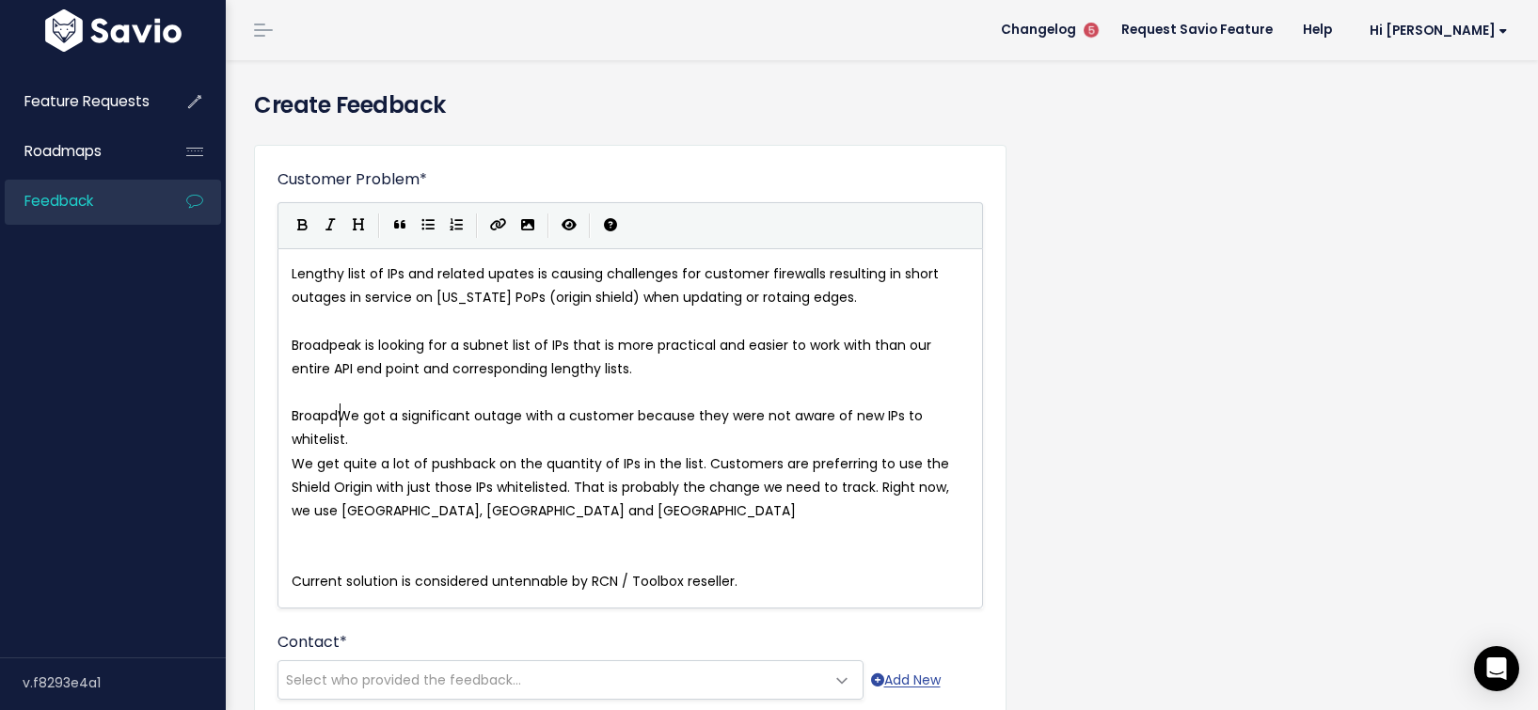
scroll to position [10, 8]
type textarea "depak"
type textarea "peak :"
click at [292, 467] on span "We get quite a lot of pushback on the quantity of IPs in the list. Customers ar…" at bounding box center [622, 487] width 661 height 66
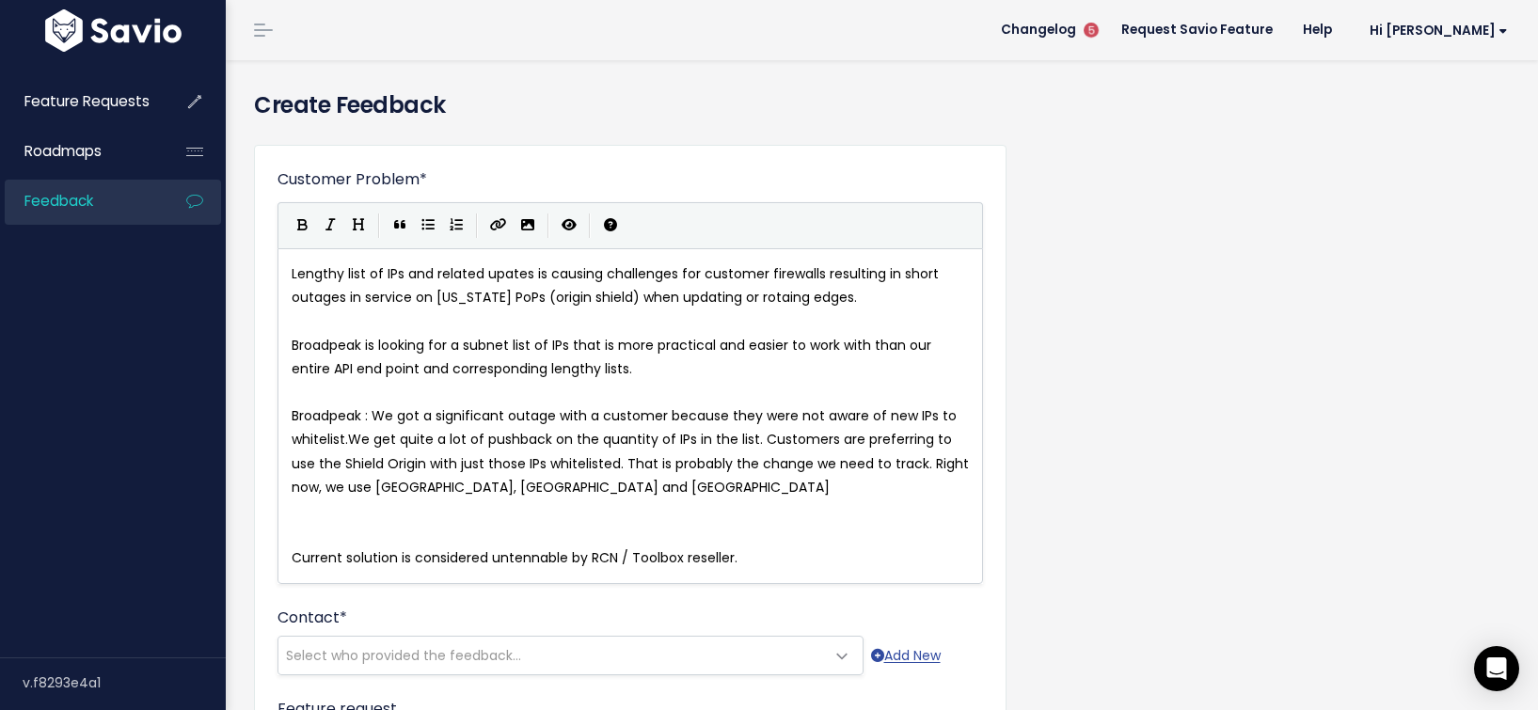
scroll to position [10, 3]
click at [418, 543] on pre "​" at bounding box center [630, 535] width 685 height 24
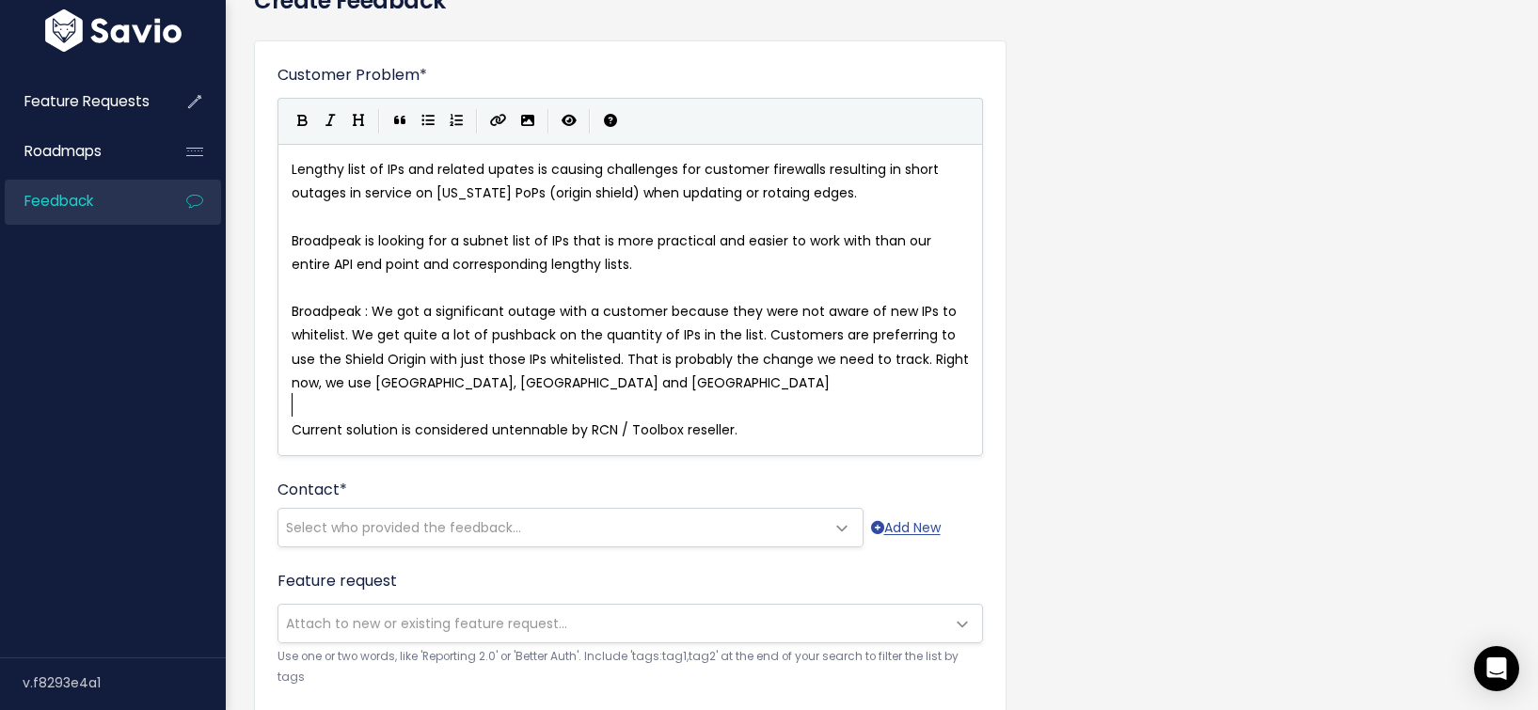
scroll to position [119, 0]
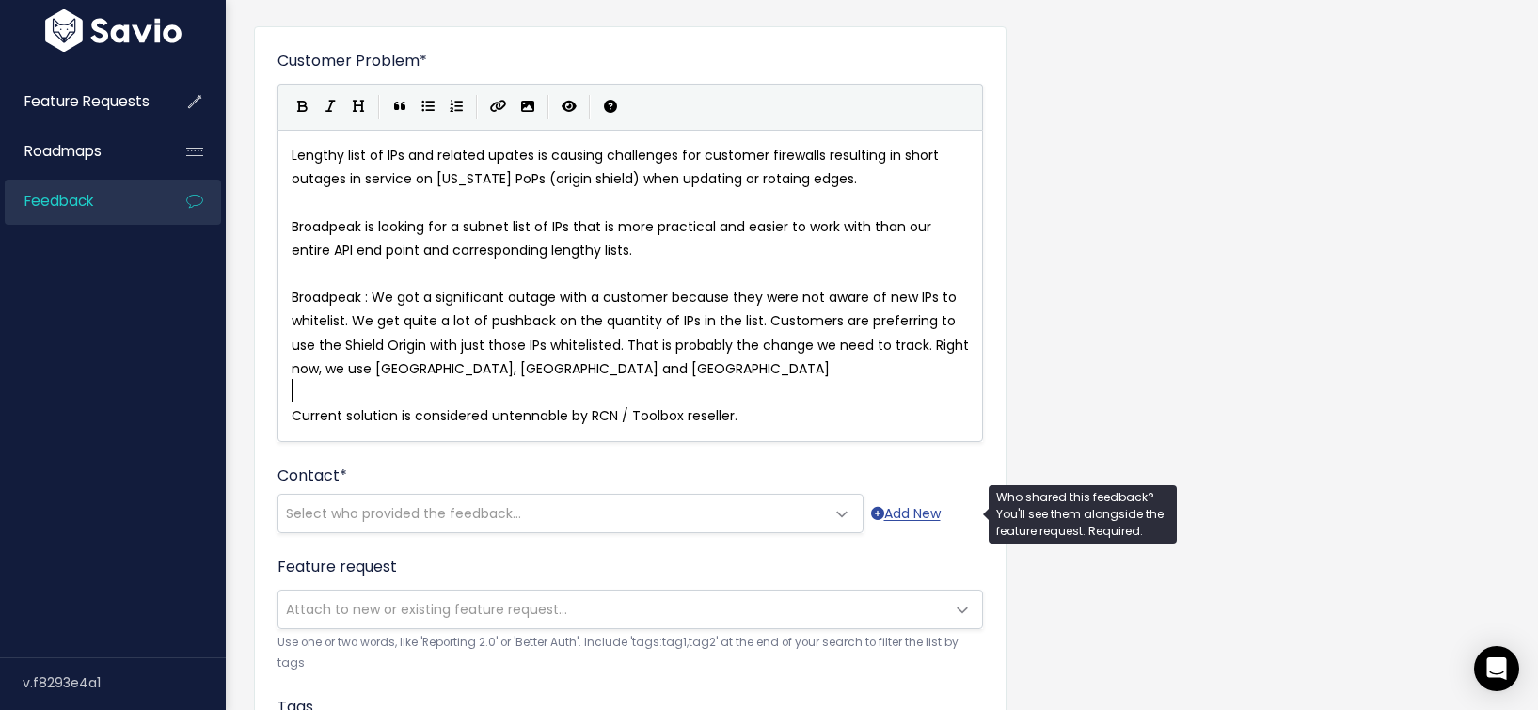
click at [542, 513] on span "Select who provided the feedback..." at bounding box center [551, 514] width 546 height 38
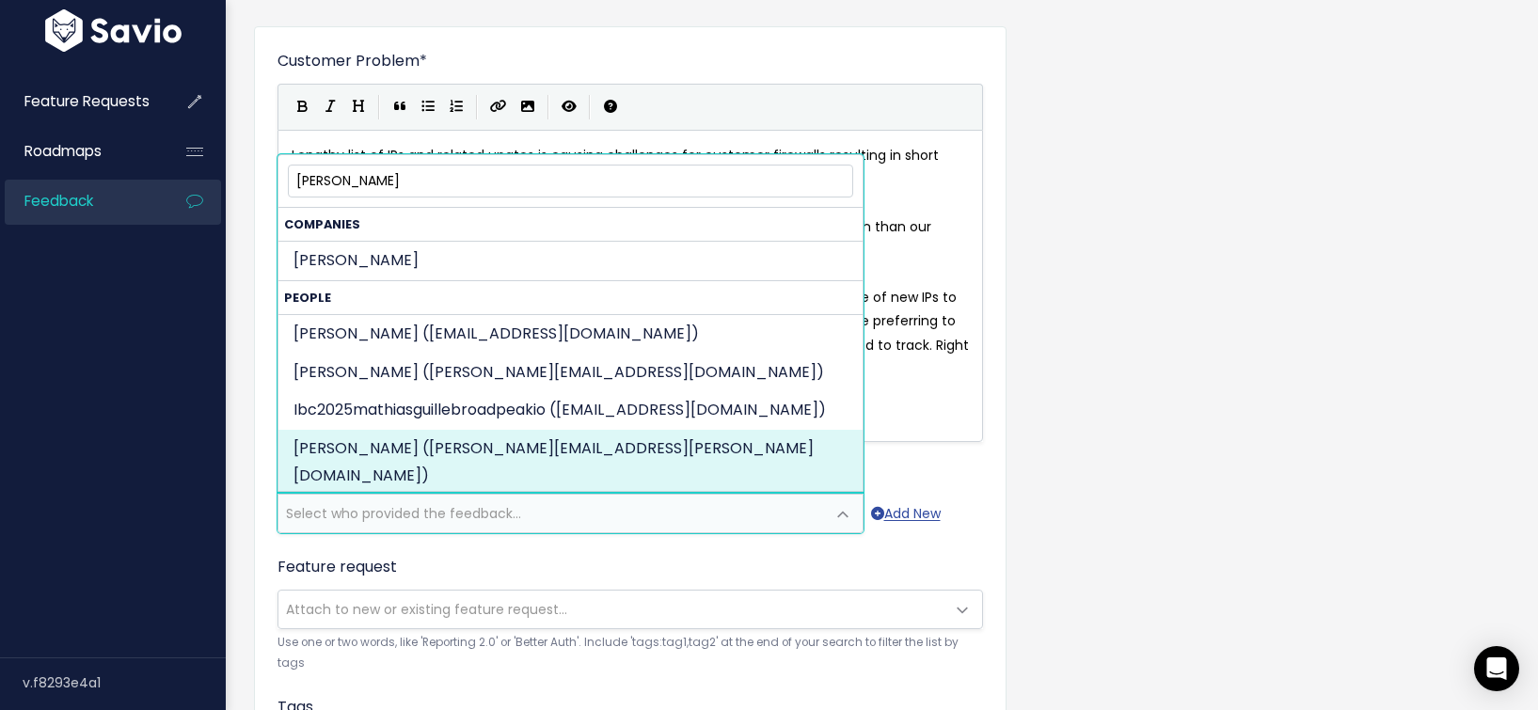
type input "Mathias"
select select "74408382"
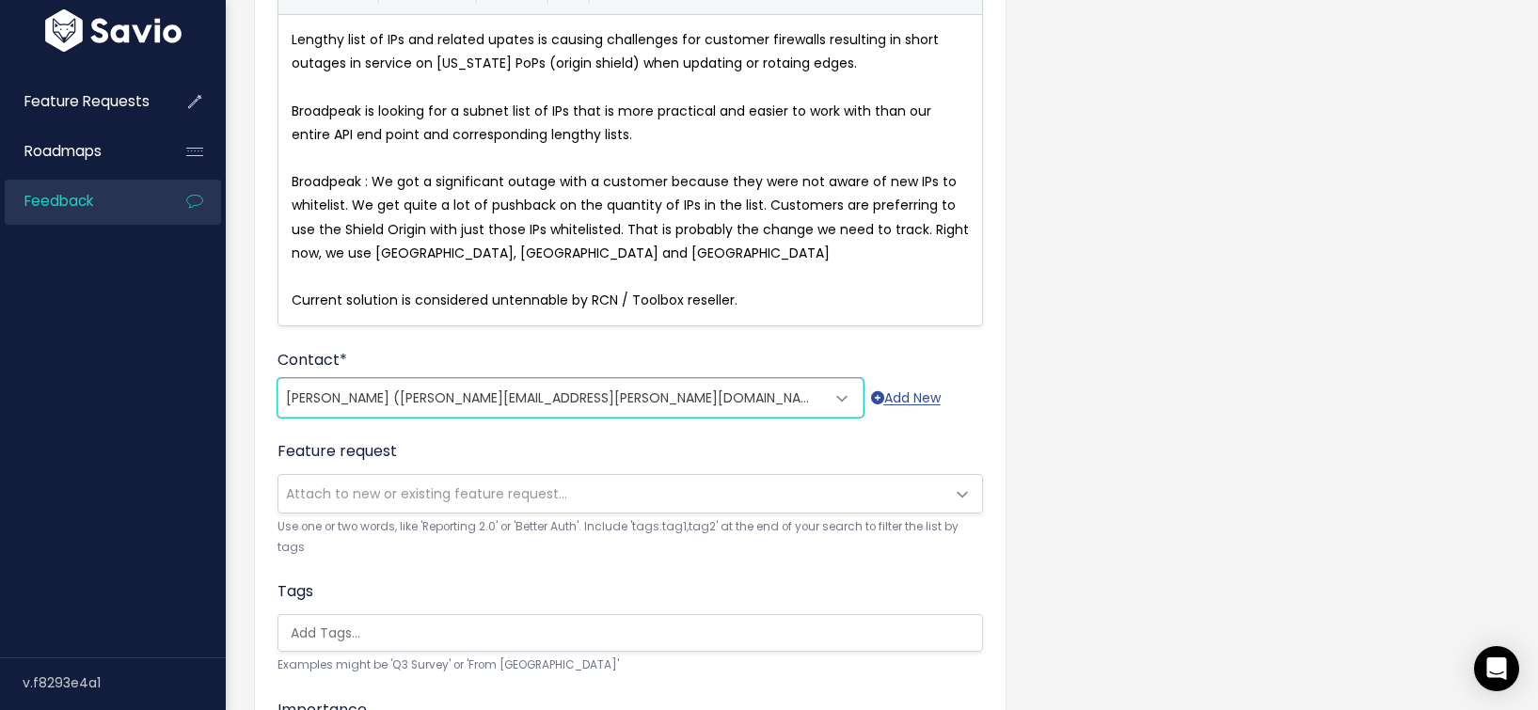
scroll to position [268, 0]
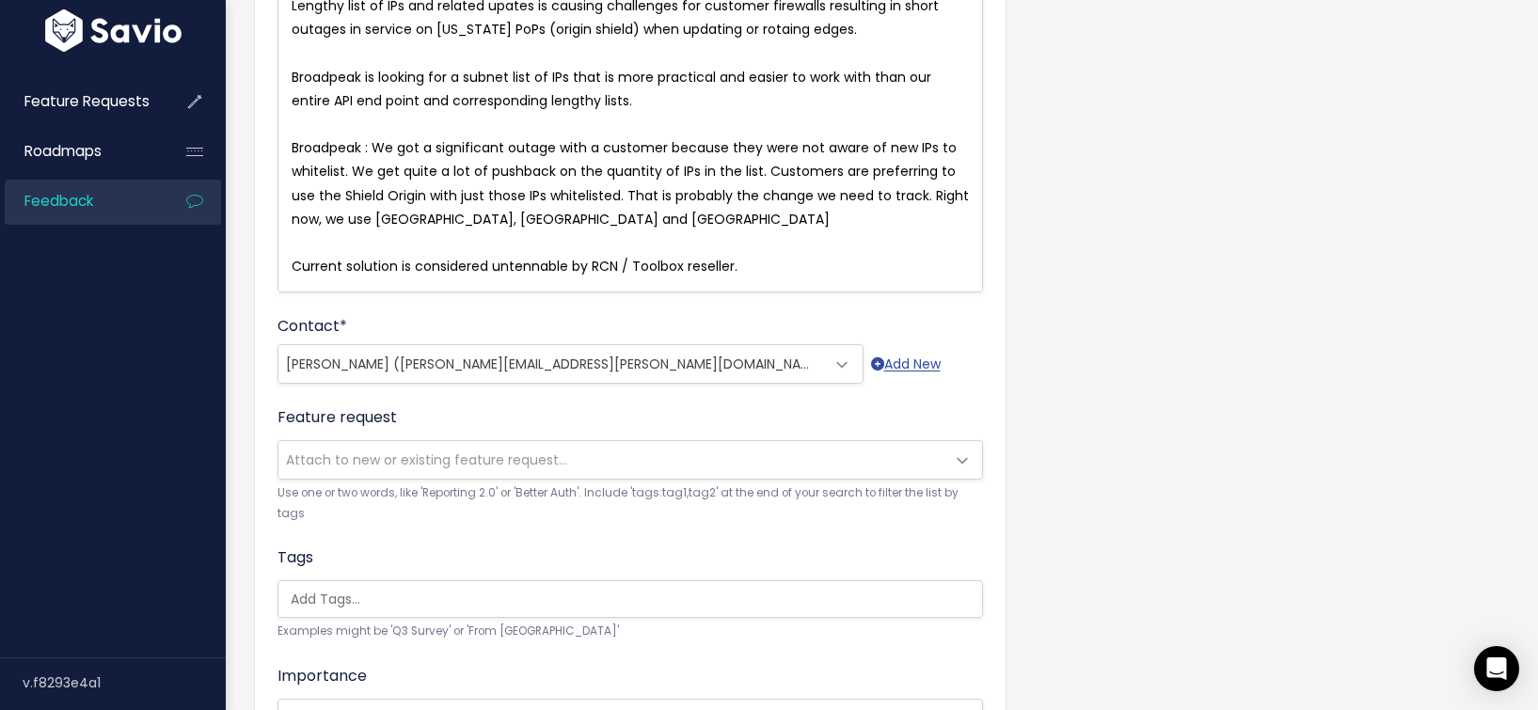
click at [468, 437] on div "Feature request --------- Attach to new or existing feature request... Use one …" at bounding box center [629, 465] width 705 height 118
click at [468, 455] on span "Attach to new or existing feature request..." at bounding box center [426, 459] width 281 height 19
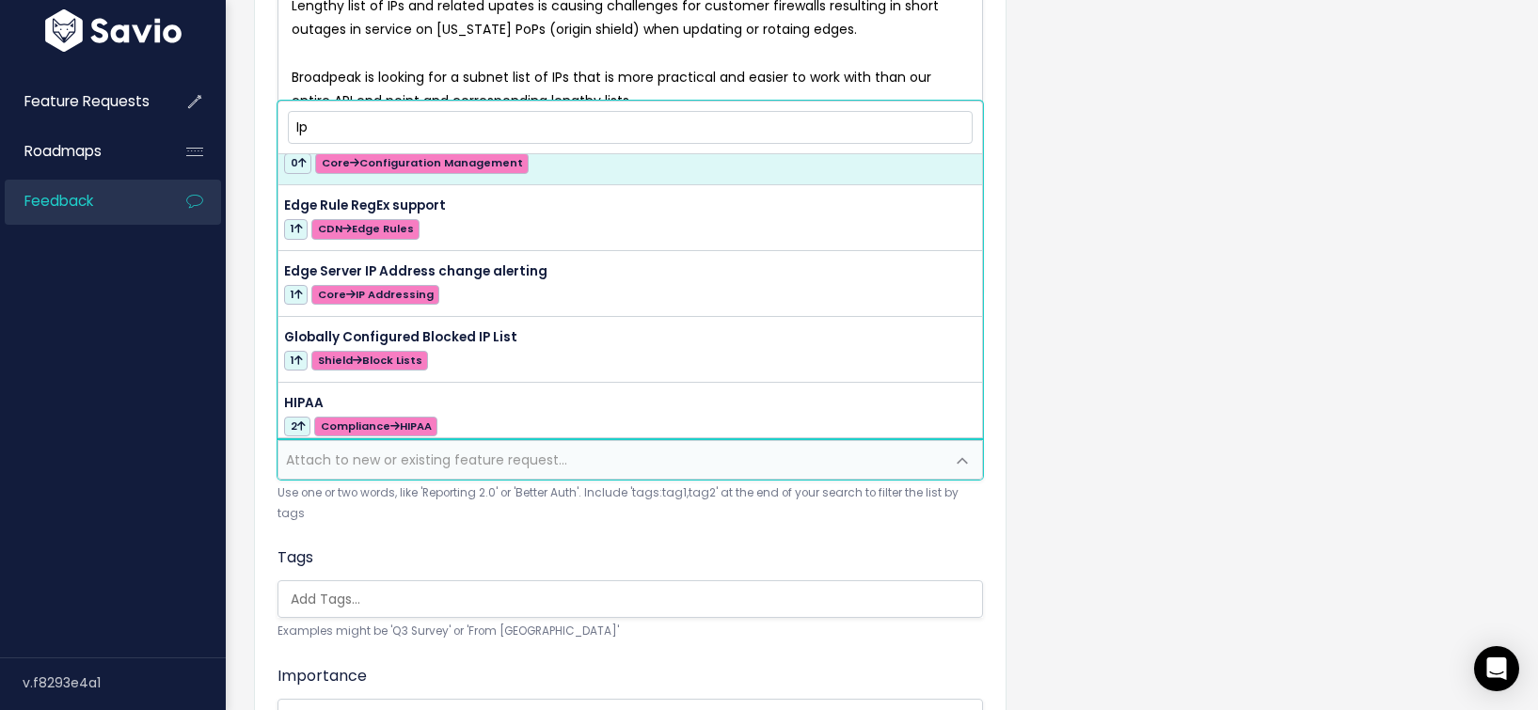
scroll to position [102, 0]
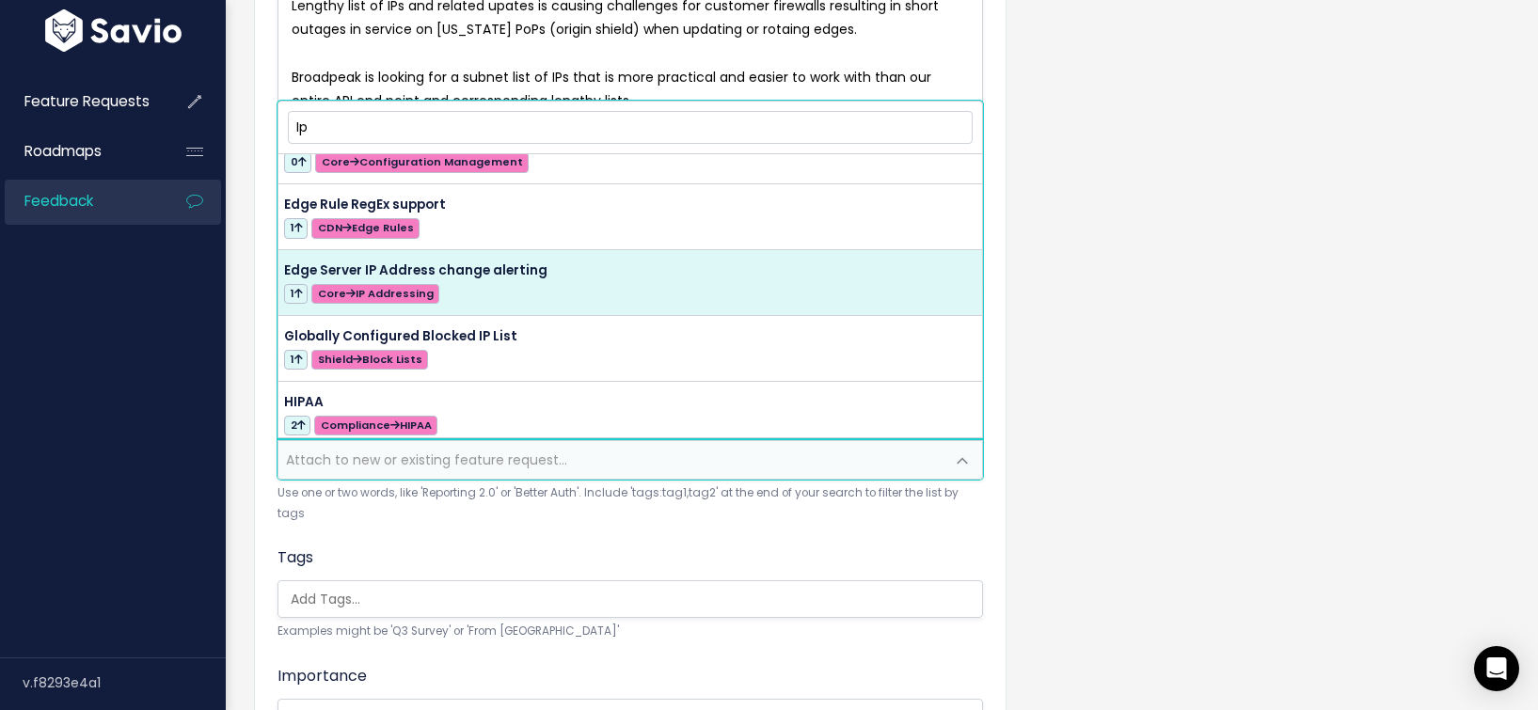
type input "Ip"
select select "42686"
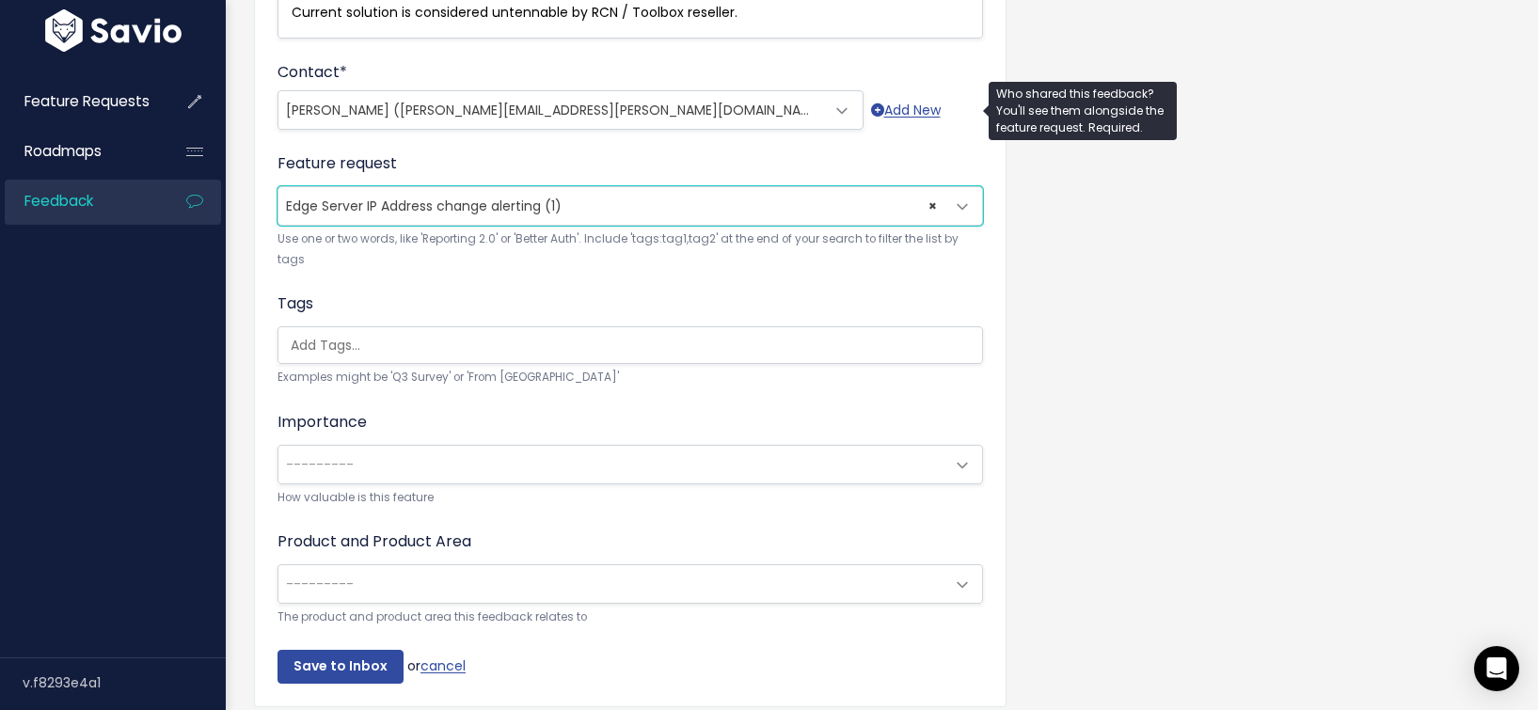
scroll to position [544, 0]
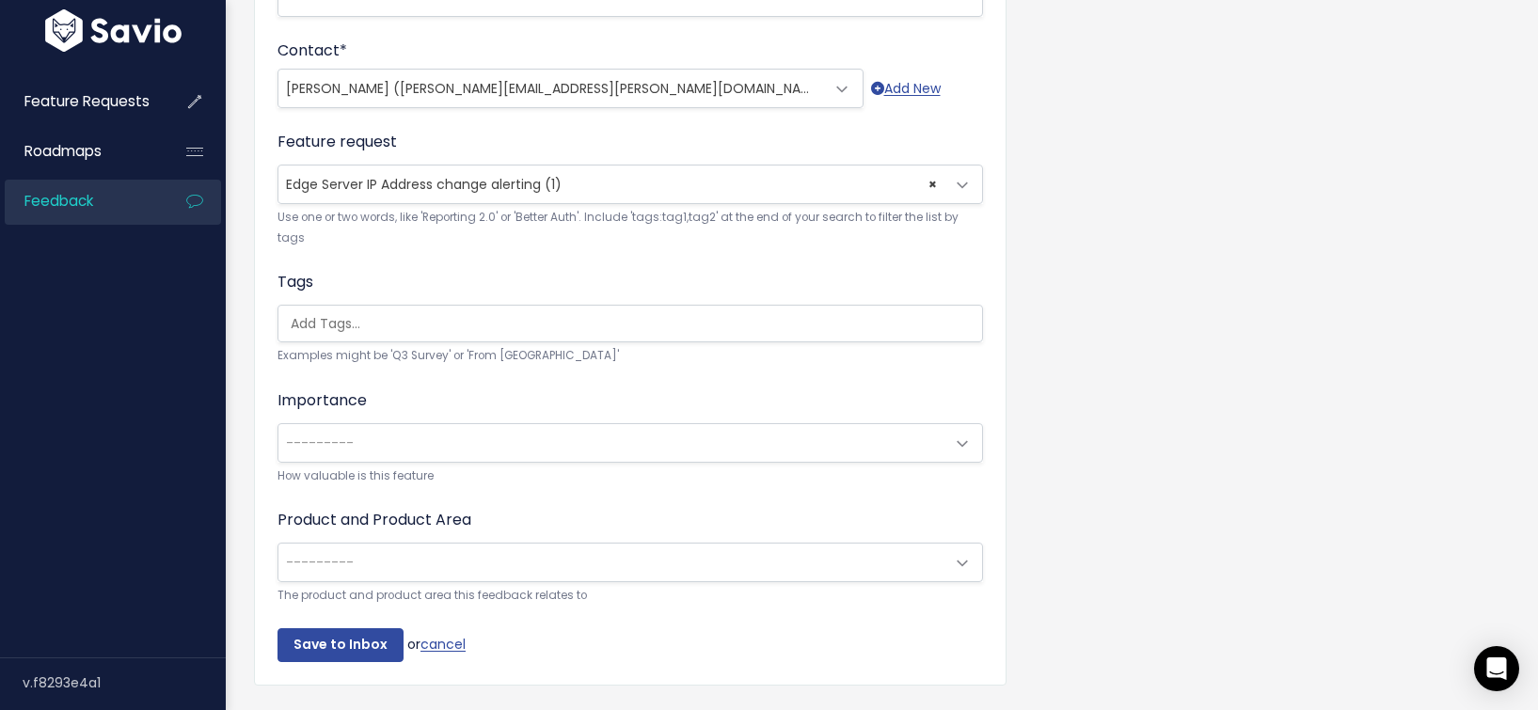
click at [474, 323] on input "search" at bounding box center [634, 324] width 703 height 20
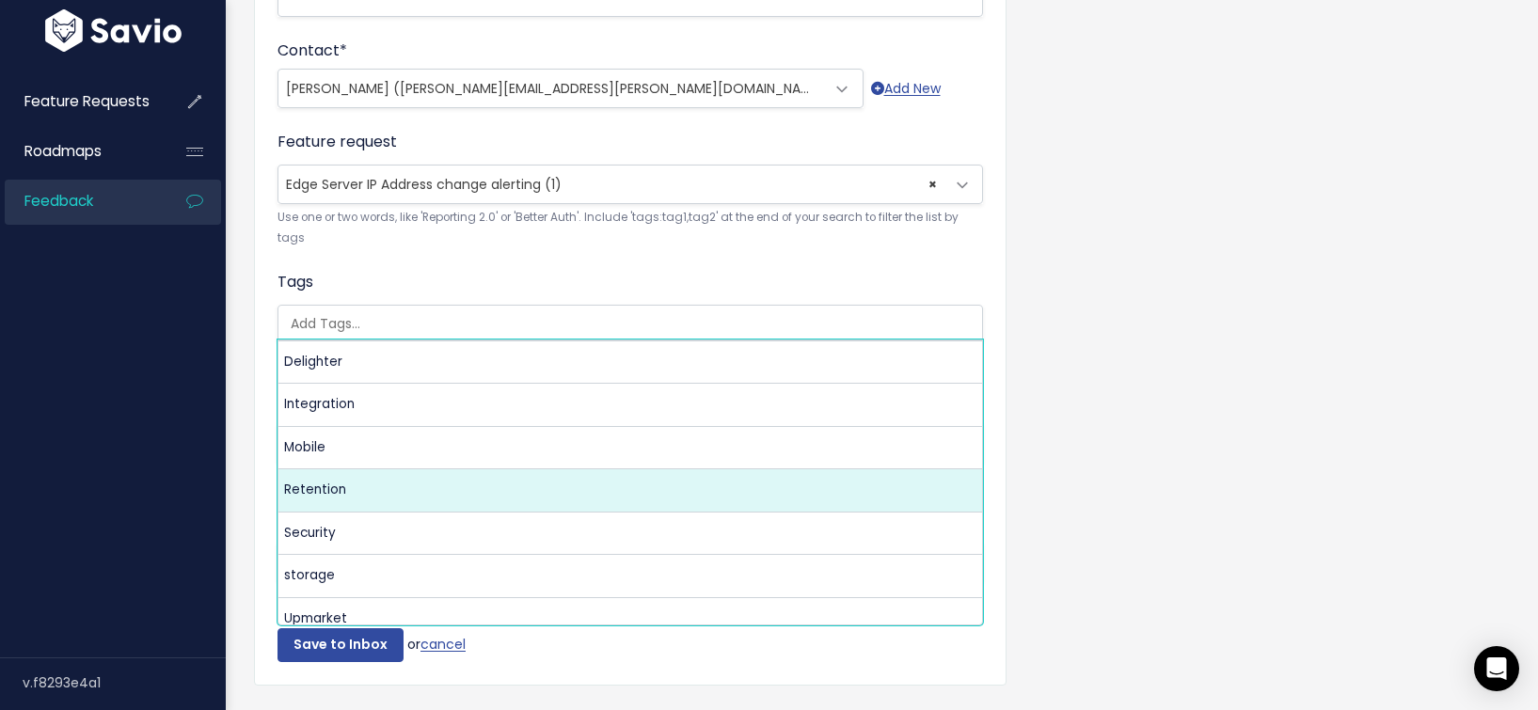
select select "9973"
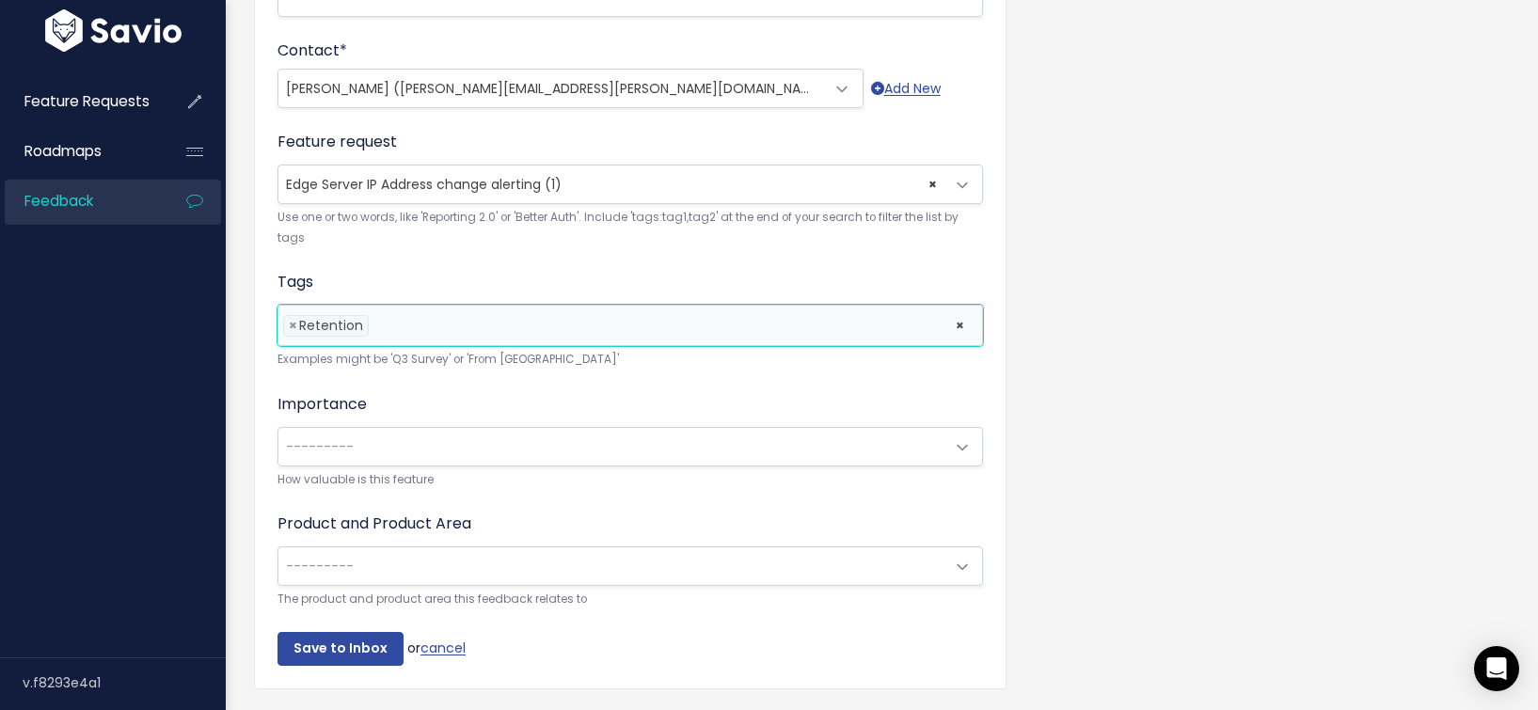
click at [403, 443] on span "---------" at bounding box center [611, 447] width 666 height 38
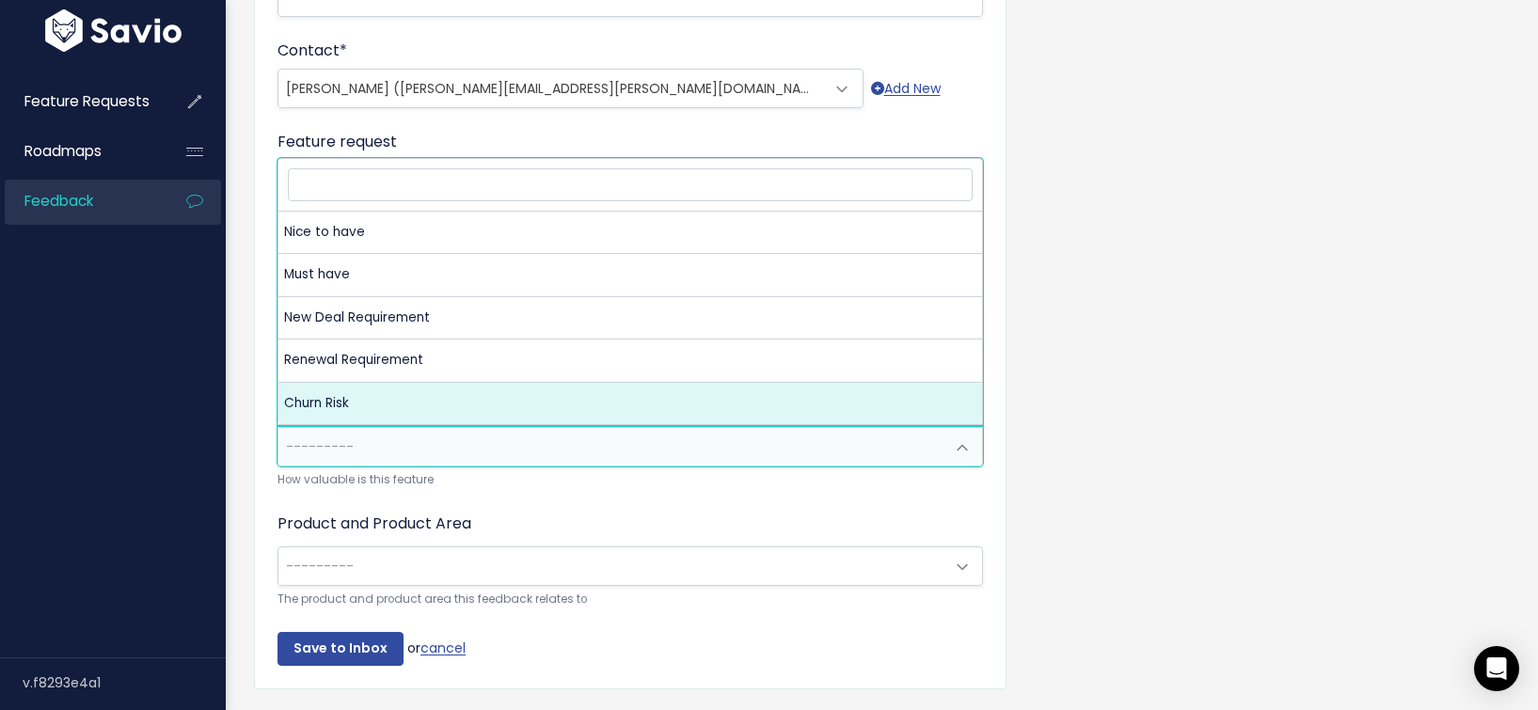
select select "CHURN_RISK"
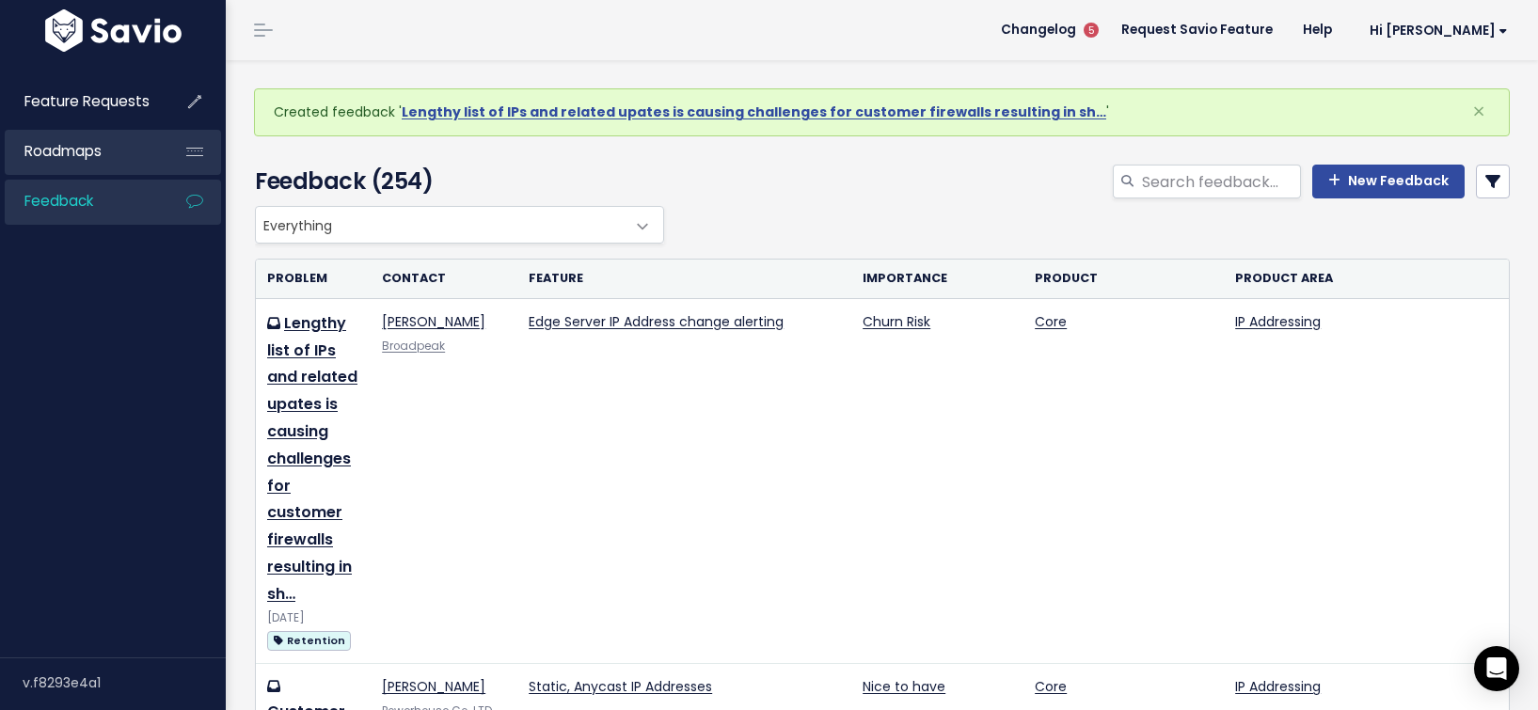
click at [78, 149] on span "Roadmaps" at bounding box center [62, 151] width 77 height 20
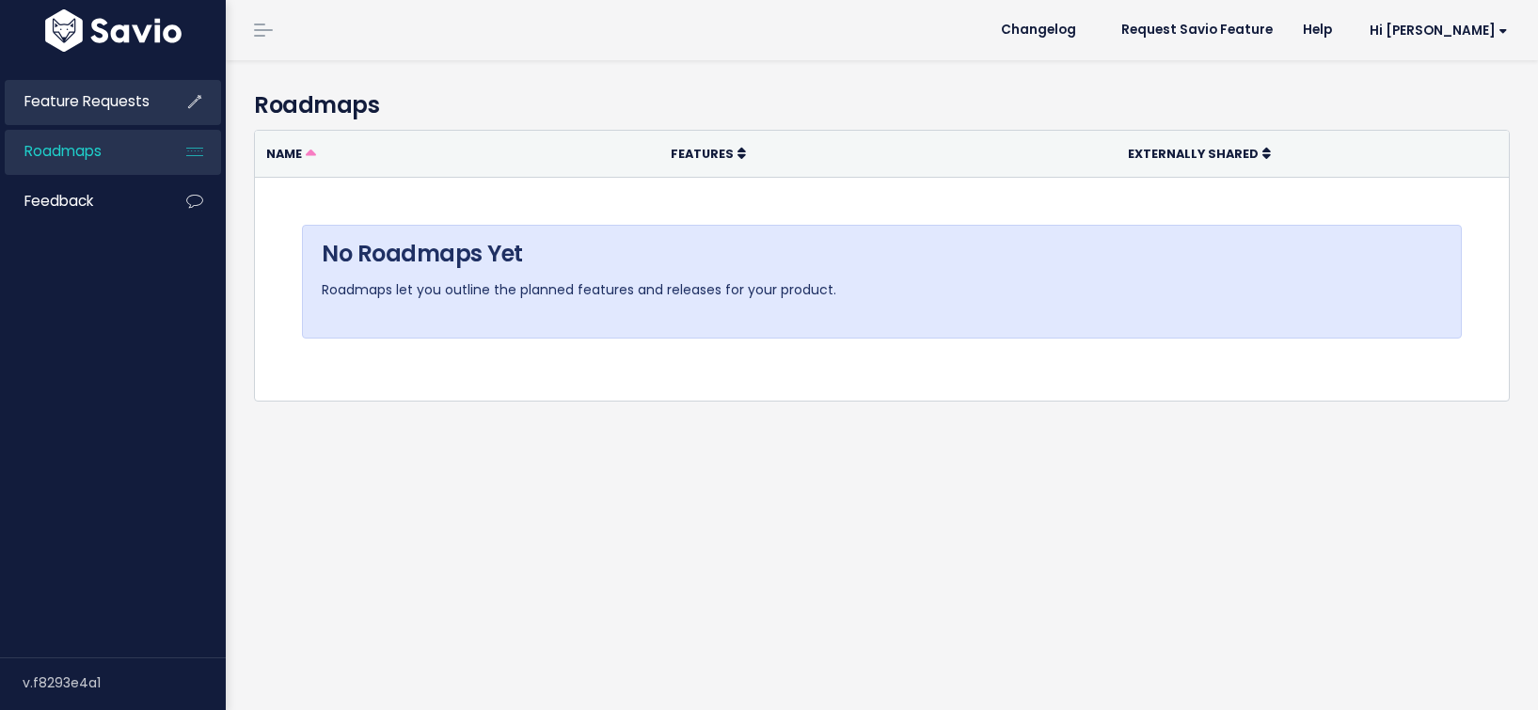
click at [85, 118] on link "Feature Requests" at bounding box center [80, 101] width 151 height 43
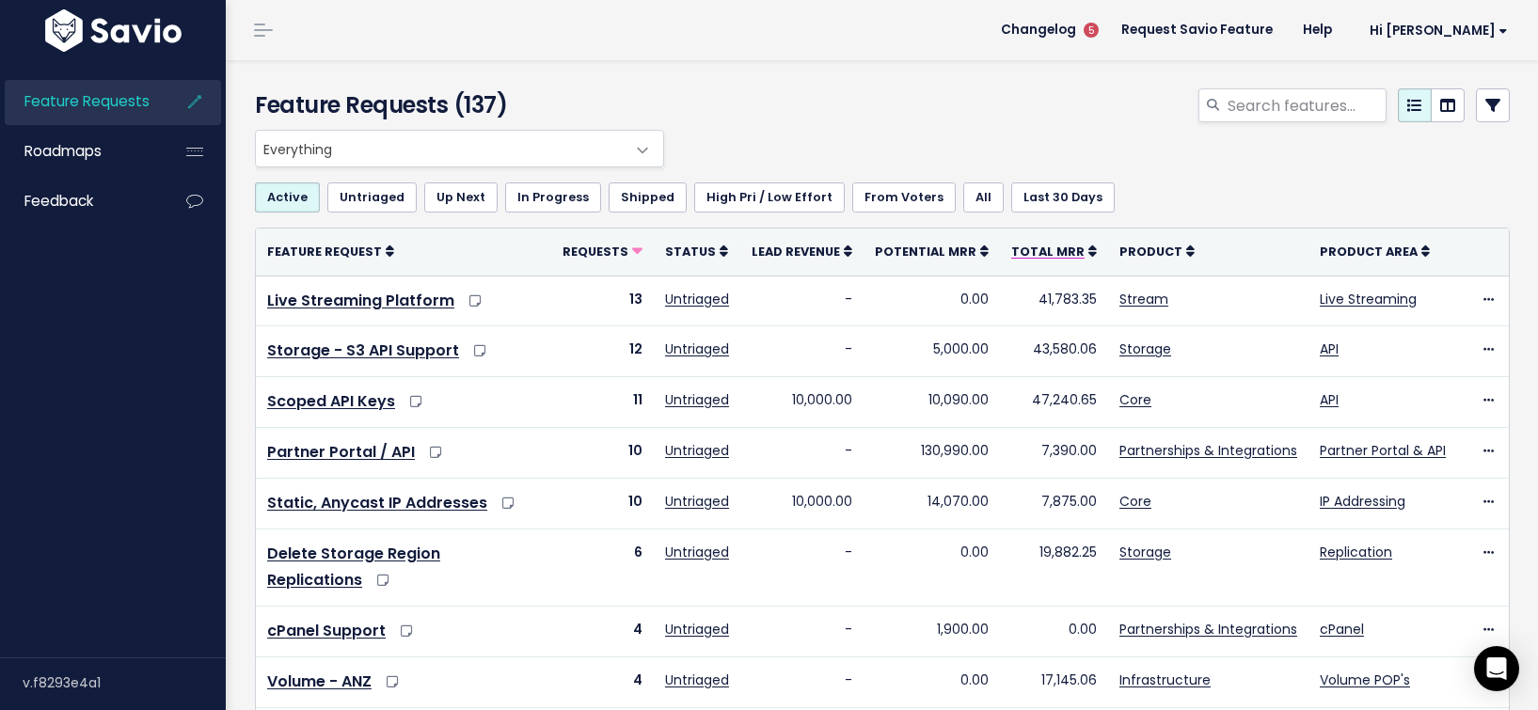
click at [1088, 245] on icon at bounding box center [1092, 251] width 8 height 13
click at [1088, 246] on icon at bounding box center [1092, 251] width 8 height 13
